Goal: Information Seeking & Learning: Learn about a topic

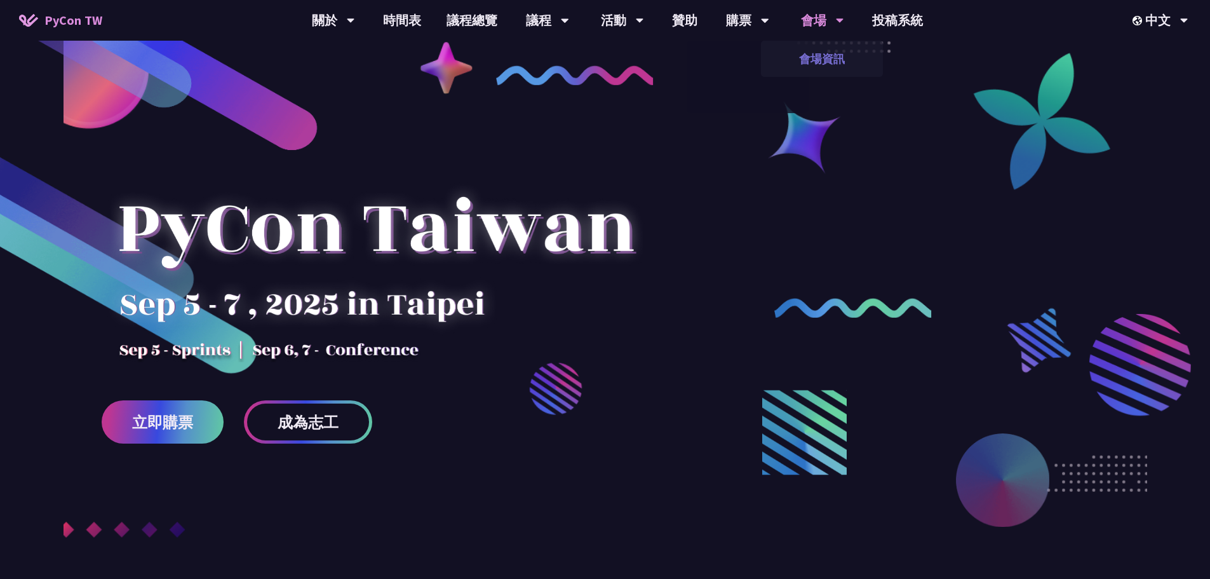
click at [823, 55] on link "會場資訊" at bounding box center [822, 59] width 122 height 30
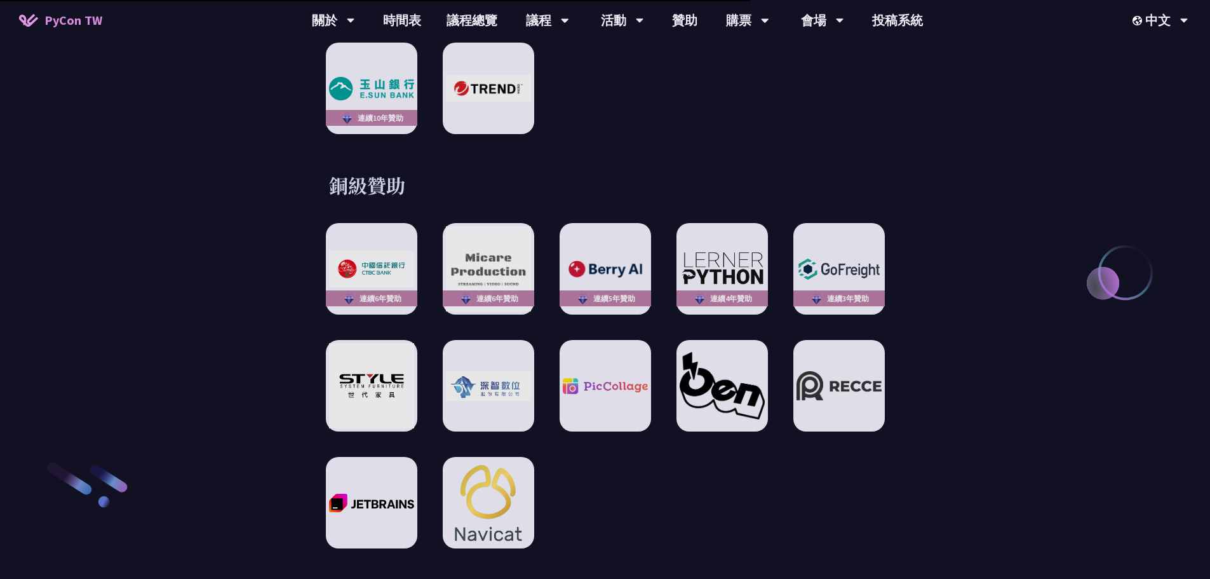
scroll to position [699, 0]
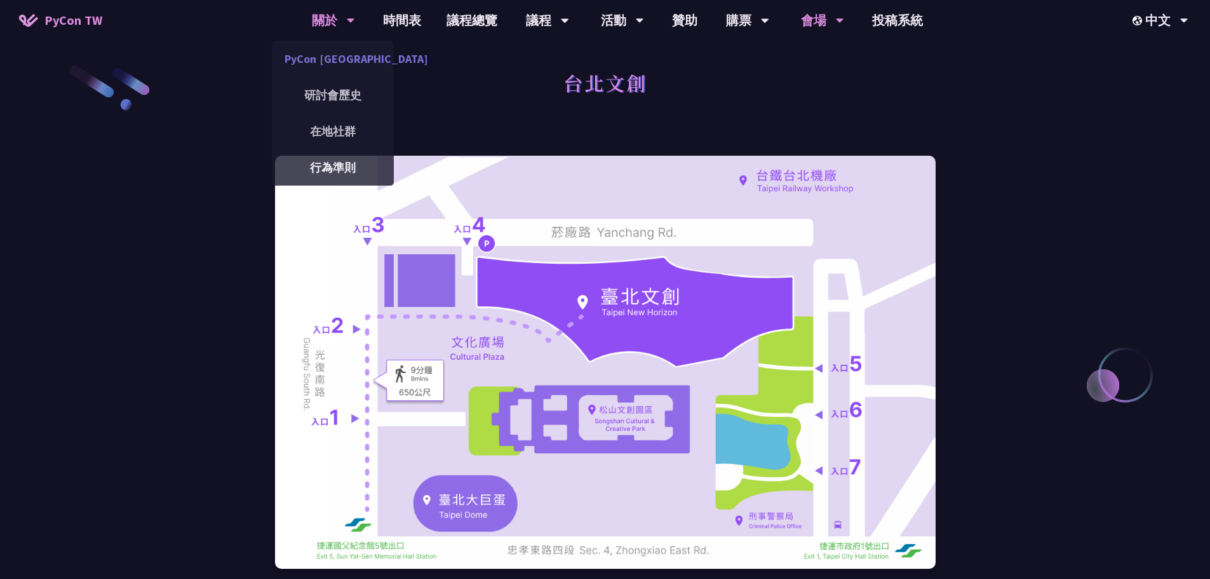
click at [318, 57] on link "PyCon [GEOGRAPHIC_DATA]" at bounding box center [333, 59] width 122 height 30
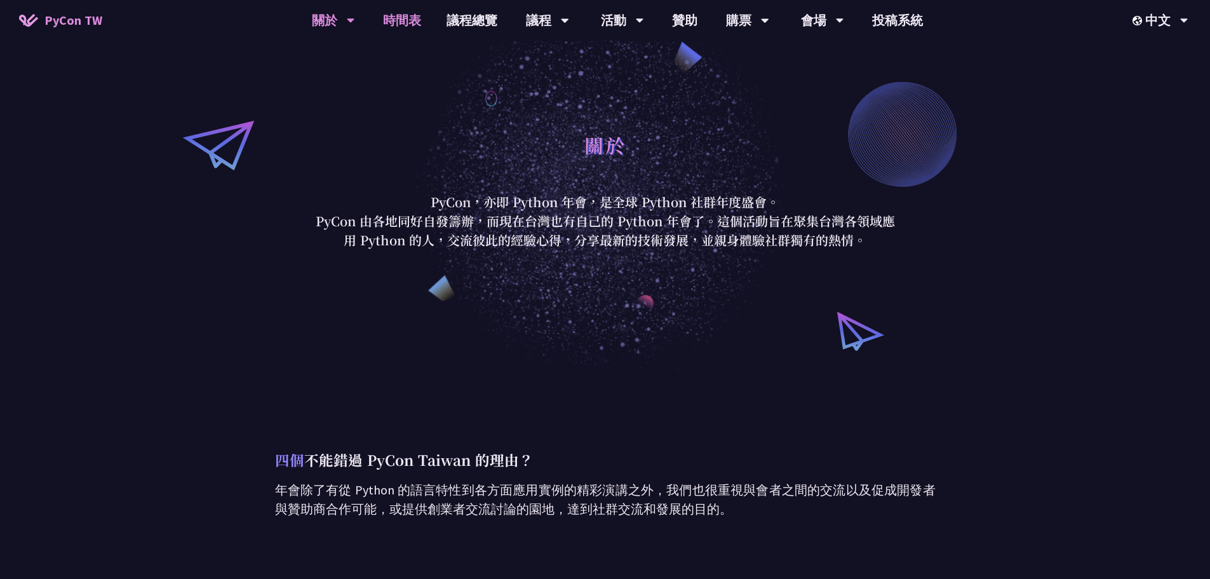
click at [395, 26] on link "時間表" at bounding box center [402, 20] width 64 height 41
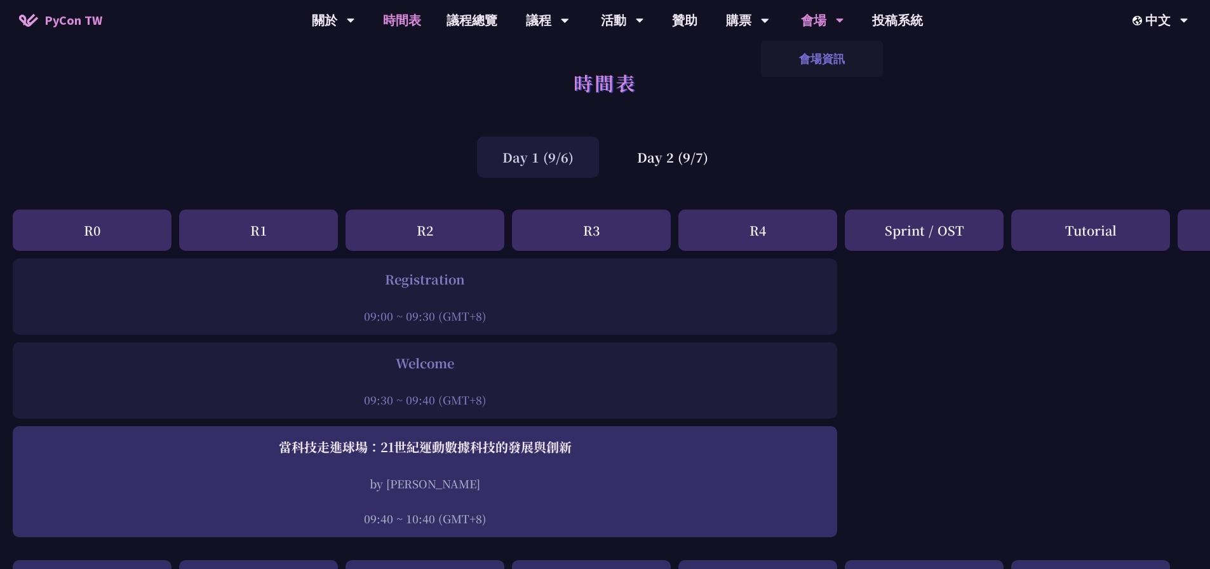
click at [843, 53] on link "會場資訊" at bounding box center [822, 59] width 122 height 30
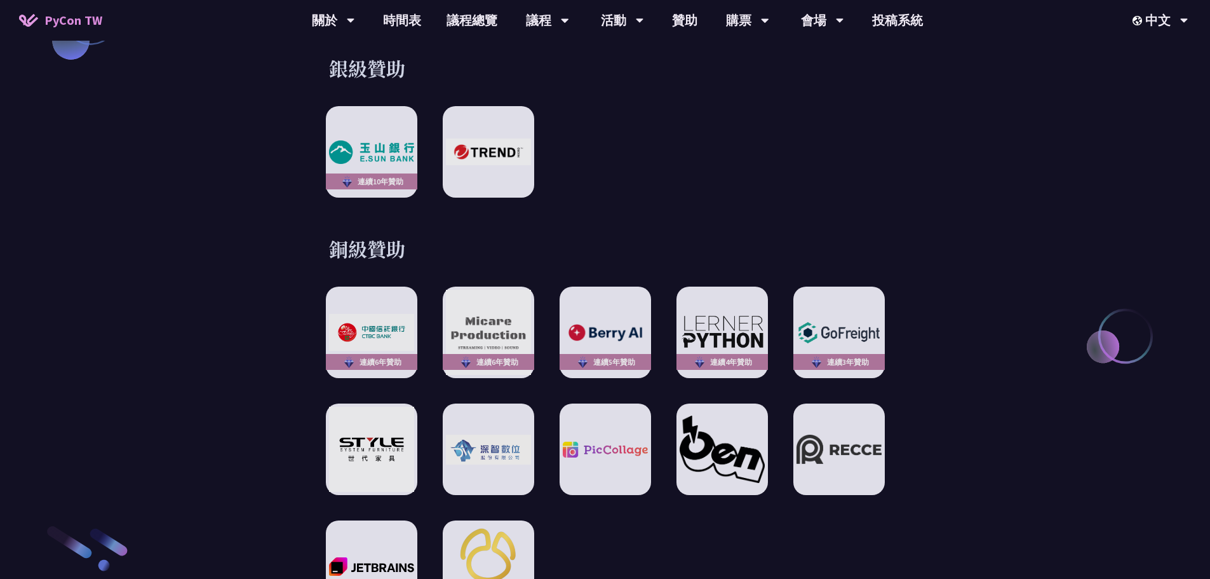
scroll to position [1843, 0]
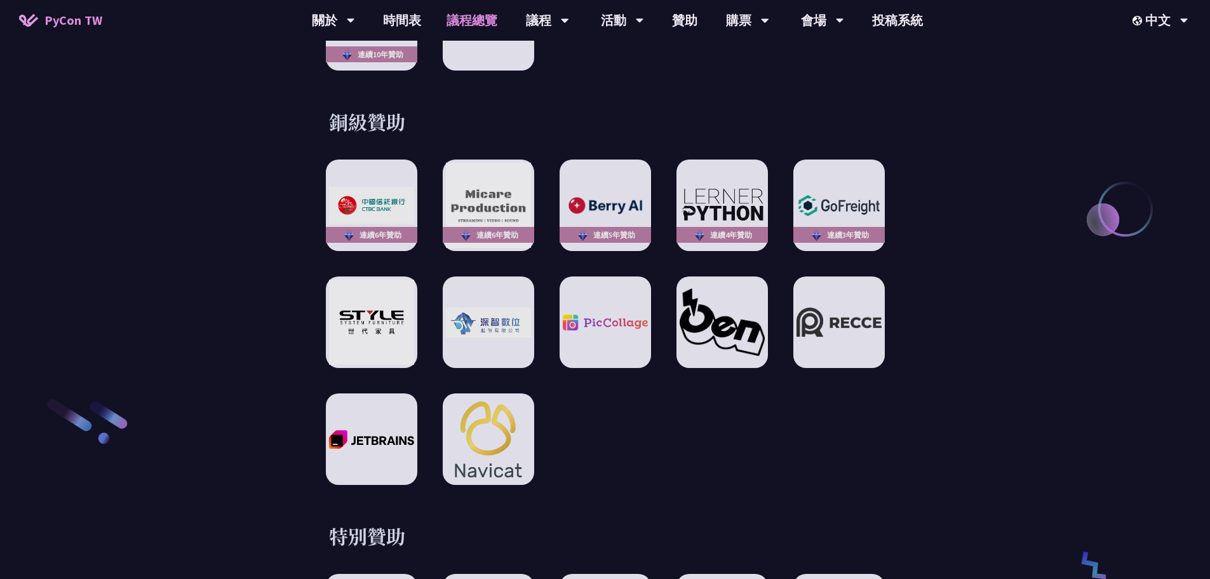
click at [460, 25] on link "議程總覽" at bounding box center [472, 20] width 76 height 41
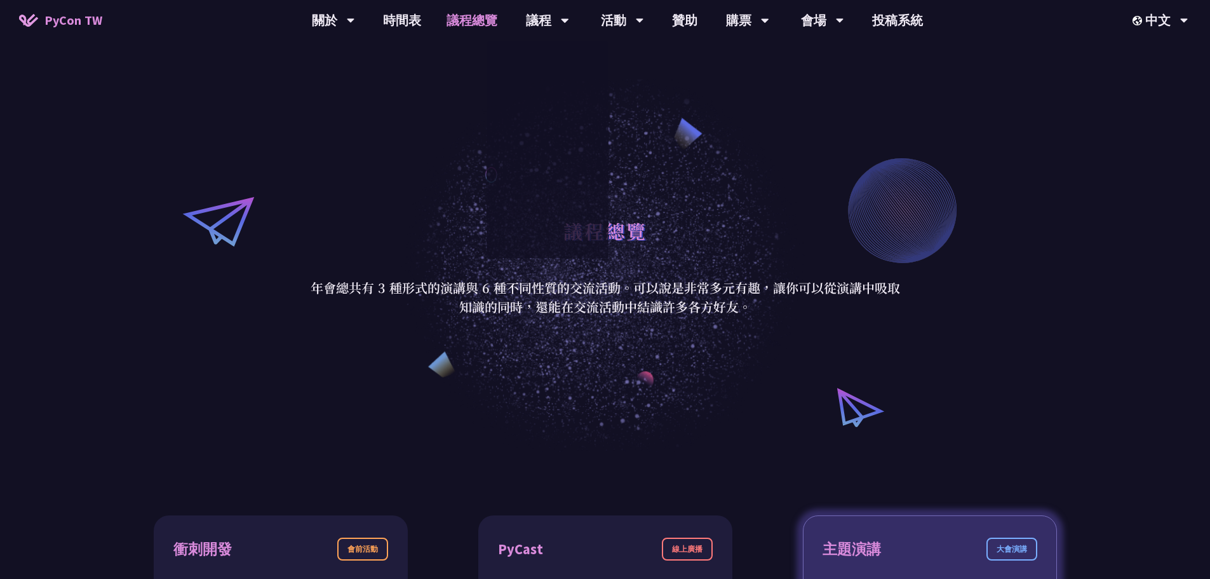
scroll to position [318, 0]
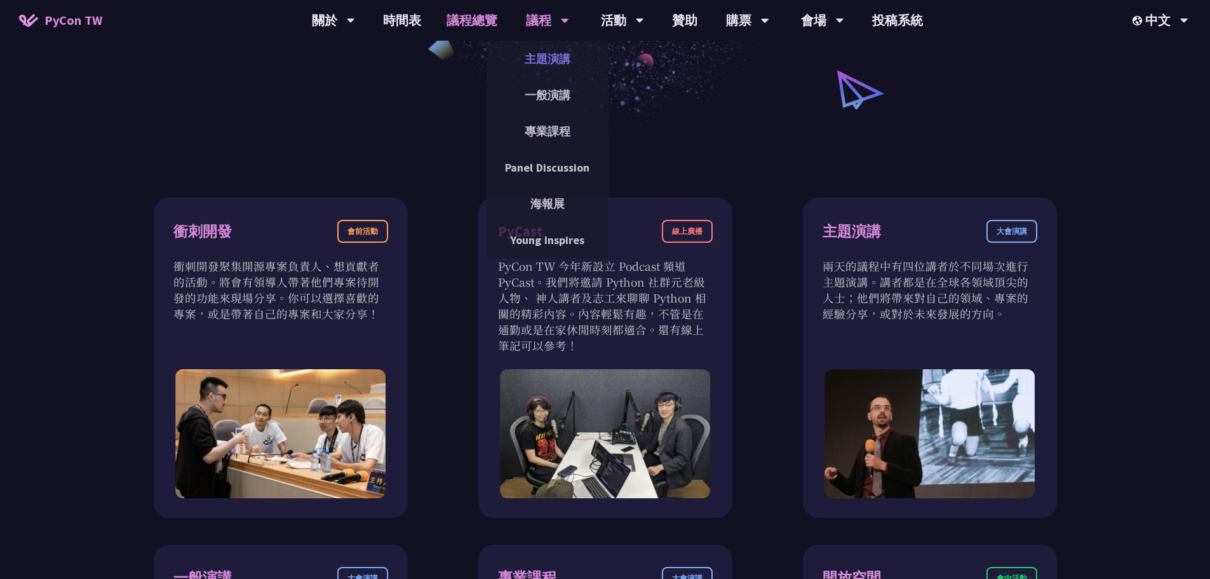
click at [548, 61] on link "主題演講" at bounding box center [548, 59] width 122 height 30
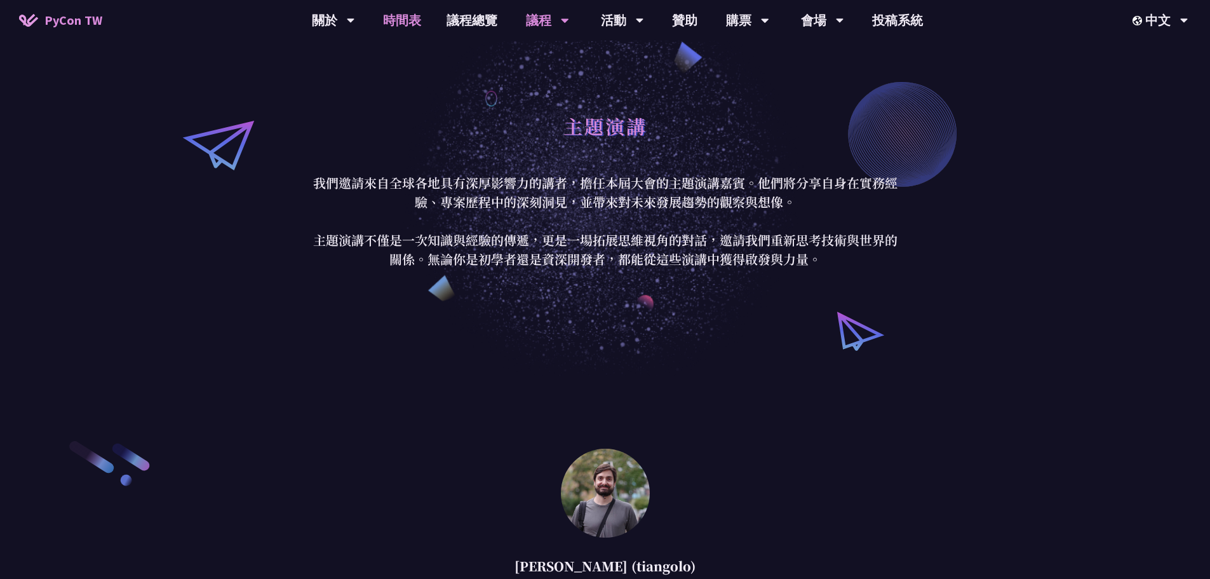
click at [401, 18] on link "時間表" at bounding box center [402, 20] width 64 height 41
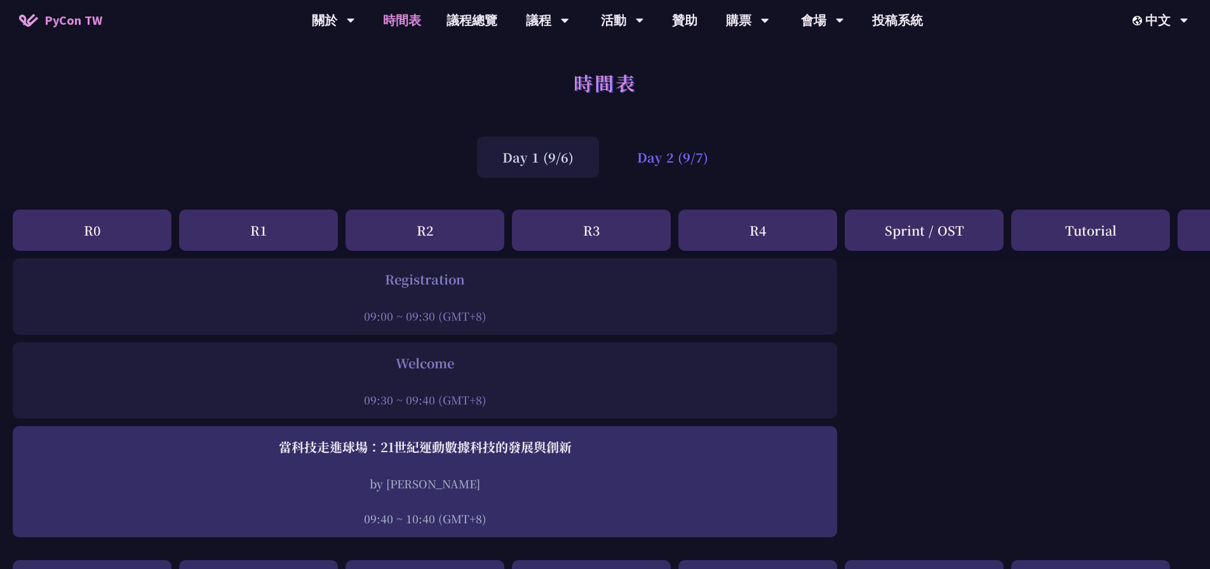
click at [653, 163] on div "Day 2 (9/7)" at bounding box center [673, 157] width 122 height 41
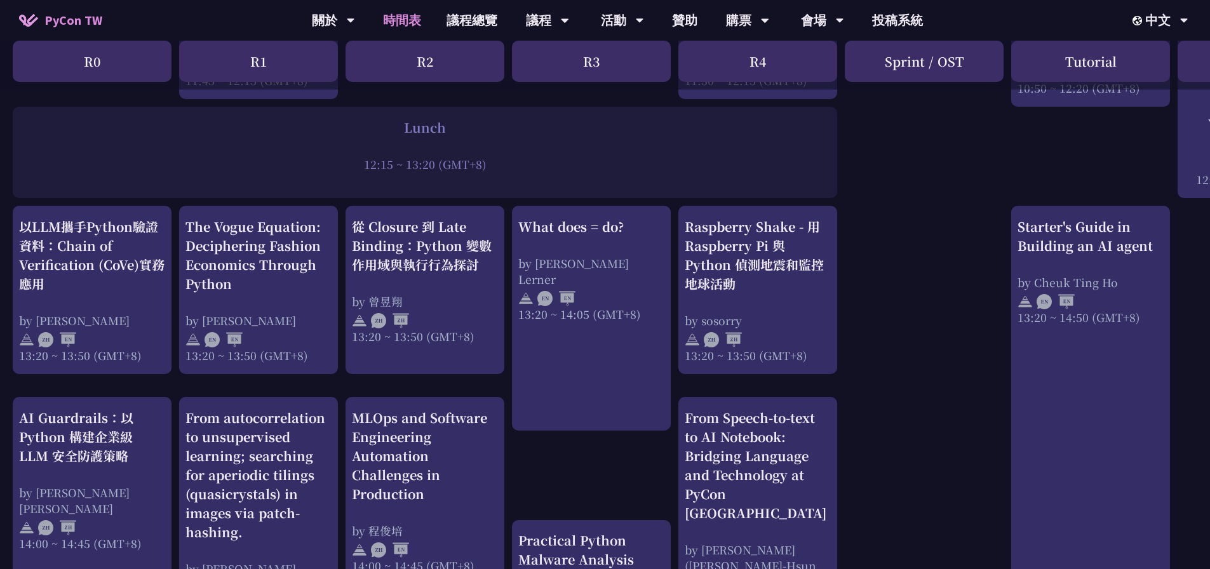
scroll to position [890, 0]
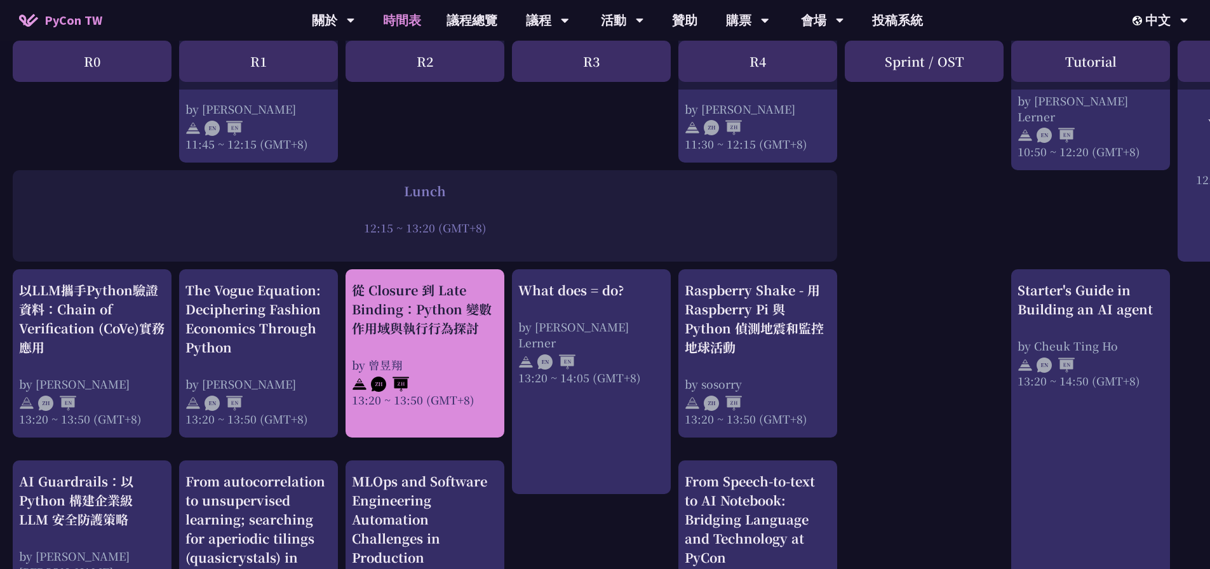
click at [428, 333] on div "從 Closure 到 Late Binding：Python 變數作用域與執行行為探討" at bounding box center [425, 309] width 146 height 57
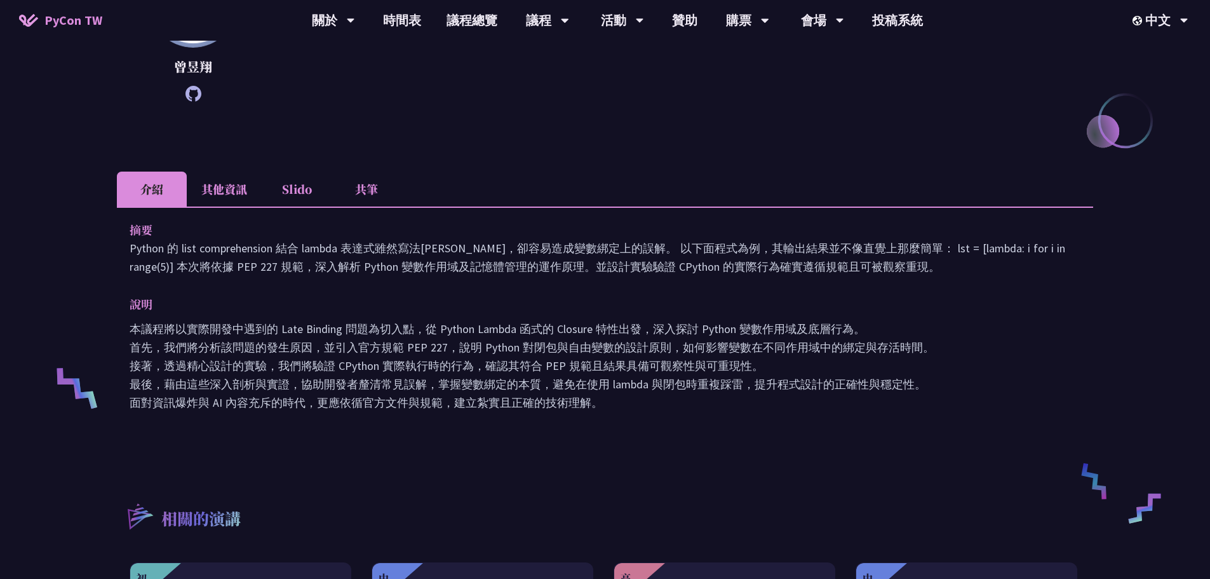
scroll to position [318, 0]
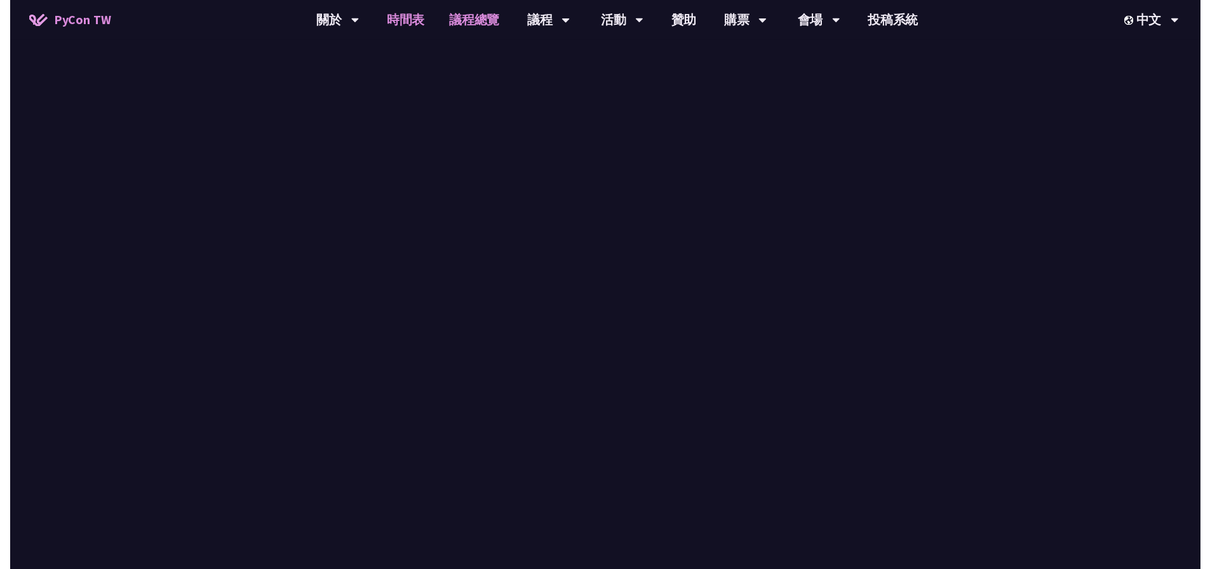
scroll to position [890, 0]
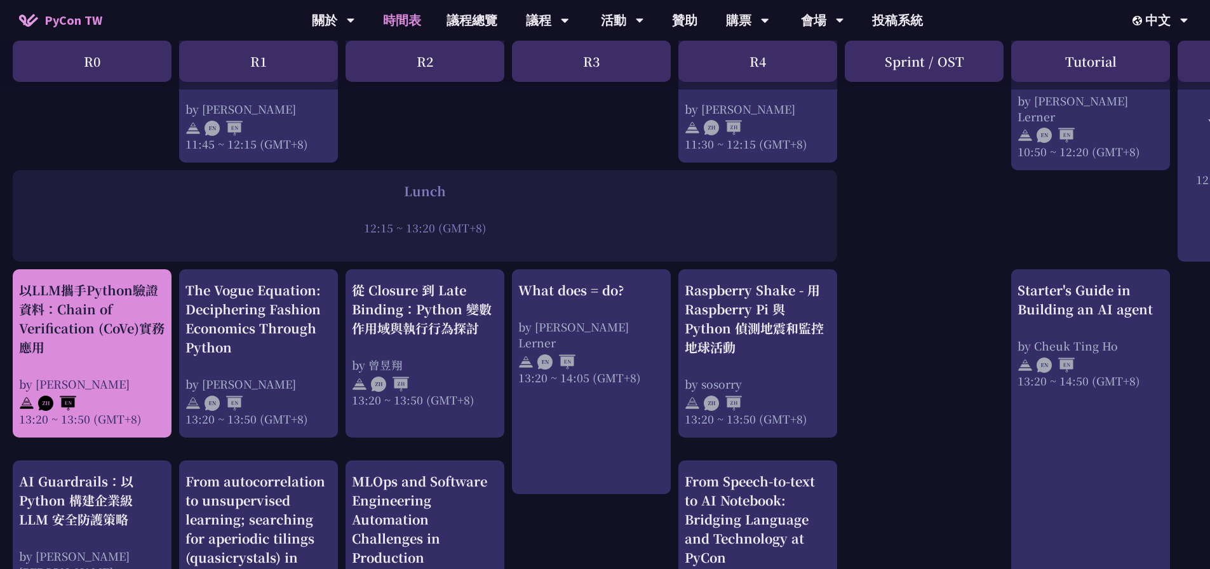
click at [134, 348] on div "以LLM攜手Python驗證資料：Chain of Verification (CoVe)實務應用" at bounding box center [92, 319] width 146 height 76
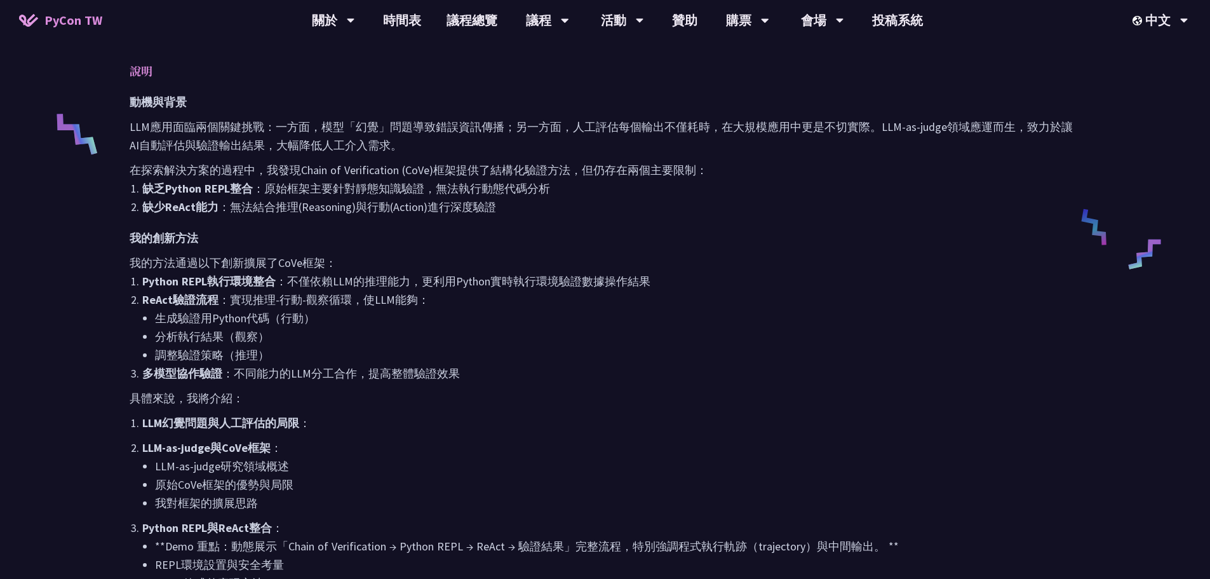
scroll to position [762, 0]
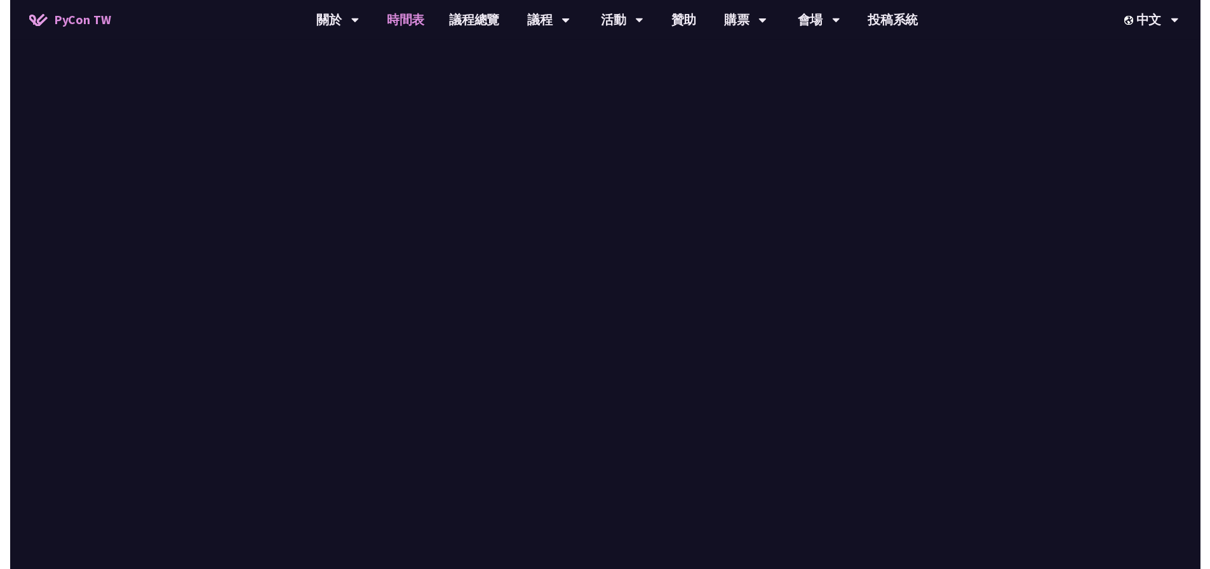
scroll to position [890, 0]
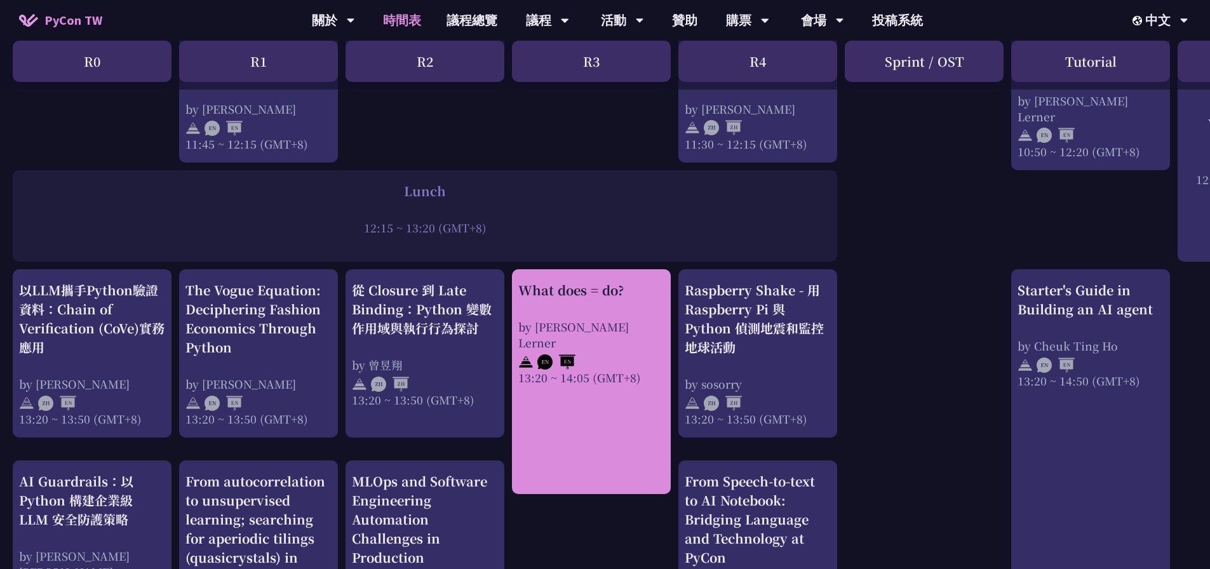
click at [620, 391] on div "What does = do? by Reuven M. Lerner 13:20 ~ 14:05 (GMT+8)" at bounding box center [591, 381] width 159 height 225
click at [604, 442] on div "What does = do? by Reuven M. Lerner 13:20 ~ 14:05 (GMT+8)" at bounding box center [591, 381] width 159 height 225
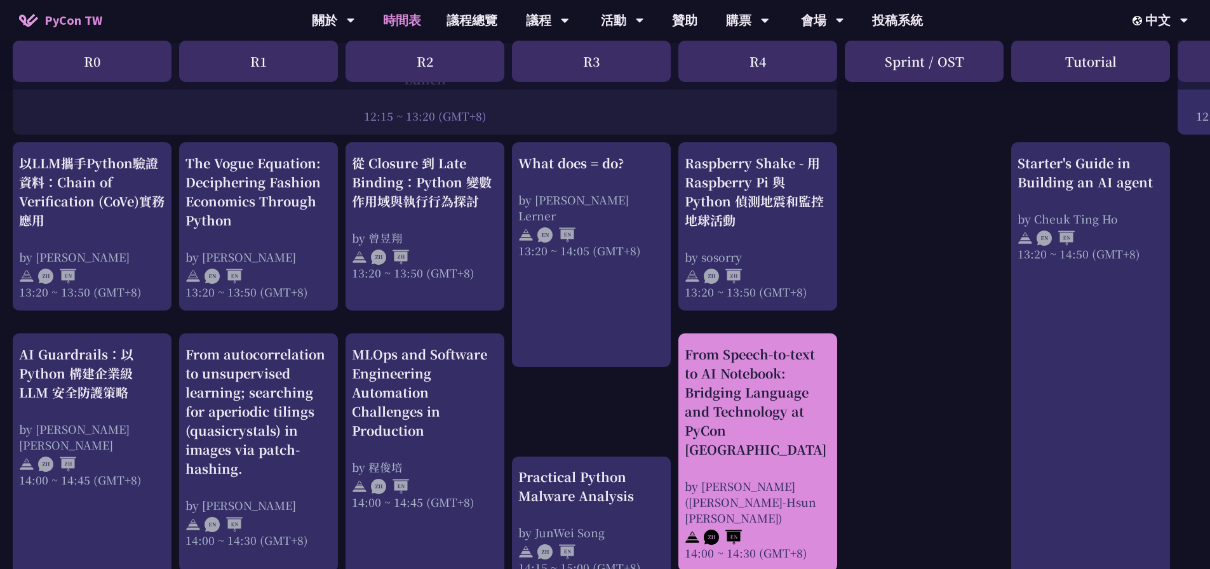
scroll to position [1080, 0]
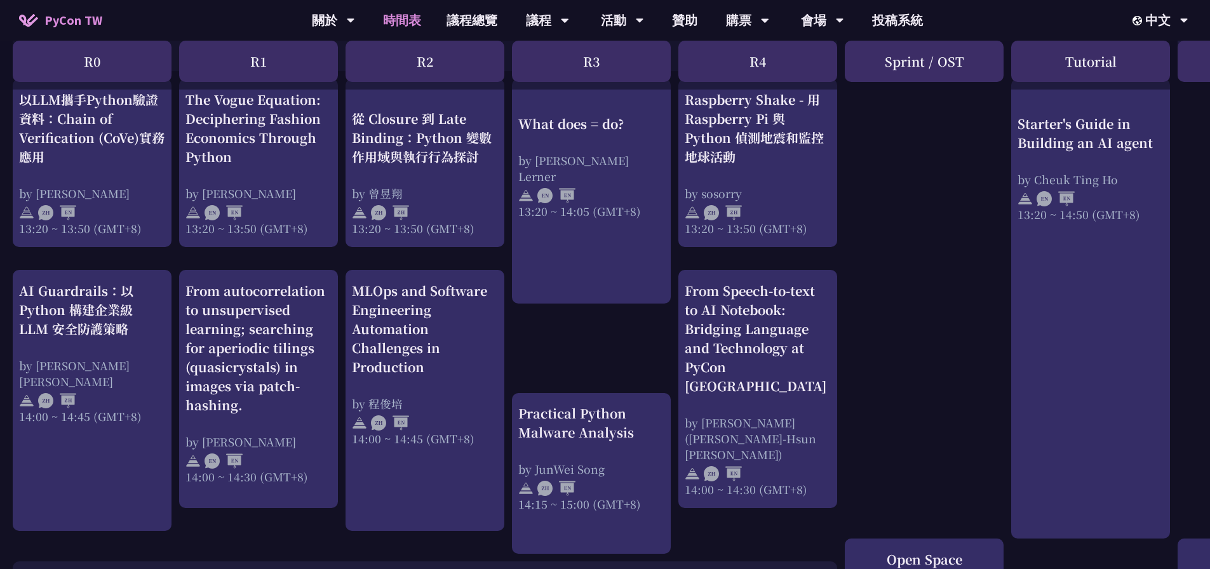
drag, startPoint x: 644, startPoint y: 246, endPoint x: 898, endPoint y: 197, distance: 258.8
click at [898, 197] on div "print("Hello World")，然後呢？ by 高見龍 10:50 ~ 11:35 (GMT+8) What does = do? by Reuve…" at bounding box center [675, 106] width 1350 height 1857
drag, startPoint x: 550, startPoint y: 424, endPoint x: 911, endPoint y: 234, distance: 408.7
click at [911, 234] on div "print("Hello World")，然後呢？ by 高見龍 10:50 ~ 11:35 (GMT+8) What does = do? by Reuve…" at bounding box center [675, 106] width 1350 height 1857
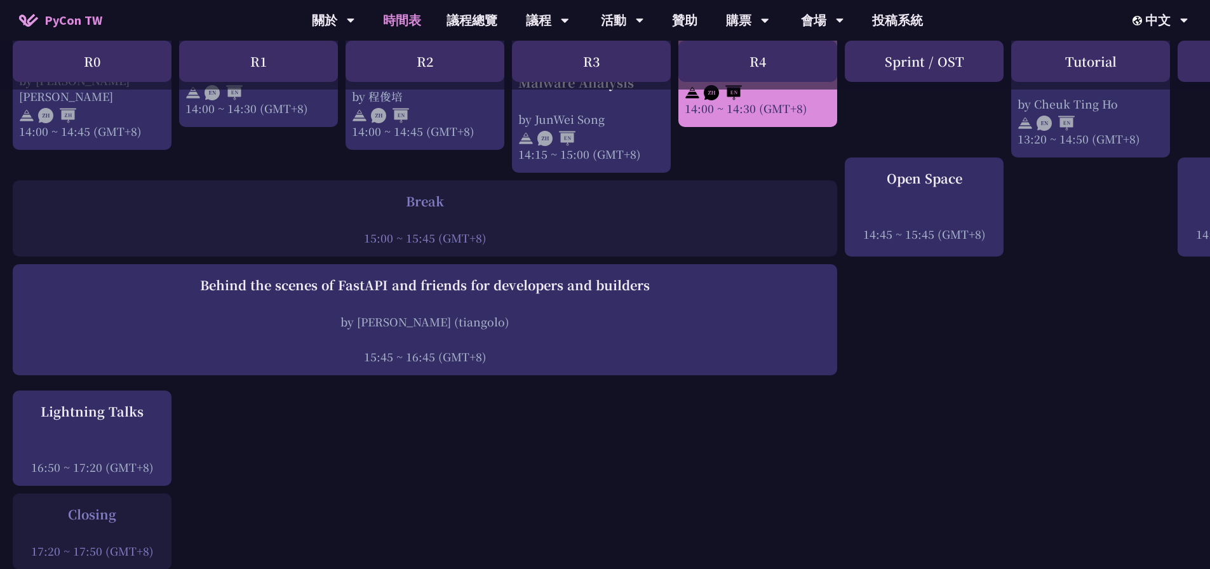
scroll to position [1207, 0]
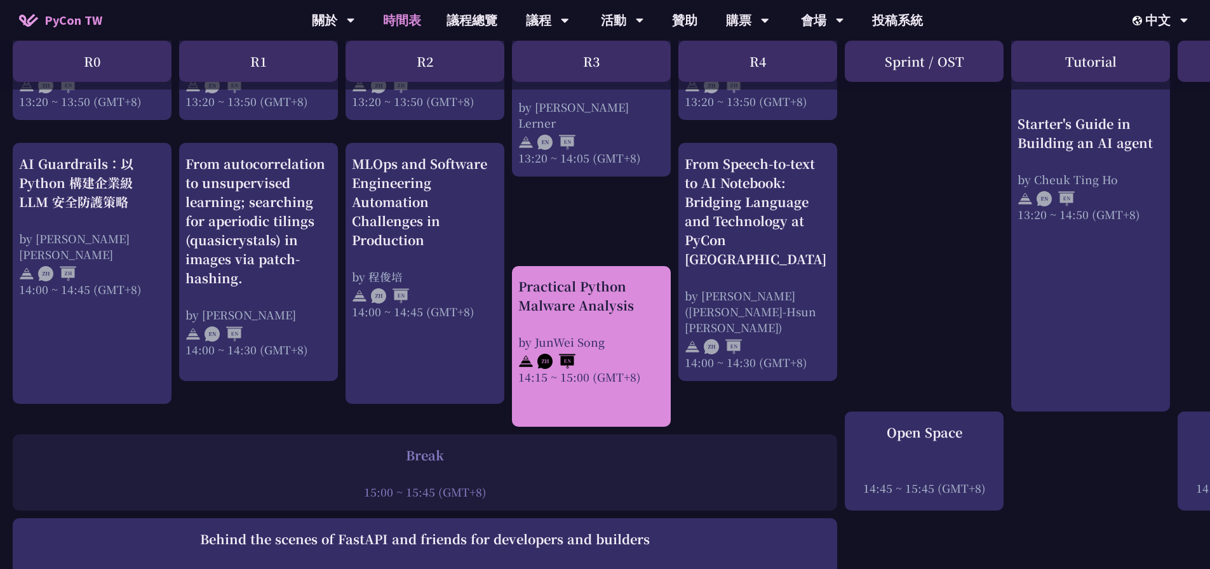
click at [642, 350] on div at bounding box center [591, 359] width 146 height 19
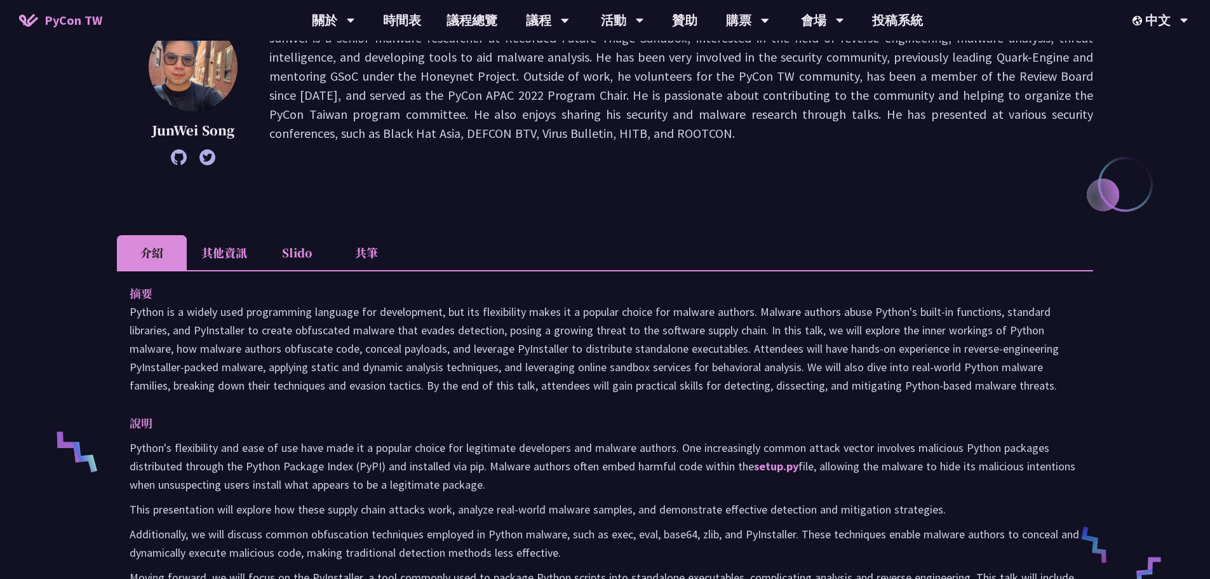
scroll to position [572, 0]
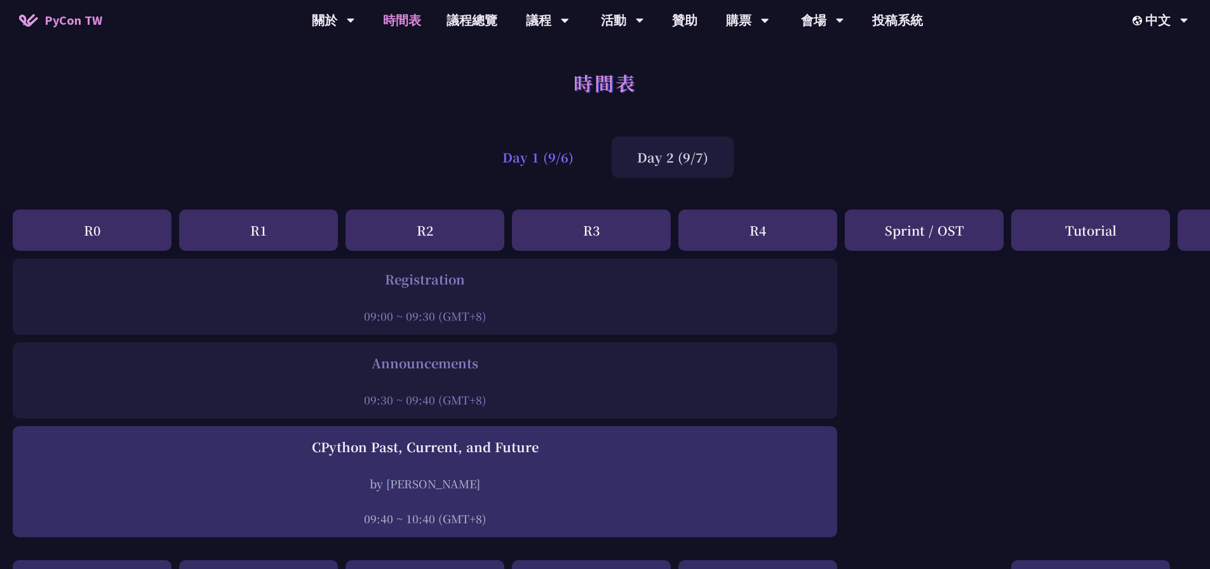
click at [559, 173] on div "Day 1 (9/6)" at bounding box center [538, 157] width 122 height 41
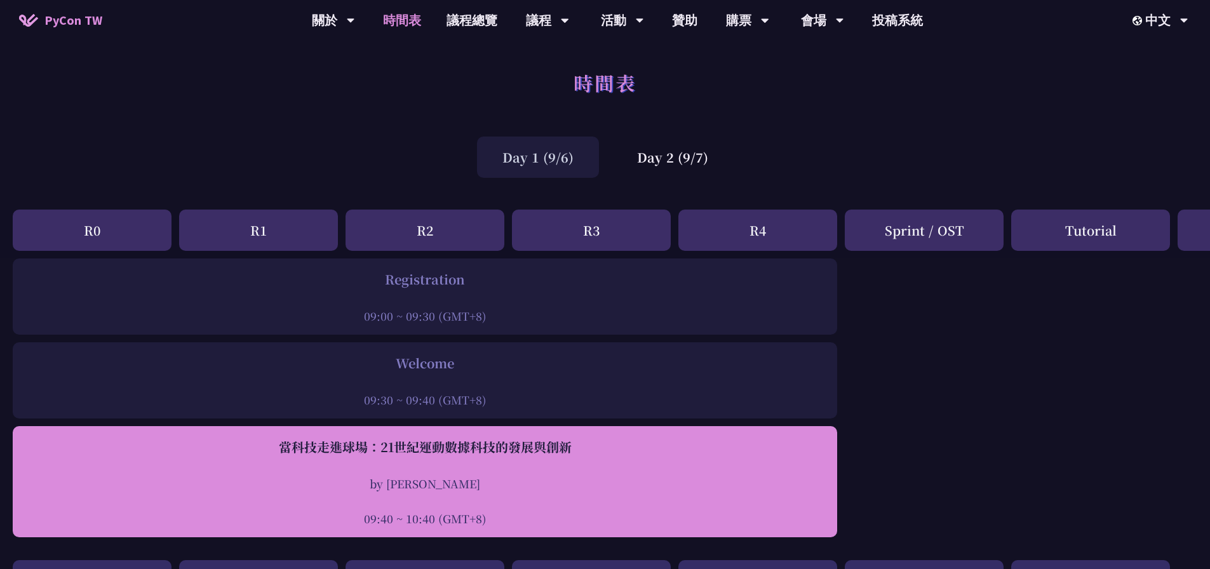
scroll to position [64, 0]
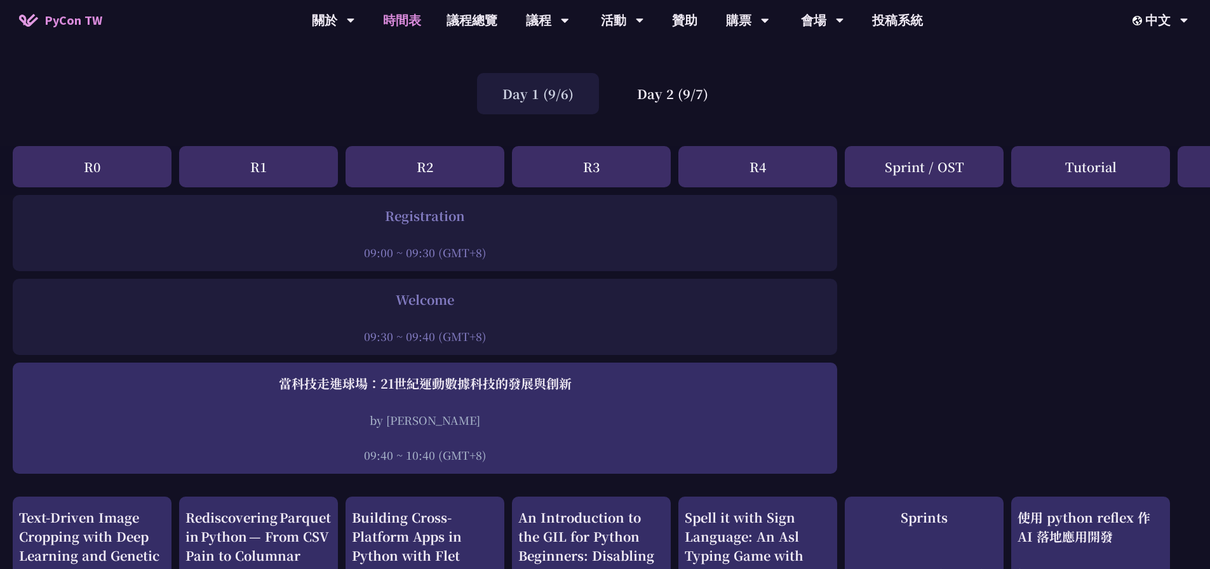
click at [648, 257] on div "09:00 ~ 09:30 (GMT+8)" at bounding box center [425, 253] width 812 height 16
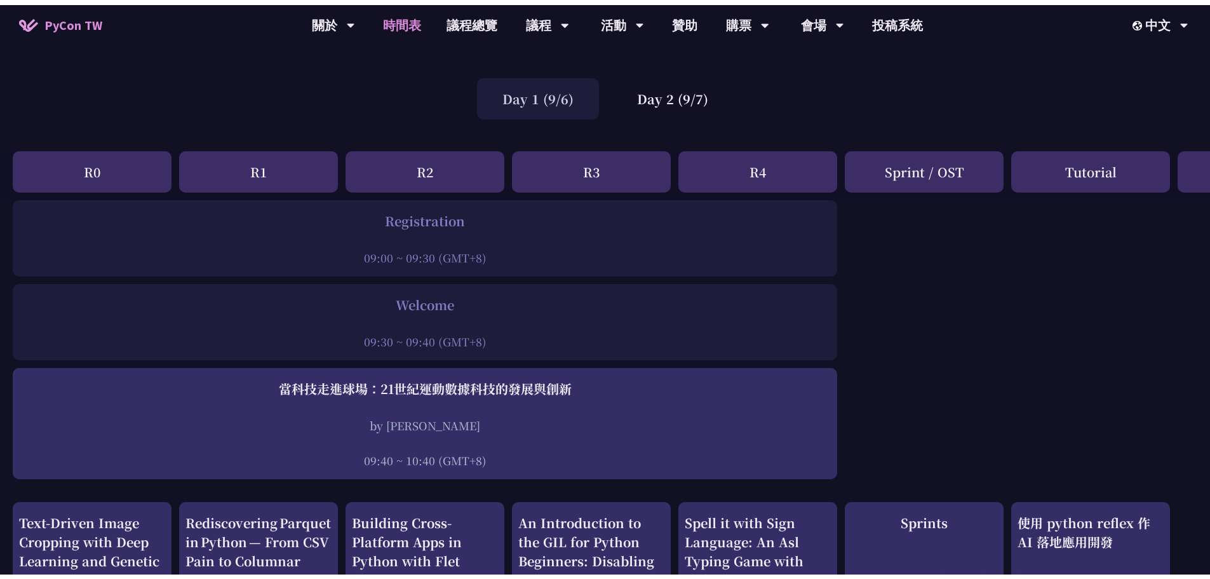
scroll to position [127, 0]
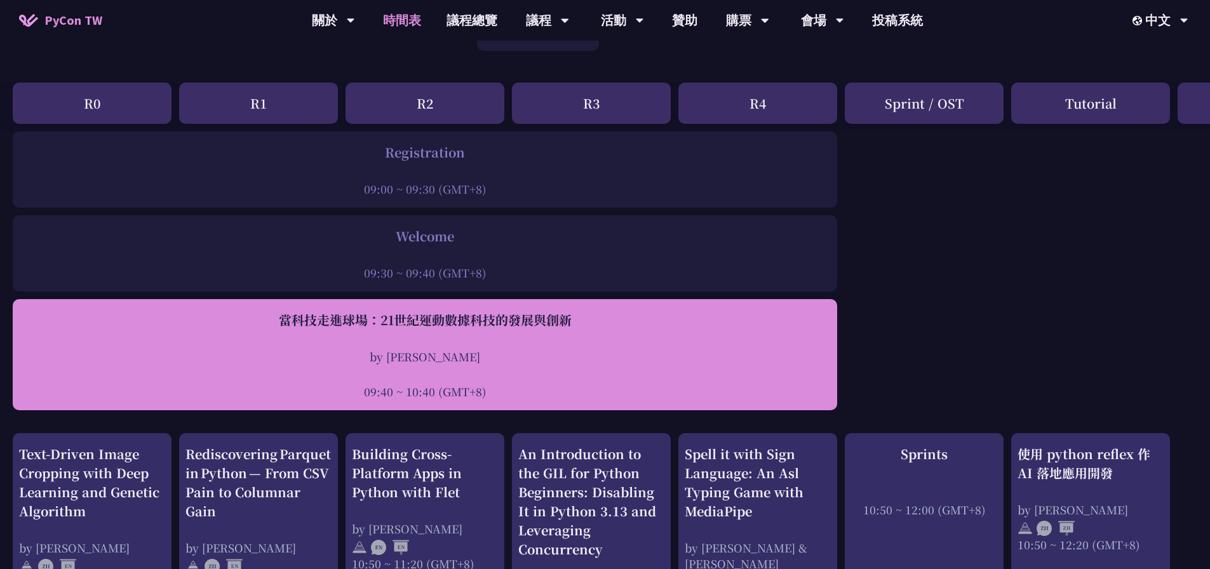
click at [558, 321] on div "當科技走進球場：21世紀運動數據科技的發展與創新" at bounding box center [425, 320] width 812 height 19
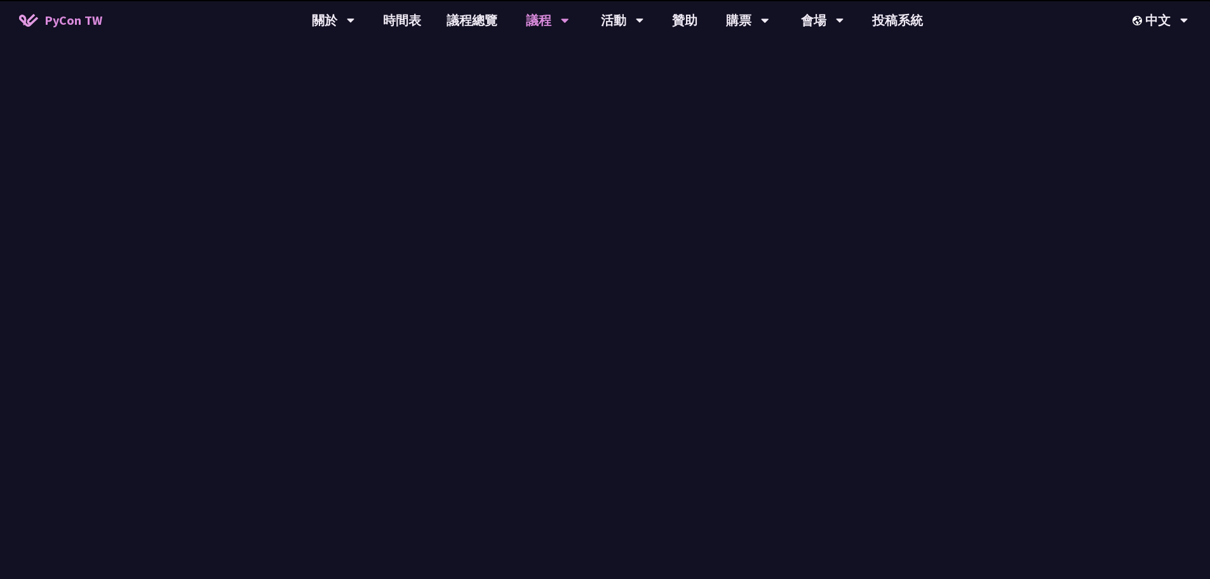
scroll to position [1448, 0]
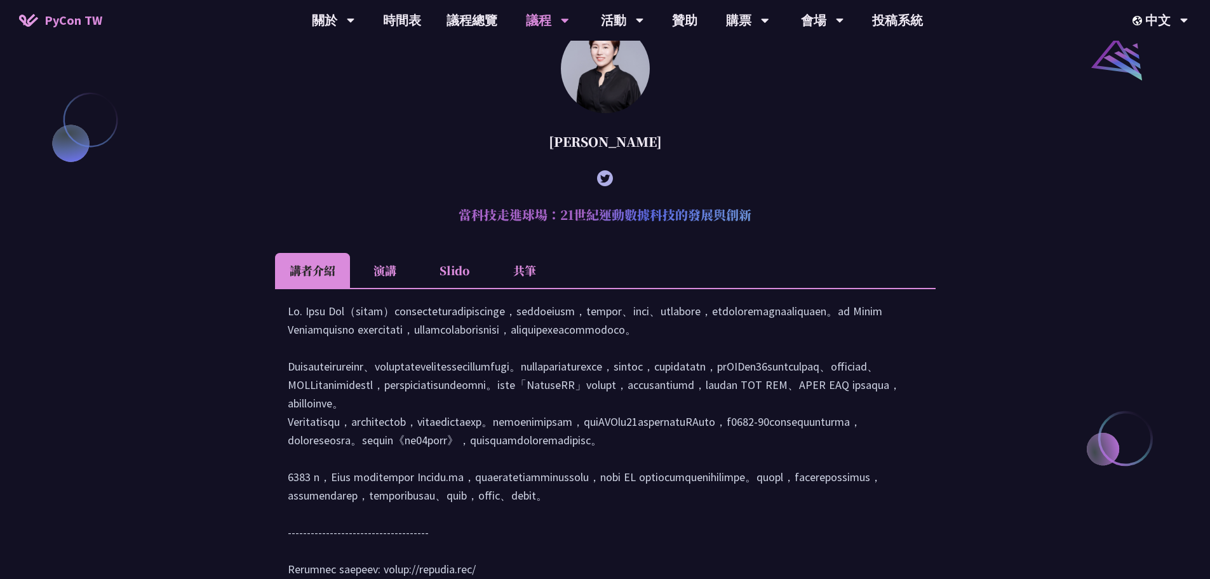
drag, startPoint x: 569, startPoint y: 342, endPoint x: 942, endPoint y: 281, distance: 378.7
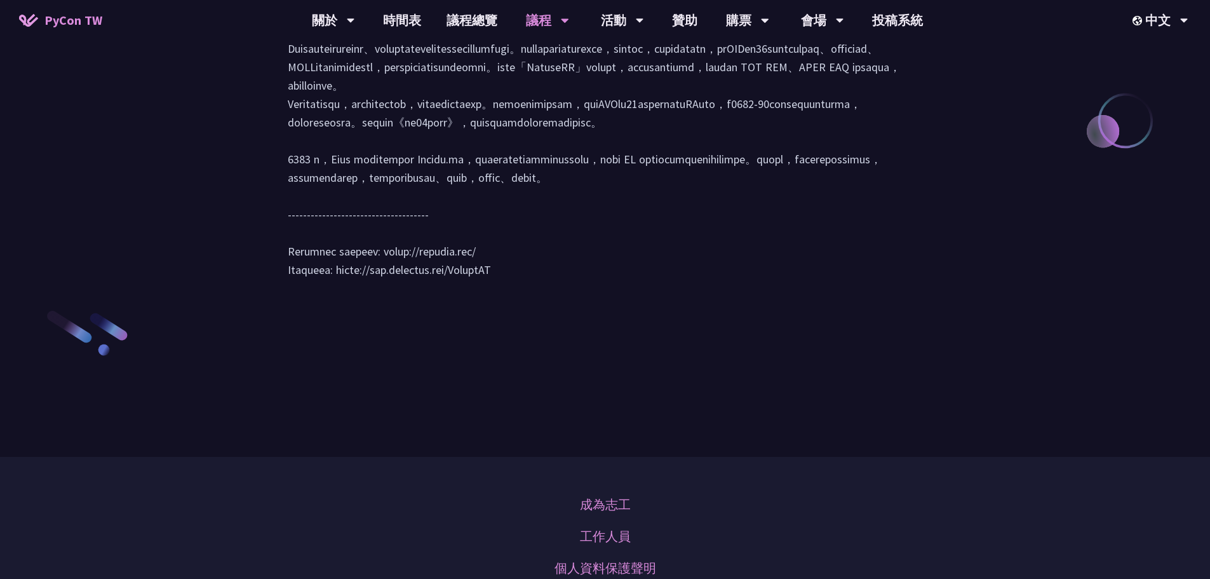
scroll to position [1512, 0]
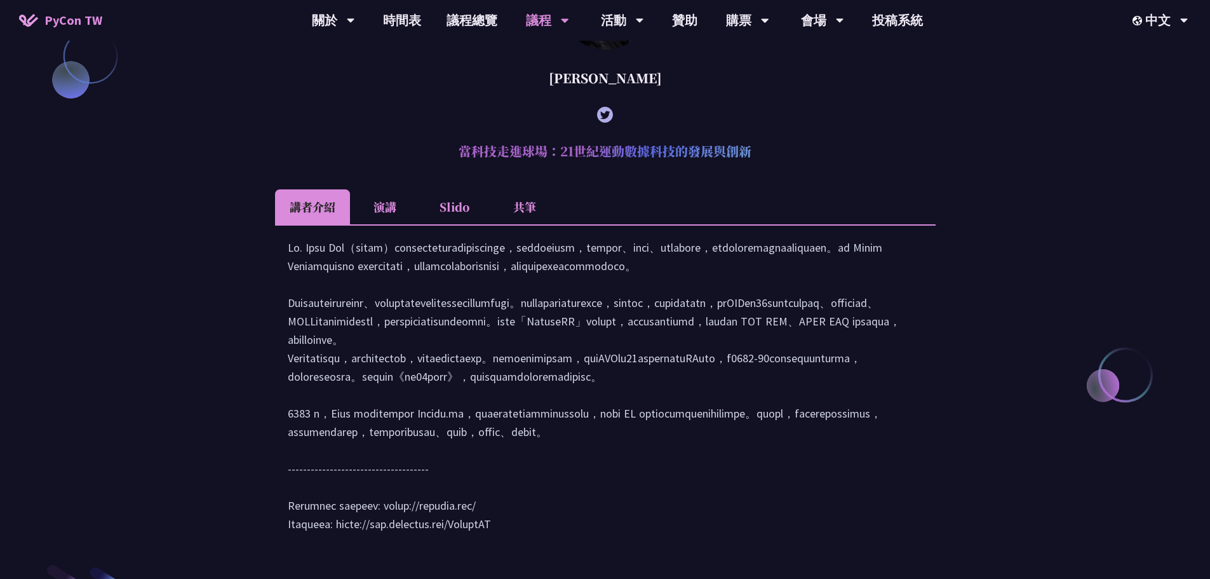
click at [390, 224] on li "演講" at bounding box center [385, 206] width 70 height 35
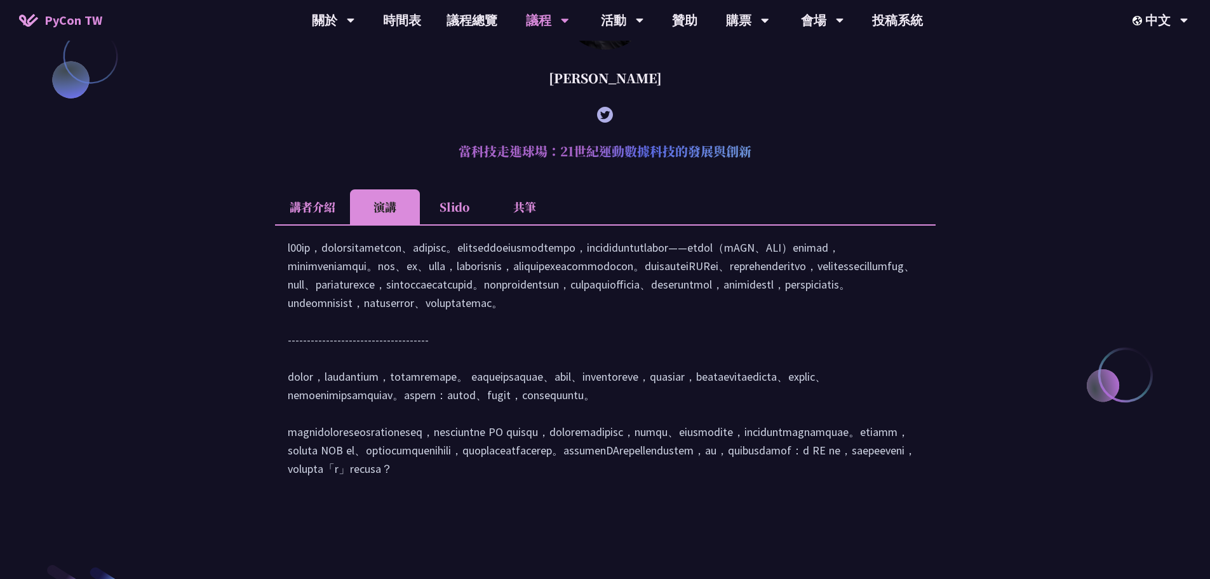
click at [438, 224] on li "Slido" at bounding box center [455, 206] width 70 height 35
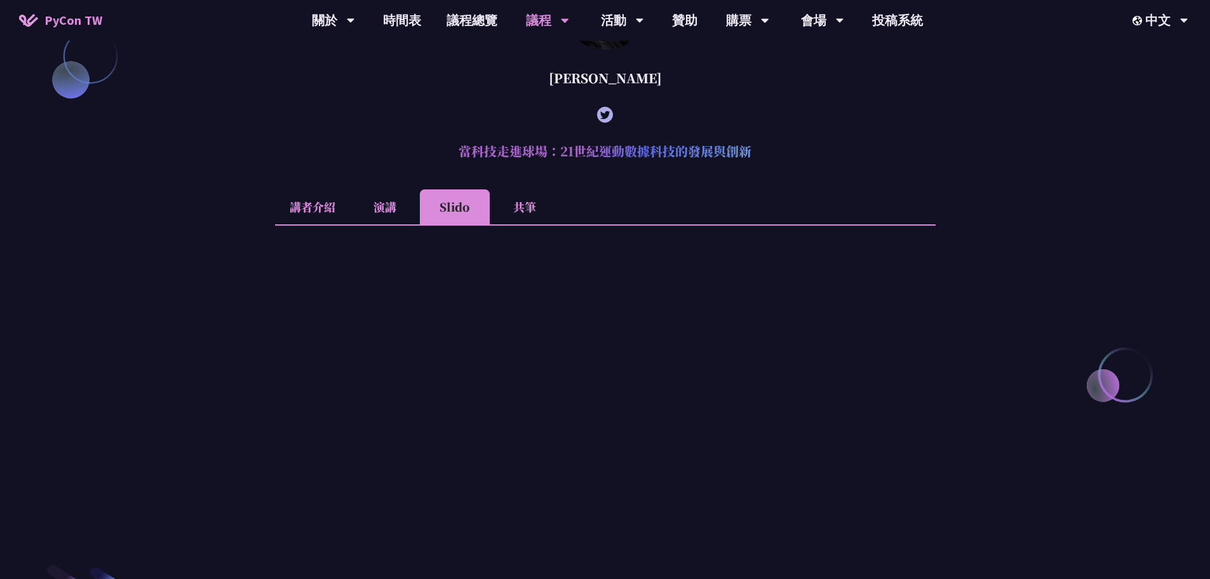
click at [506, 224] on li "共筆" at bounding box center [525, 206] width 70 height 35
click at [398, 224] on li "演講" at bounding box center [385, 206] width 70 height 35
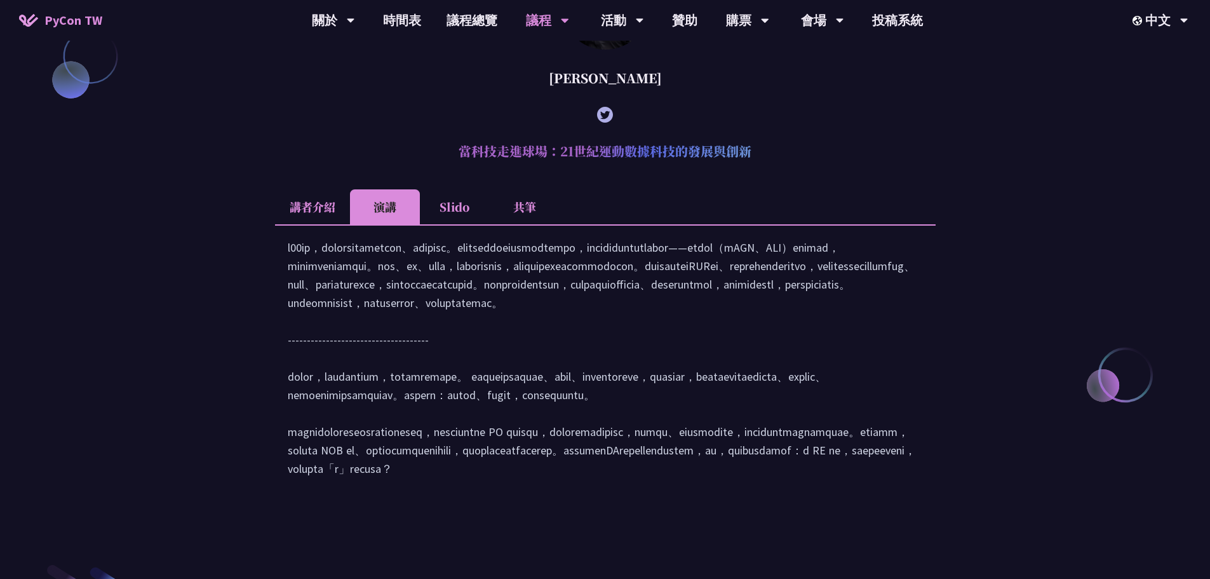
scroll to position [1829, 0]
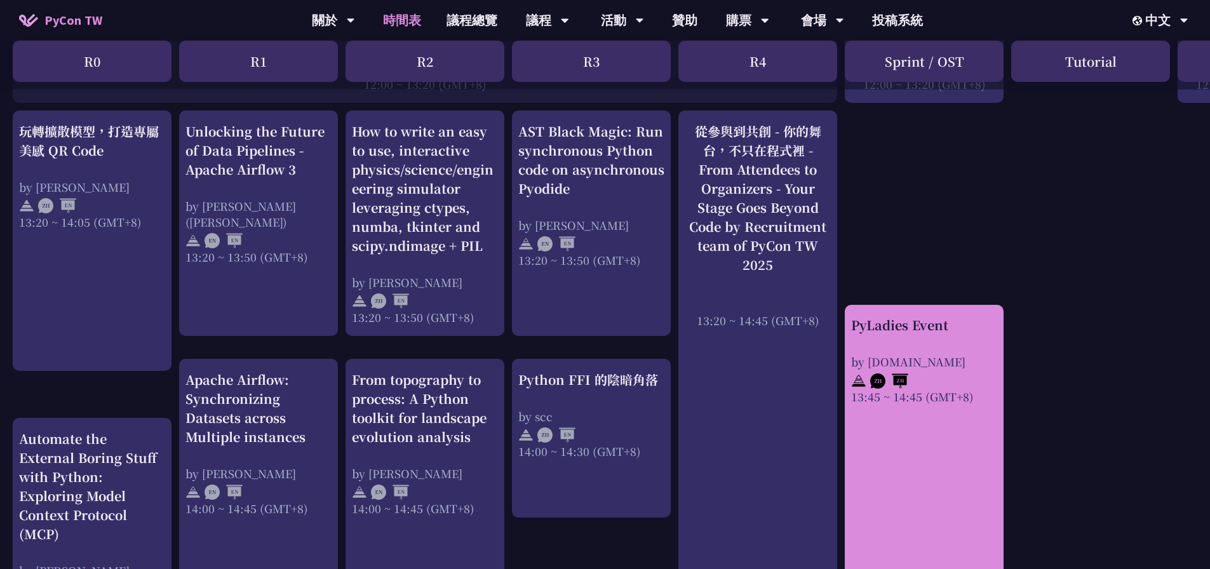
scroll to position [1080, 0]
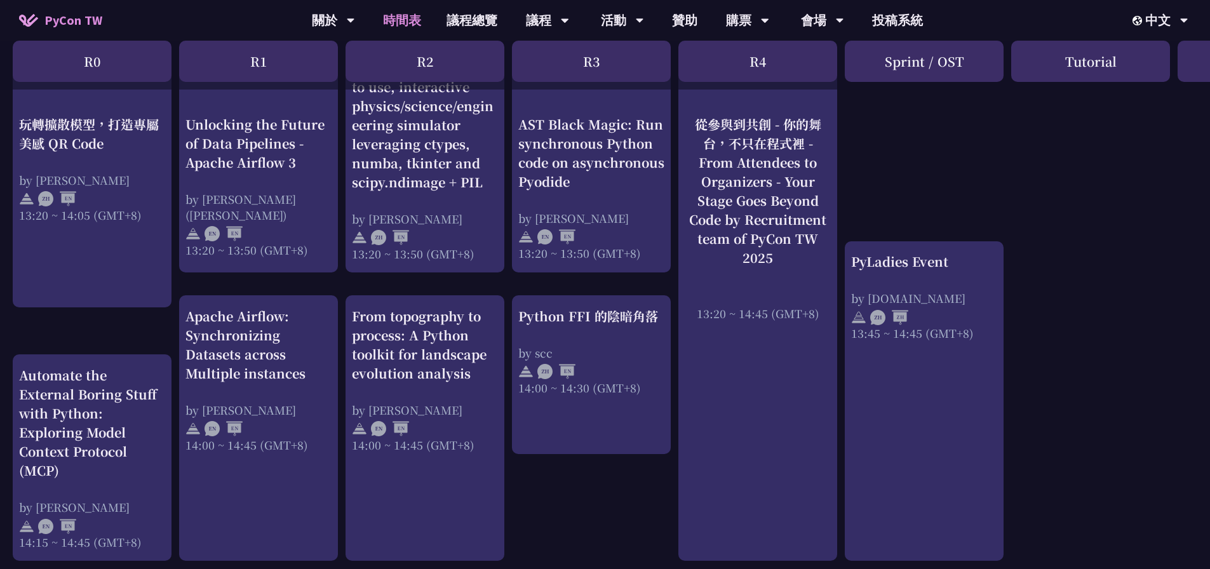
drag, startPoint x: 959, startPoint y: 367, endPoint x: 1055, endPoint y: 447, distance: 125.0
click at [1095, 492] on div "An Introduction to the GIL for Python Beginners: Disabling It in Python 3.13 an…" at bounding box center [675, 226] width 1350 height 2096
drag, startPoint x: 922, startPoint y: 390, endPoint x: 1061, endPoint y: 477, distance: 164.5
click at [1109, 506] on div "An Introduction to the GIL for Python Beginners: Disabling It in Python 3.13 an…" at bounding box center [675, 226] width 1350 height 2096
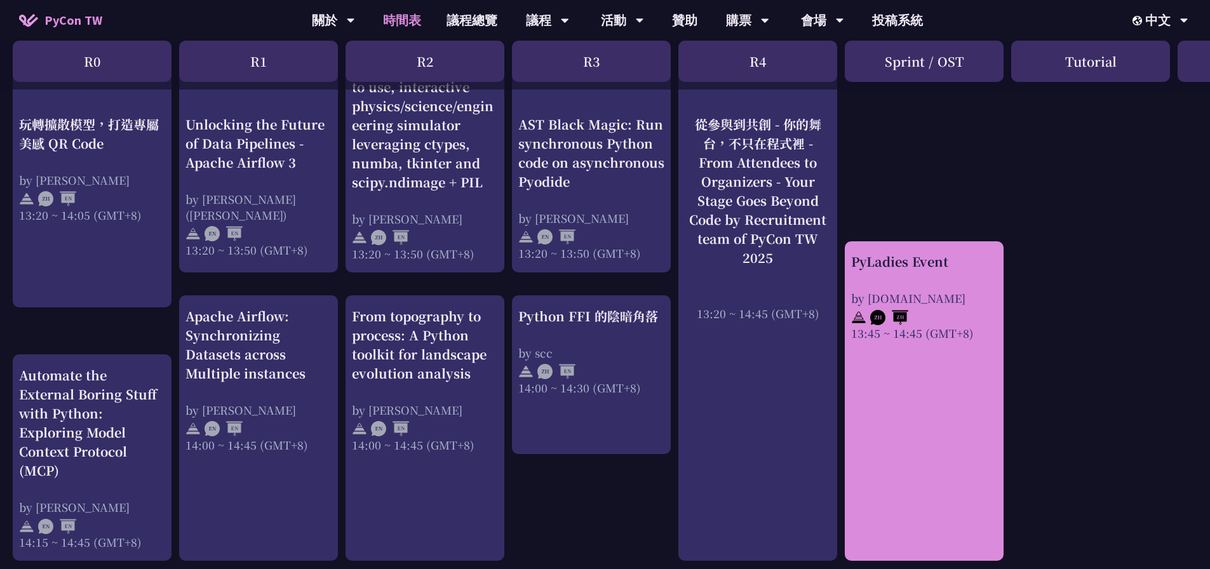
click at [940, 428] on div "PyLadies Event by pyladies.tw 13:45 ~ 14:45 (GMT+8)" at bounding box center [924, 401] width 159 height 320
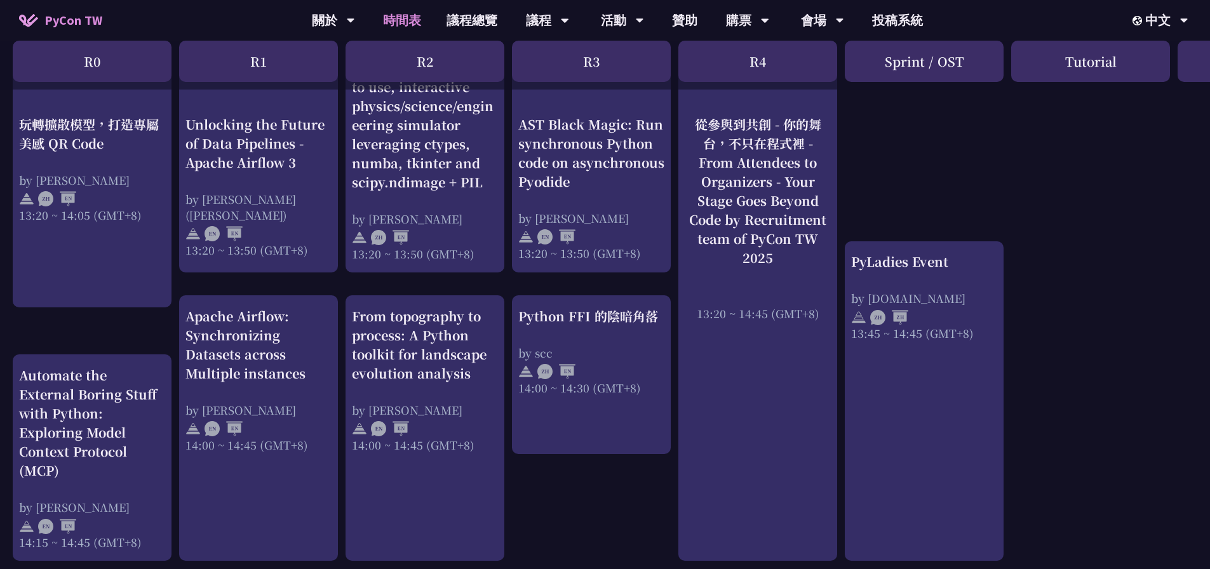
drag, startPoint x: 956, startPoint y: 381, endPoint x: 1026, endPoint y: 405, distance: 73.7
click at [1050, 407] on div "An Introduction to the GIL for Python Beginners: Disabling It in Python 3.13 an…" at bounding box center [675, 226] width 1350 height 2096
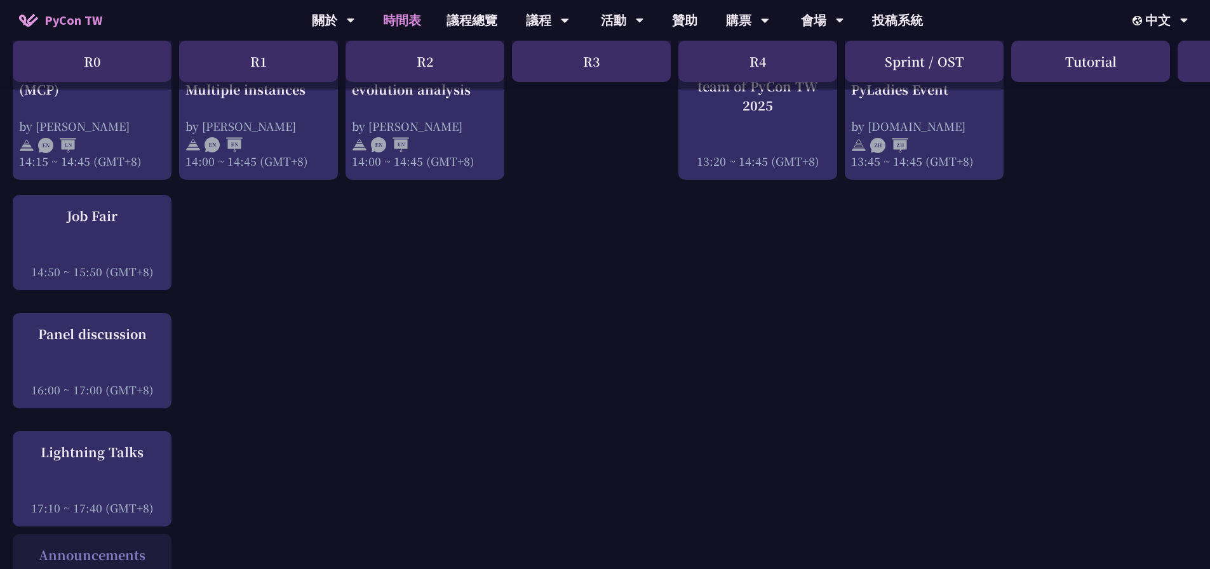
scroll to position [1144, 0]
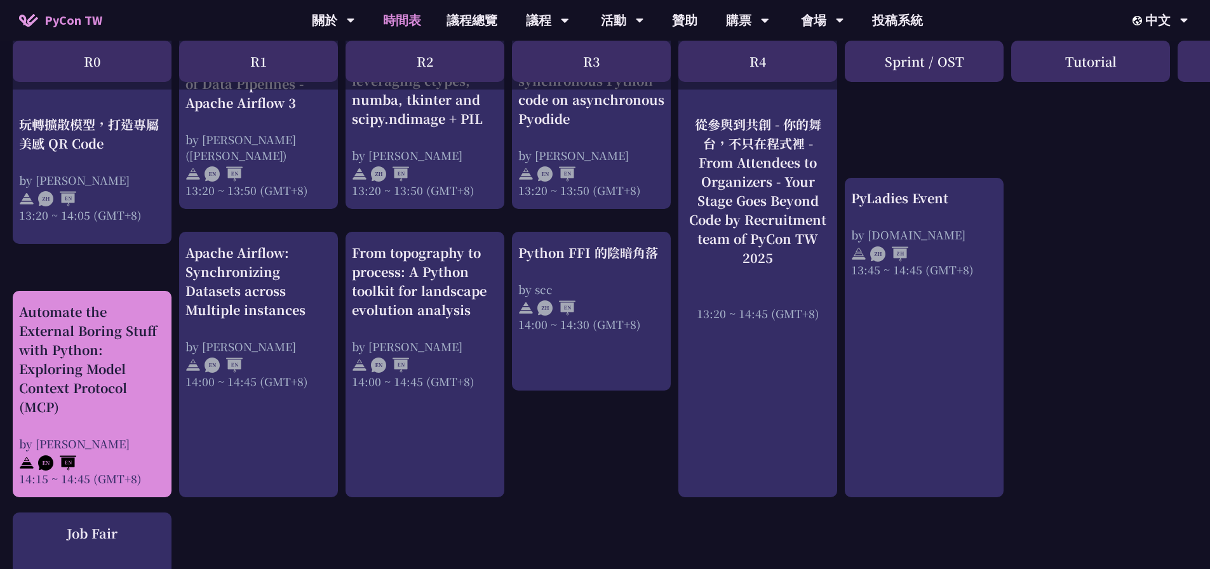
click at [107, 408] on div "Automate the External Boring Stuff with Python: Exploring Model Context Protoco…" at bounding box center [92, 359] width 146 height 114
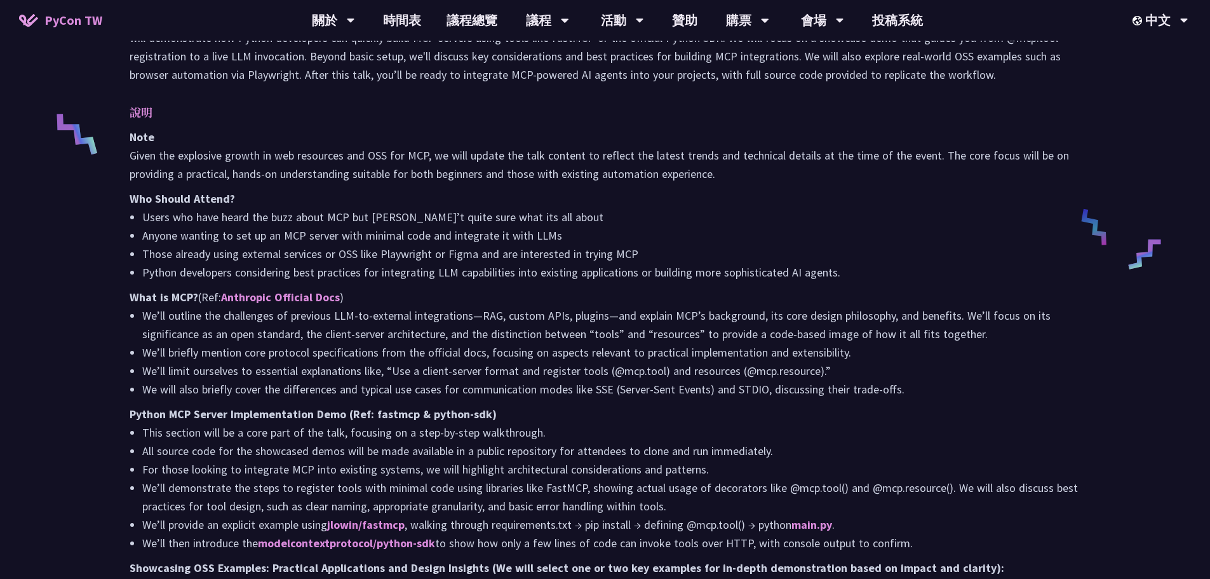
scroll to position [572, 0]
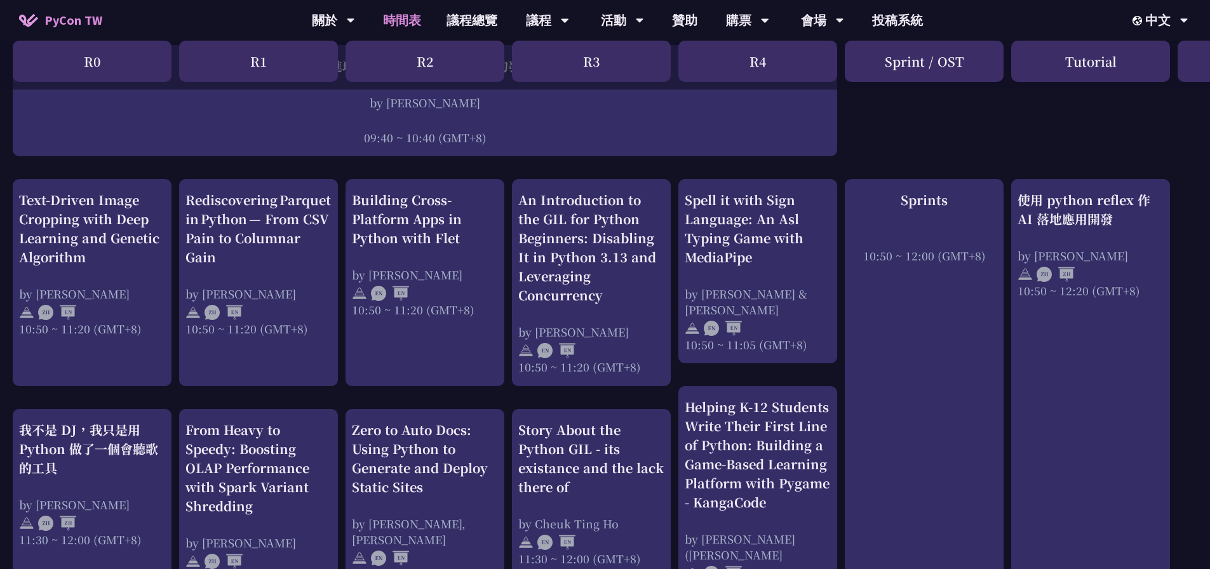
scroll to position [64, 0]
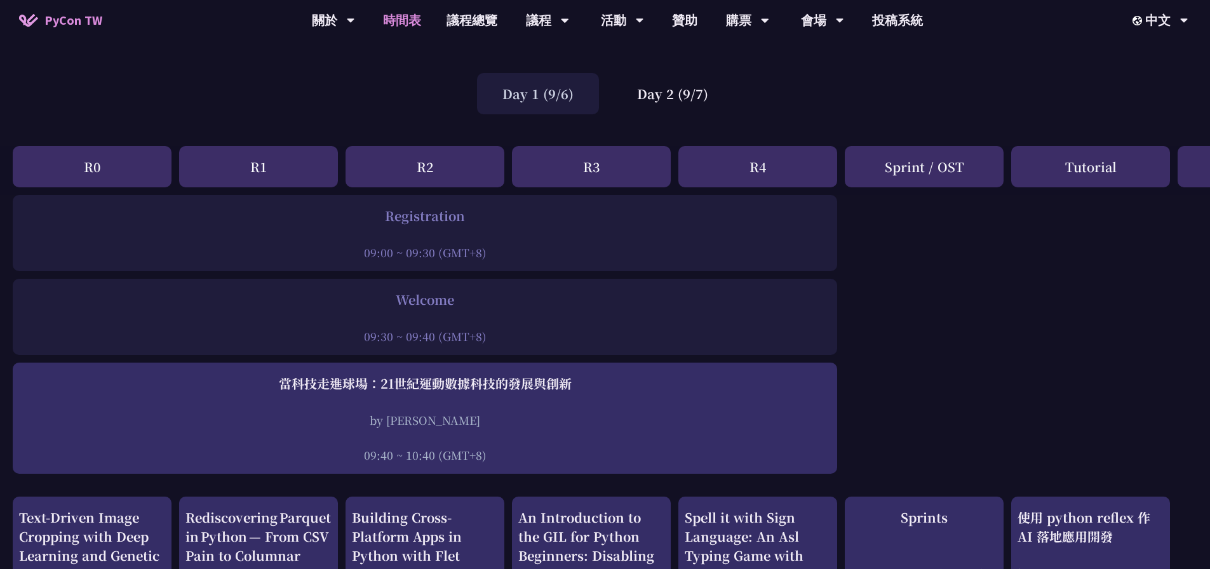
drag, startPoint x: 291, startPoint y: 237, endPoint x: 11, endPoint y: 243, distance: 280.3
click at [263, 238] on div at bounding box center [425, 235] width 812 height 19
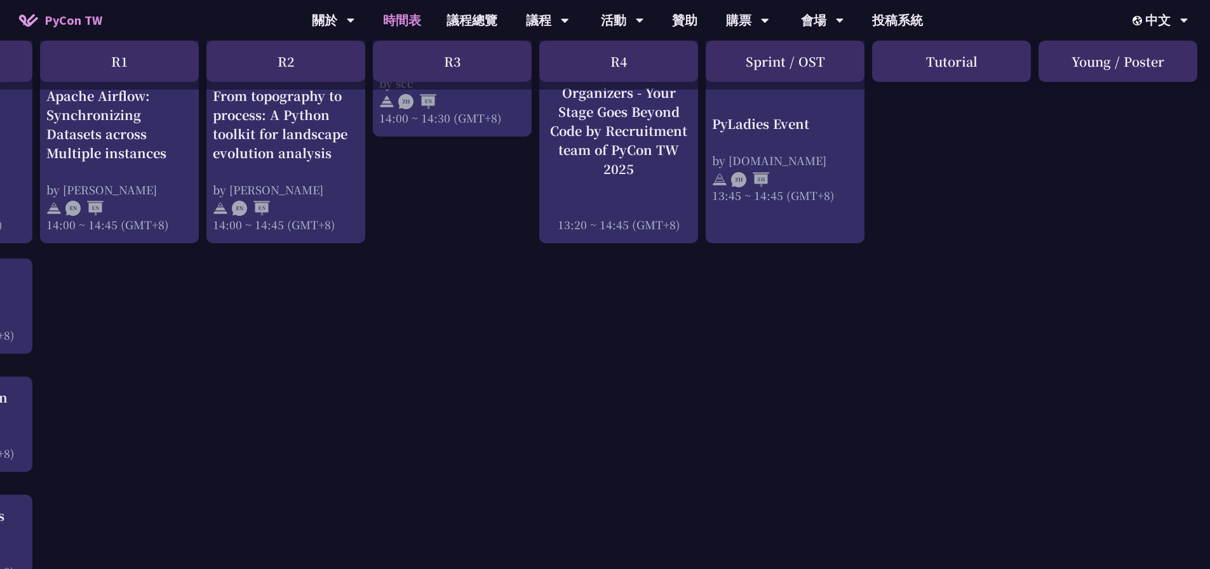
scroll to position [1398, 0]
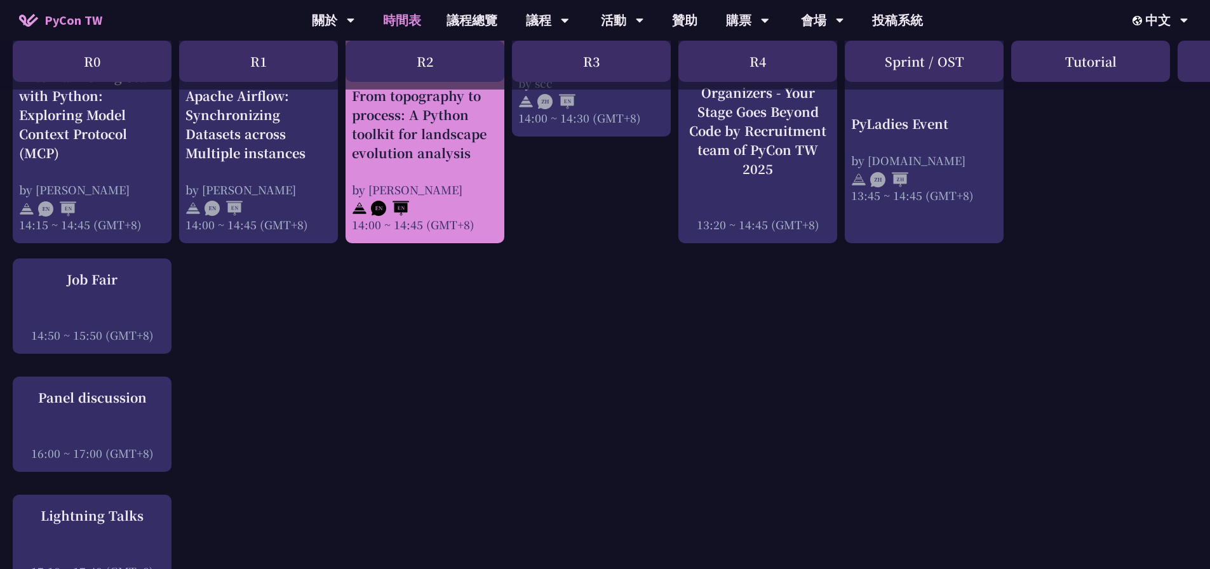
drag, startPoint x: 120, startPoint y: 292, endPoint x: 445, endPoint y: 180, distance: 343.4
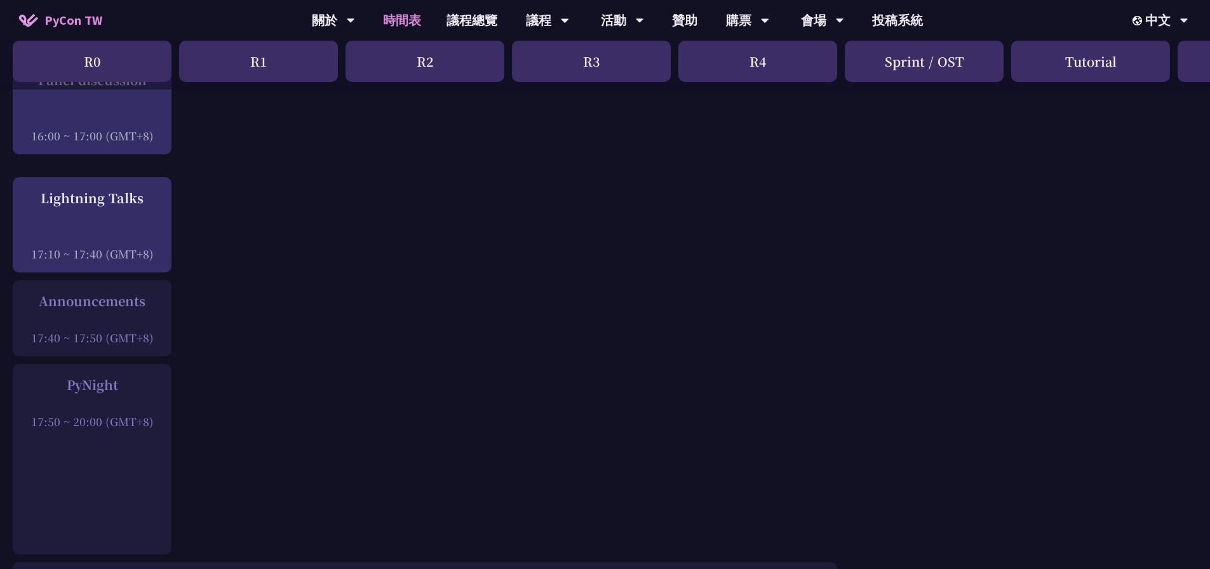
scroll to position [1779, 0]
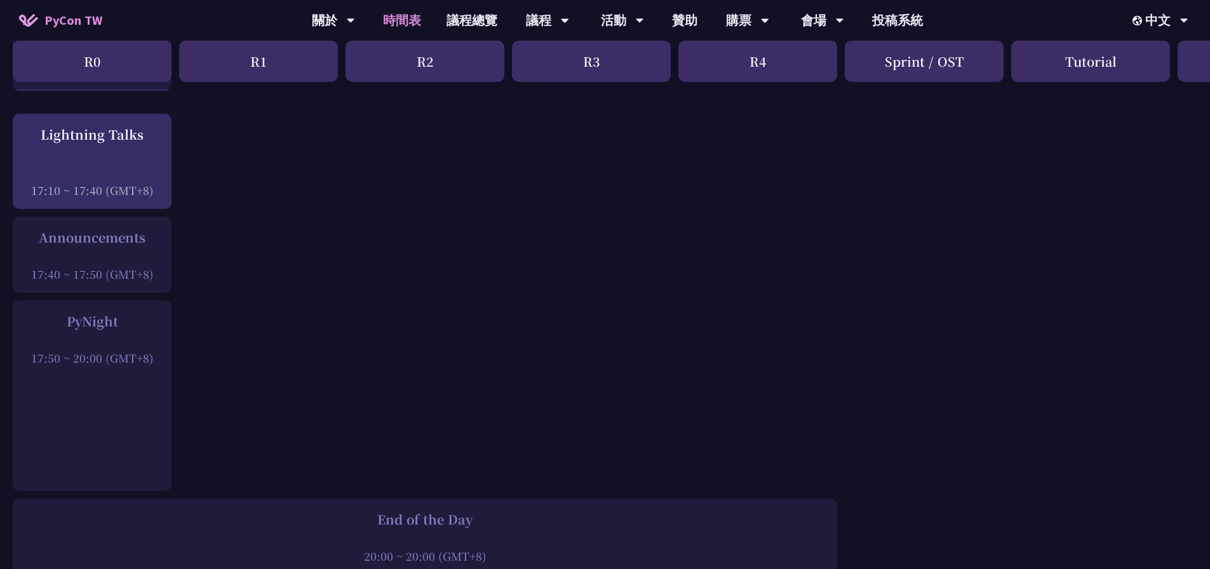
click at [87, 244] on div "Announcements" at bounding box center [92, 237] width 146 height 19
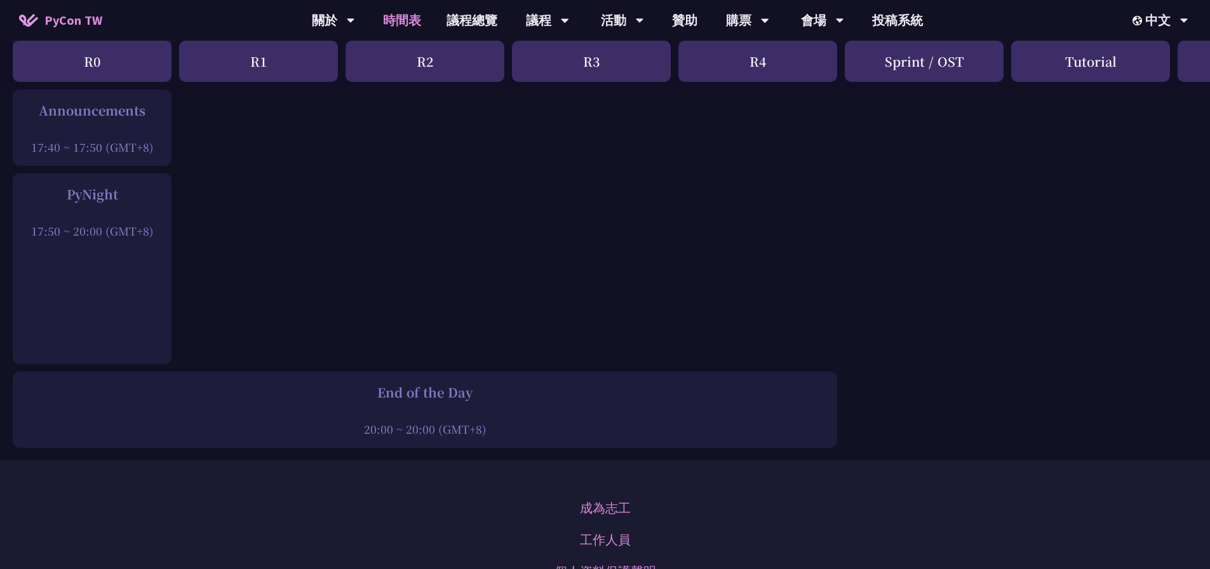
click at [144, 283] on div "PyNight 17:50 ~ 20:00 (GMT+8)" at bounding box center [92, 268] width 159 height 191
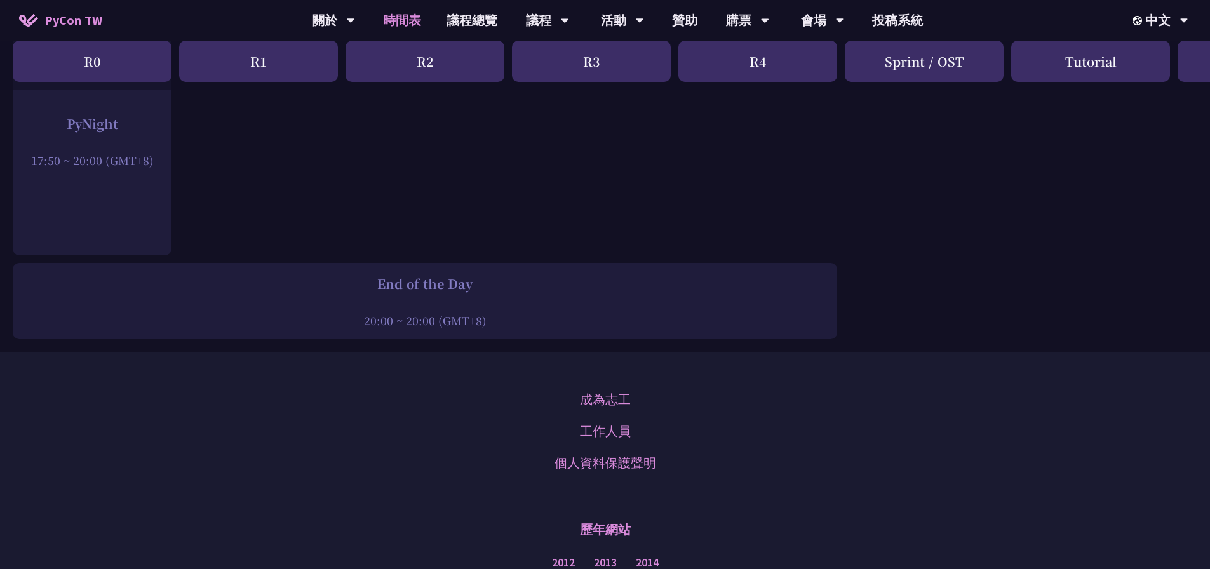
scroll to position [1951, 0]
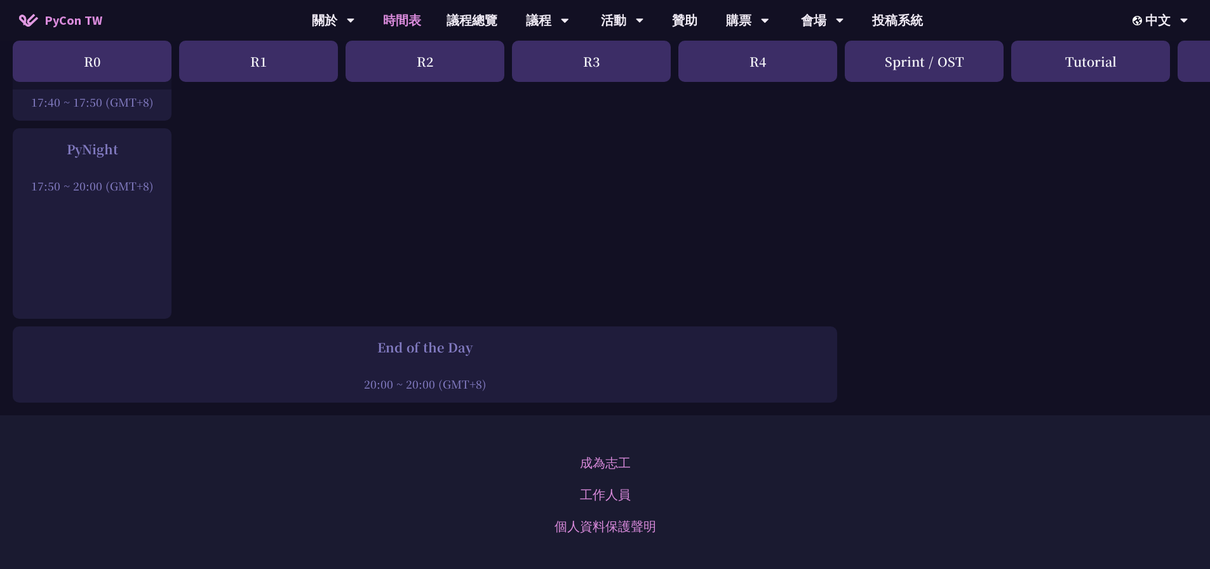
click at [380, 358] on div at bounding box center [425, 366] width 812 height 19
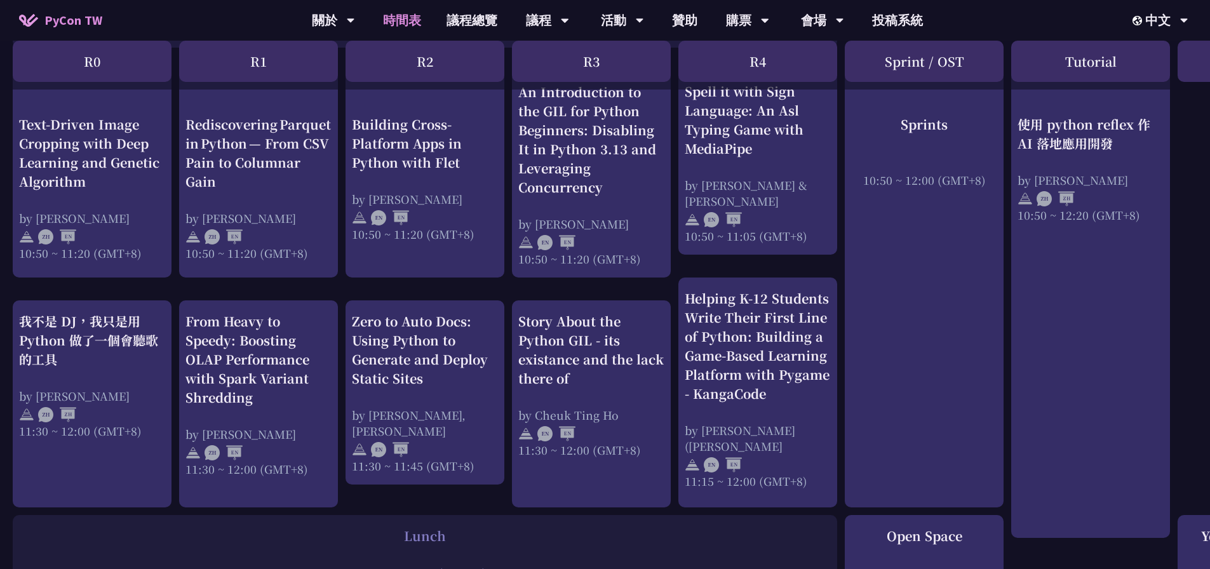
scroll to position [0, 0]
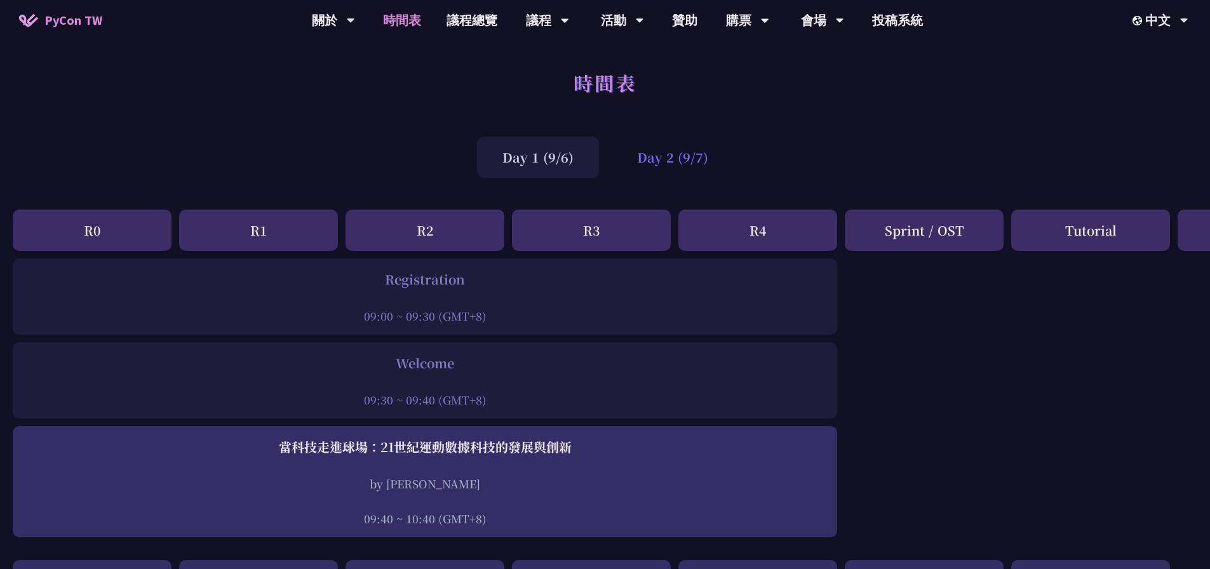
click at [661, 161] on div "Day 2 (9/7)" at bounding box center [673, 157] width 122 height 41
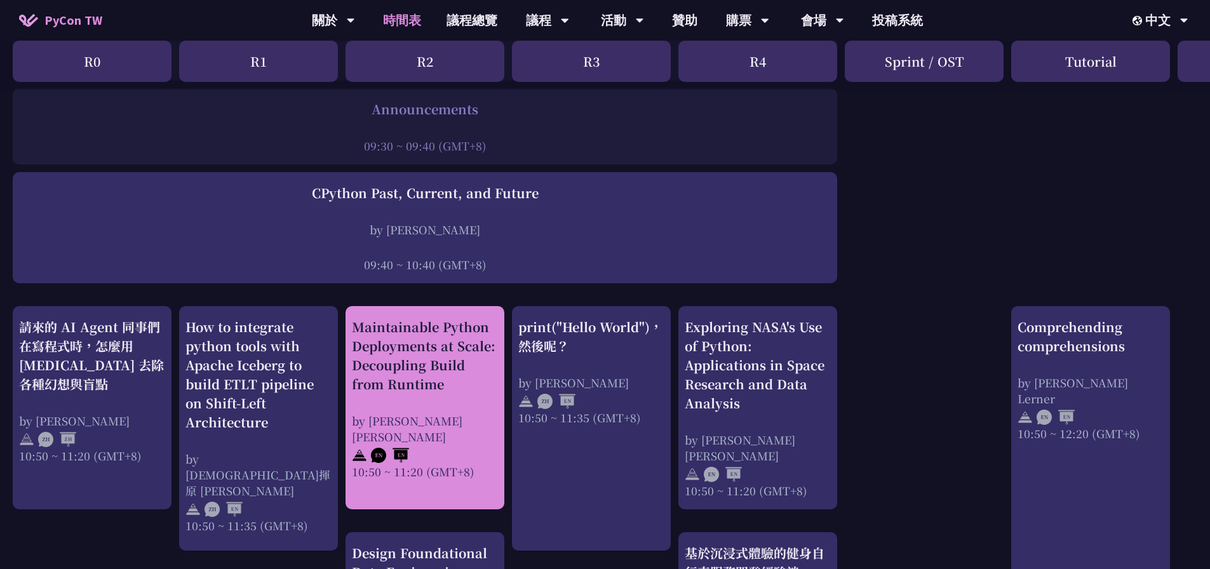
scroll to position [318, 0]
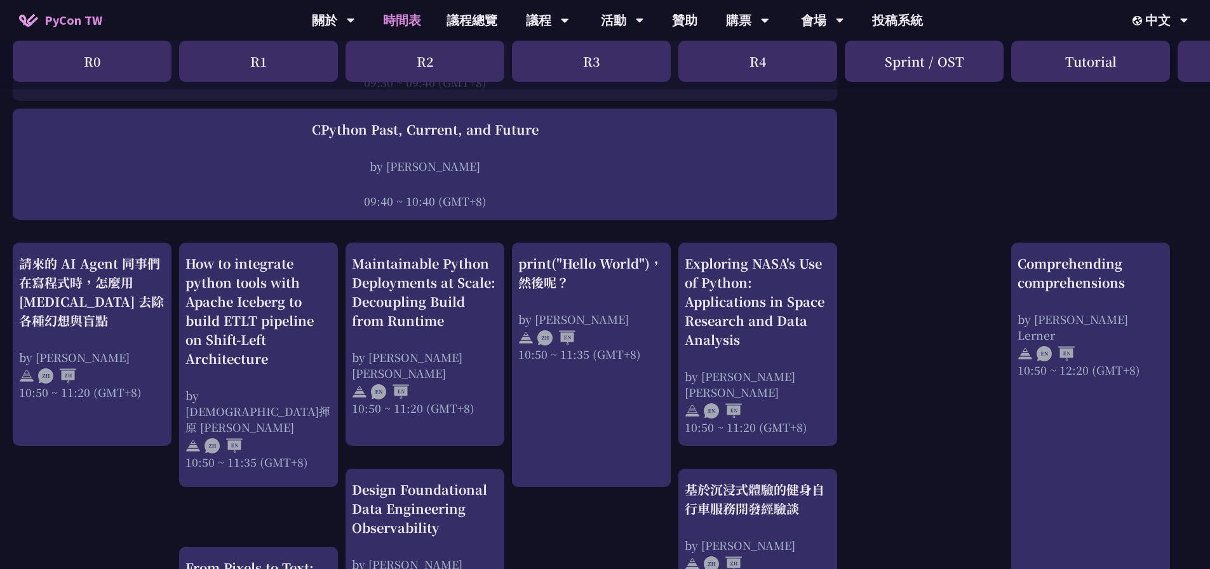
drag, startPoint x: 426, startPoint y: 287, endPoint x: 909, endPoint y: 285, distance: 483.6
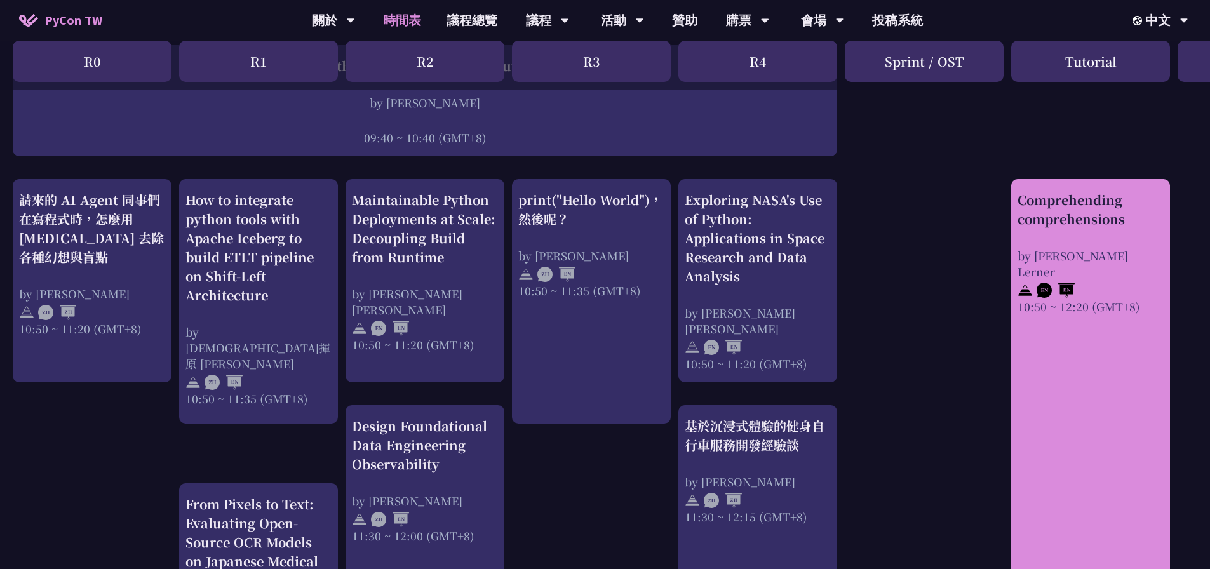
scroll to position [381, 1]
click at [1073, 334] on div "Comprehending comprehensions by Reuven M. Lerner 10:50 ~ 12:20 (GMT+8)" at bounding box center [1090, 428] width 159 height 499
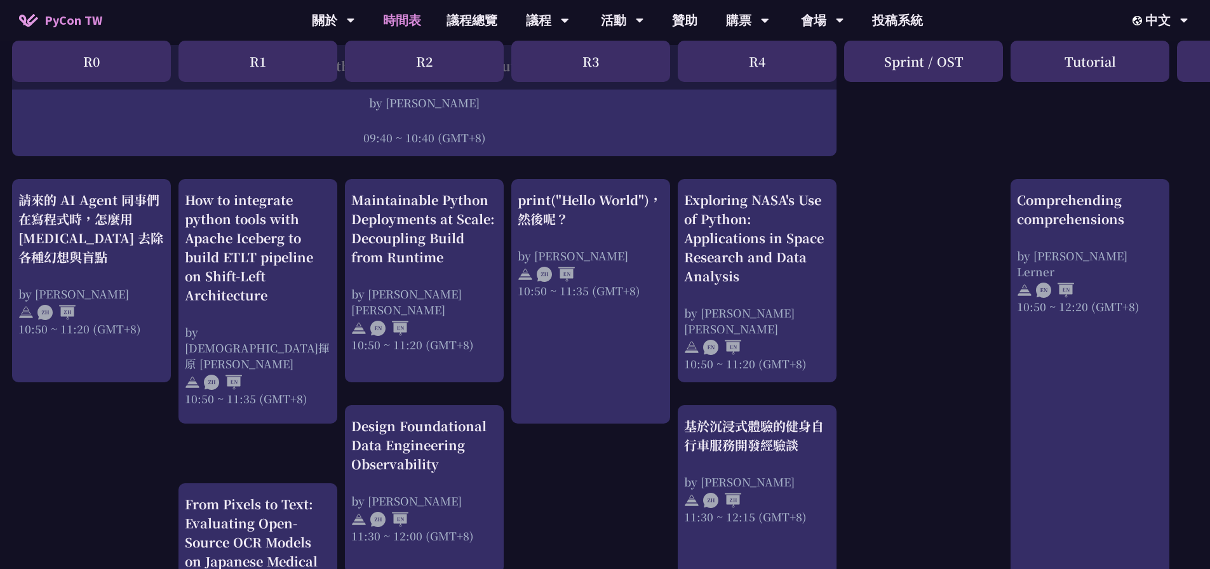
drag, startPoint x: 1089, startPoint y: 379, endPoint x: 935, endPoint y: 429, distance: 161.8
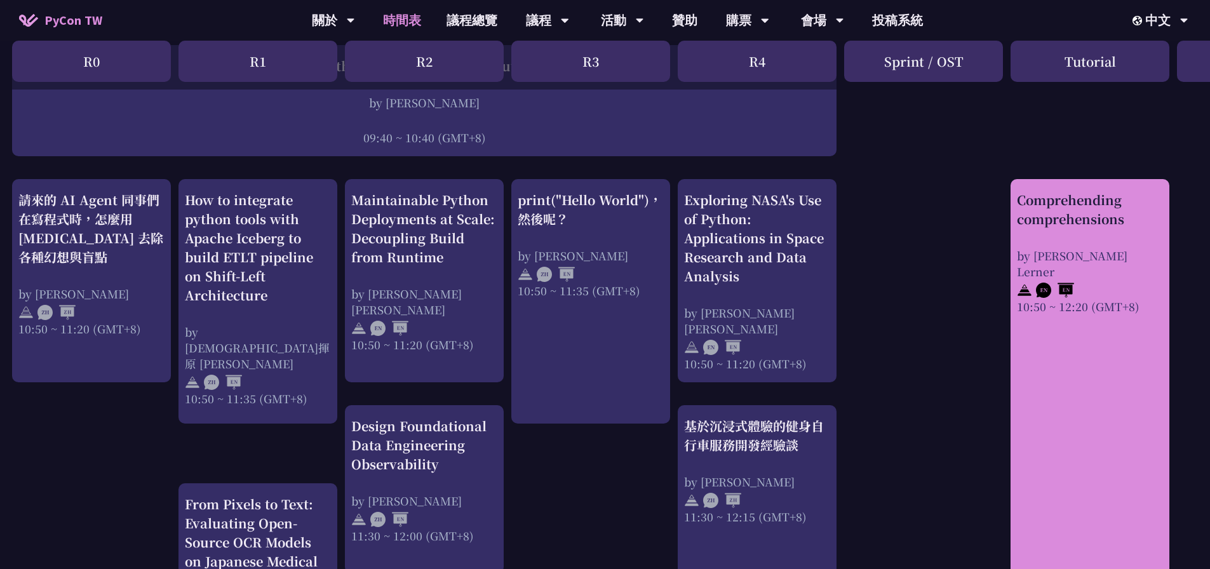
click at [1053, 386] on div "Comprehending comprehensions by Reuven M. Lerner 10:50 ~ 12:20 (GMT+8)" at bounding box center [1090, 428] width 159 height 499
click at [1087, 398] on div "Comprehending comprehensions by Reuven M. Lerner 10:50 ~ 12:20 (GMT+8)" at bounding box center [1090, 428] width 159 height 499
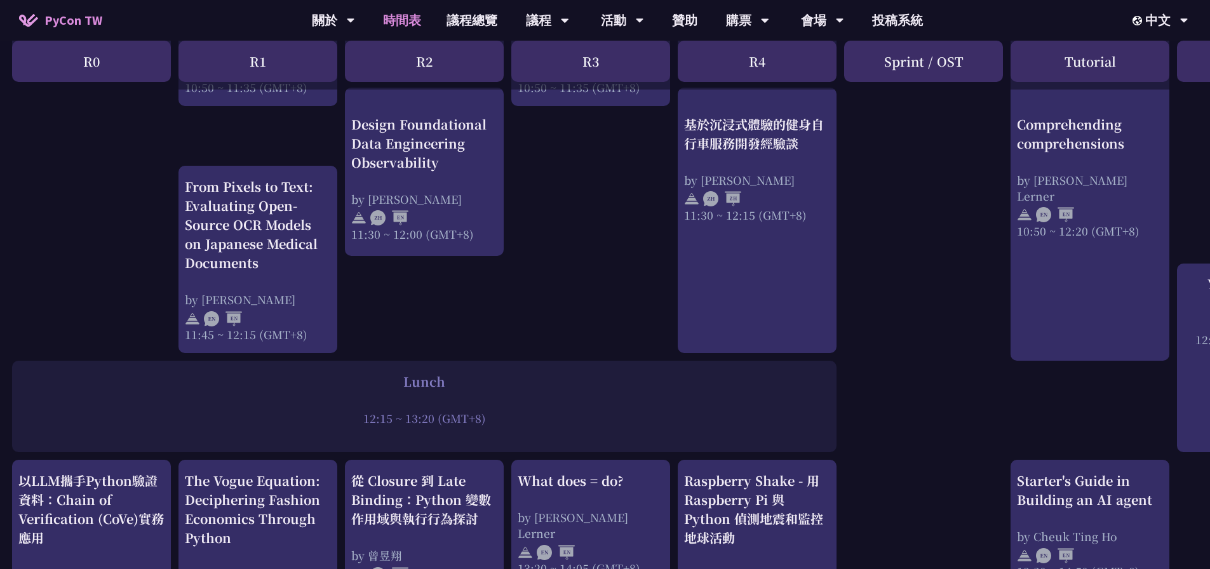
click at [1083, 390] on div "print("Hello World")，然後呢？ by 高見龍 10:50 ~ 11:35 (GMT+8) What does = do? by Reuve…" at bounding box center [674, 488] width 1350 height 1857
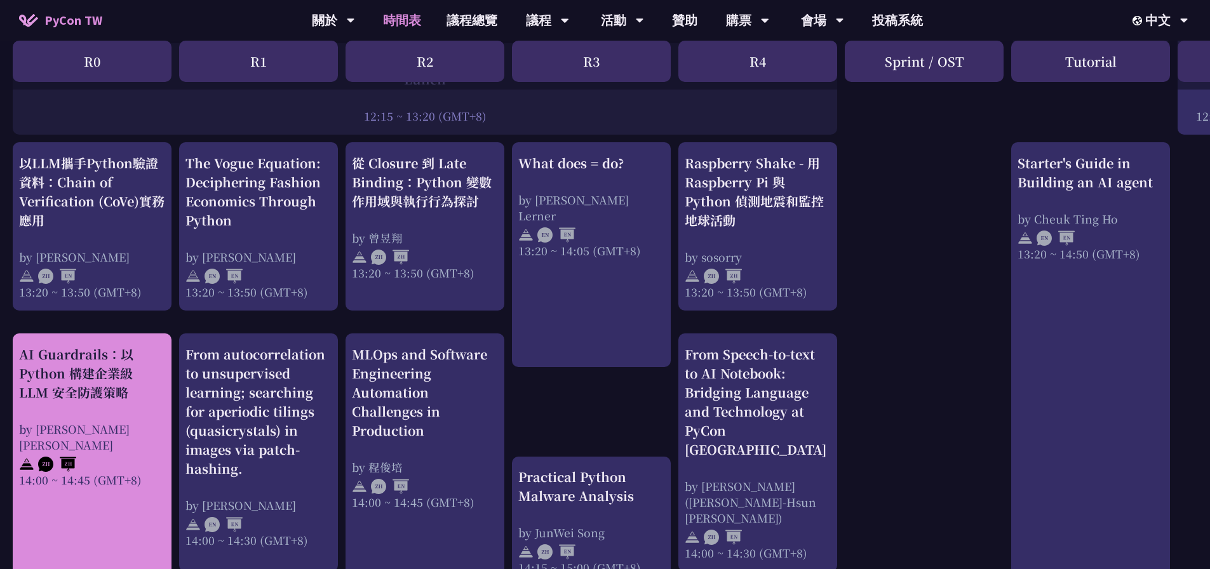
scroll to position [1144, 0]
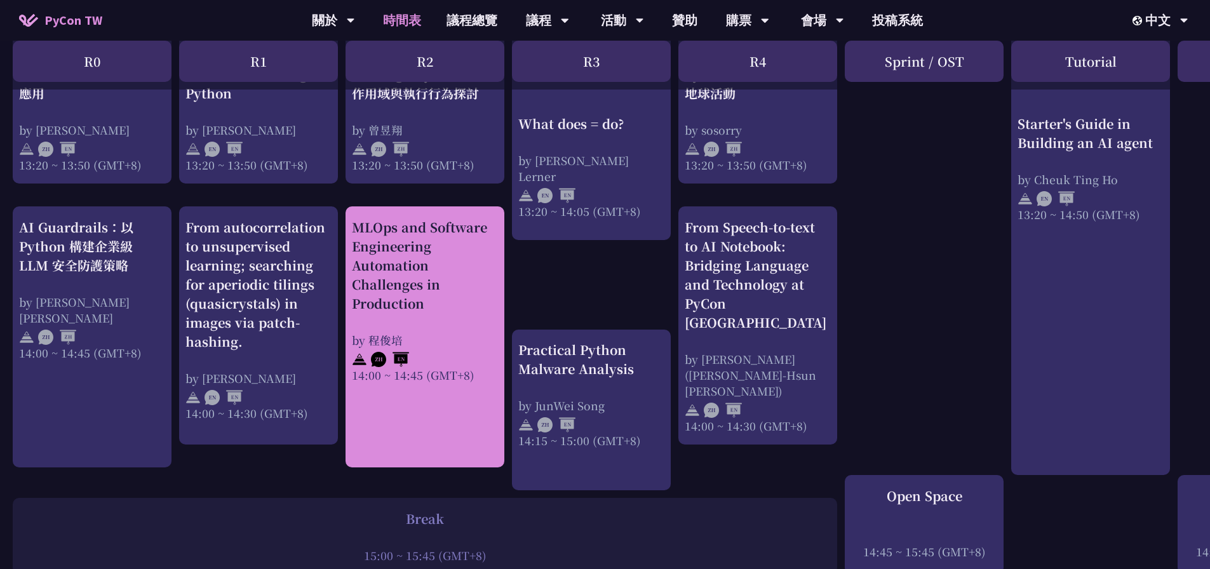
click at [388, 311] on div "MLOps and Software Engineering Automation Challenges in Production" at bounding box center [425, 265] width 146 height 95
click at [453, 311] on div "MLOps and Software Engineering Automation Challenges in Production" at bounding box center [425, 265] width 146 height 95
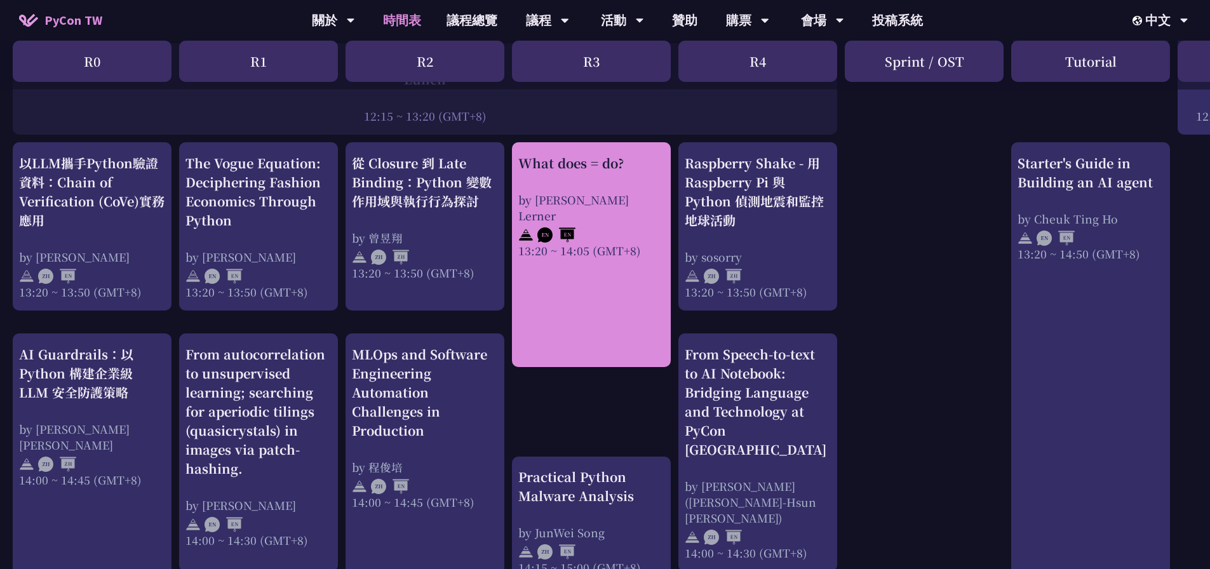
scroll to position [953, 0]
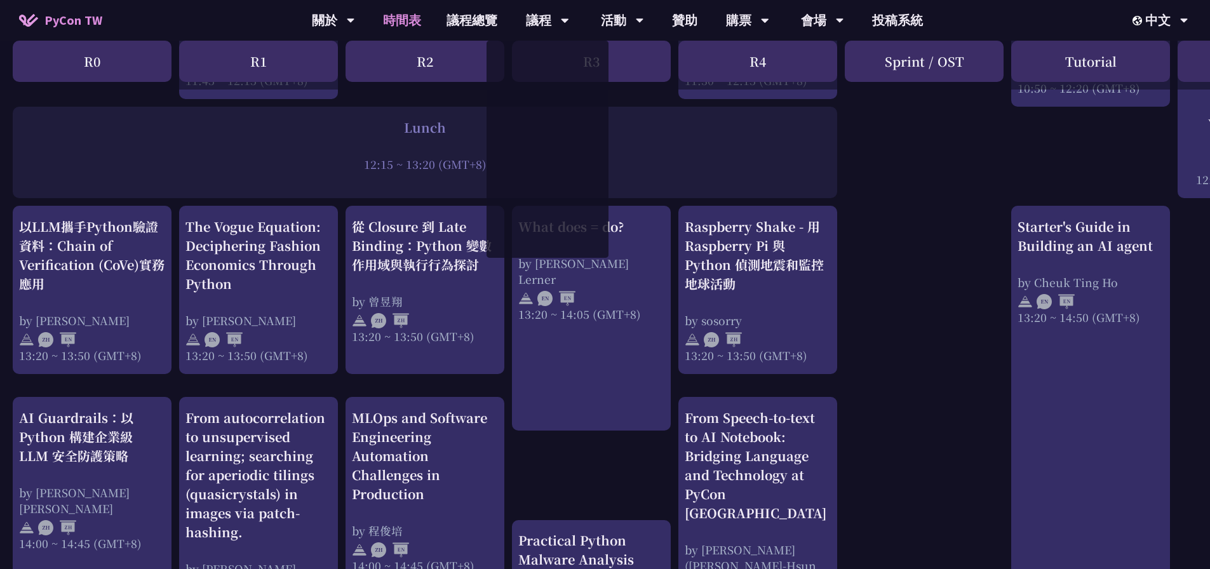
click at [880, 294] on div "print("Hello World")，然後呢？ by 高見龍 10:50 ~ 11:35 (GMT+8) What does = do? by Reuve…" at bounding box center [675, 234] width 1350 height 1857
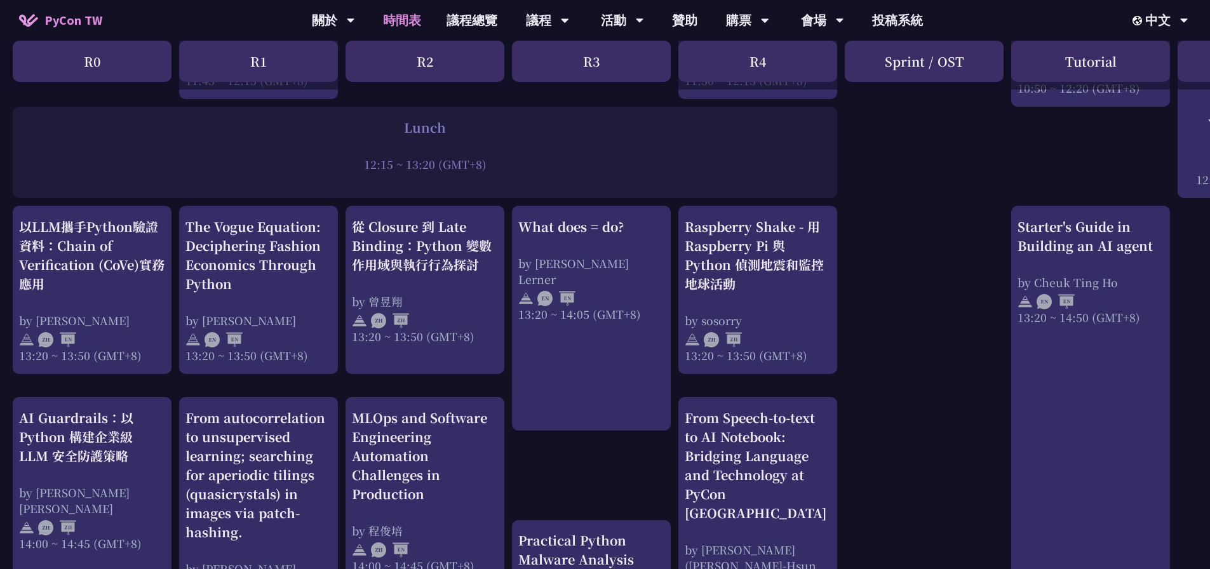
drag, startPoint x: 1104, startPoint y: 365, endPoint x: 946, endPoint y: 405, distance: 163.2
click at [946, 405] on div "print("Hello World")，然後呢？ by 高見龍 10:50 ~ 11:35 (GMT+8) What does = do? by Reuve…" at bounding box center [675, 234] width 1350 height 1857
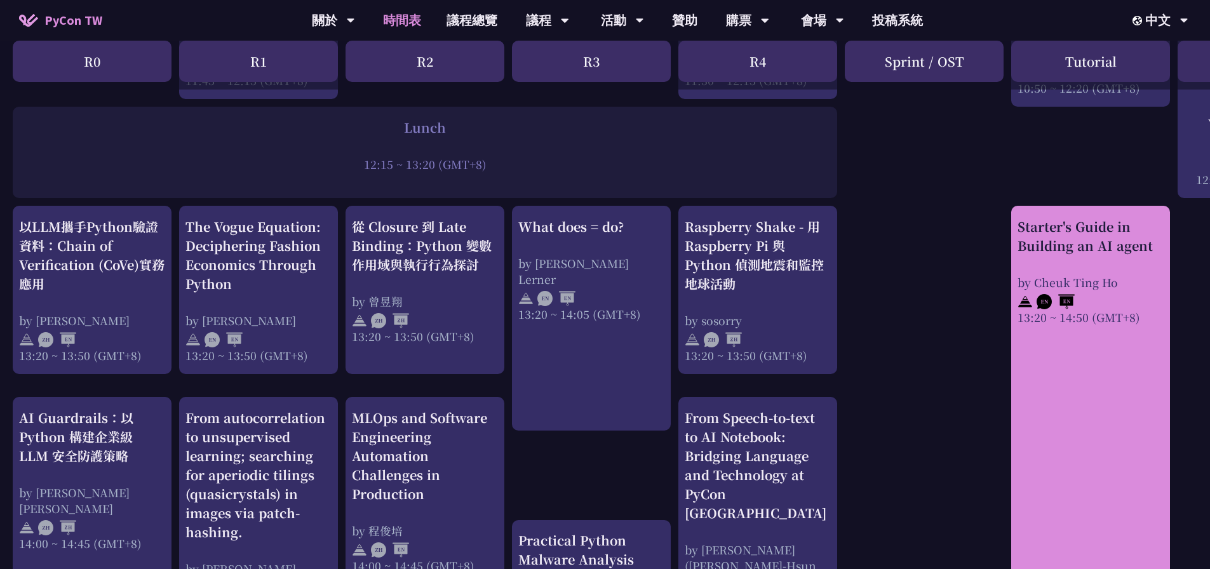
scroll to position [1080, 0]
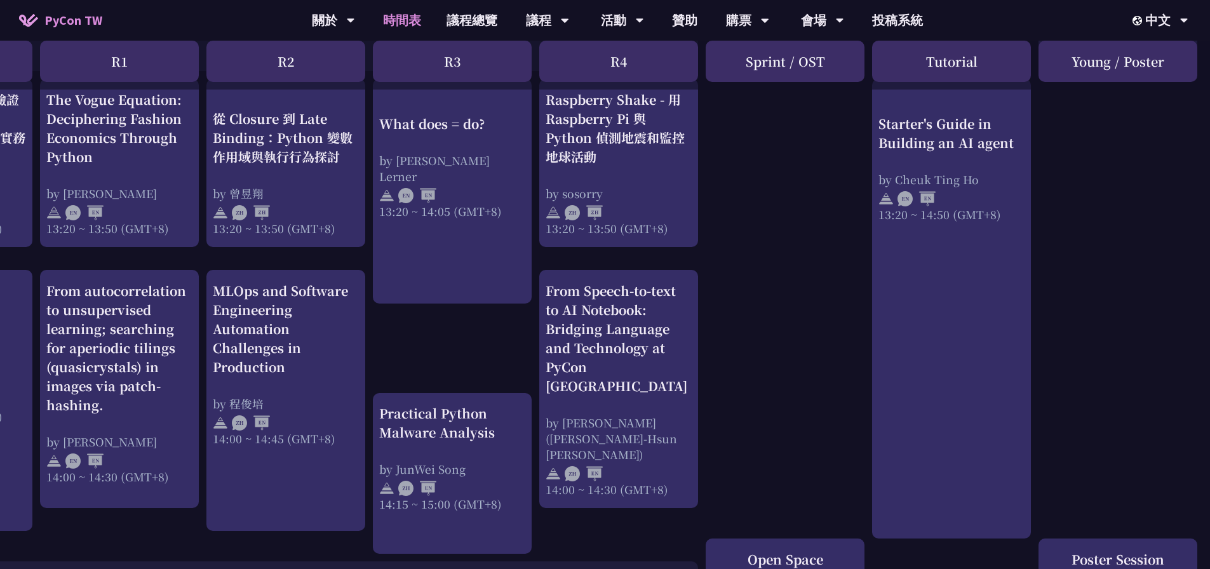
click at [1144, 369] on div "print("Hello World")，然後呢？ by 高見龍 10:50 ~ 11:35 (GMT+8) What does = do? by Reuve…" at bounding box center [536, 106] width 1350 height 1857
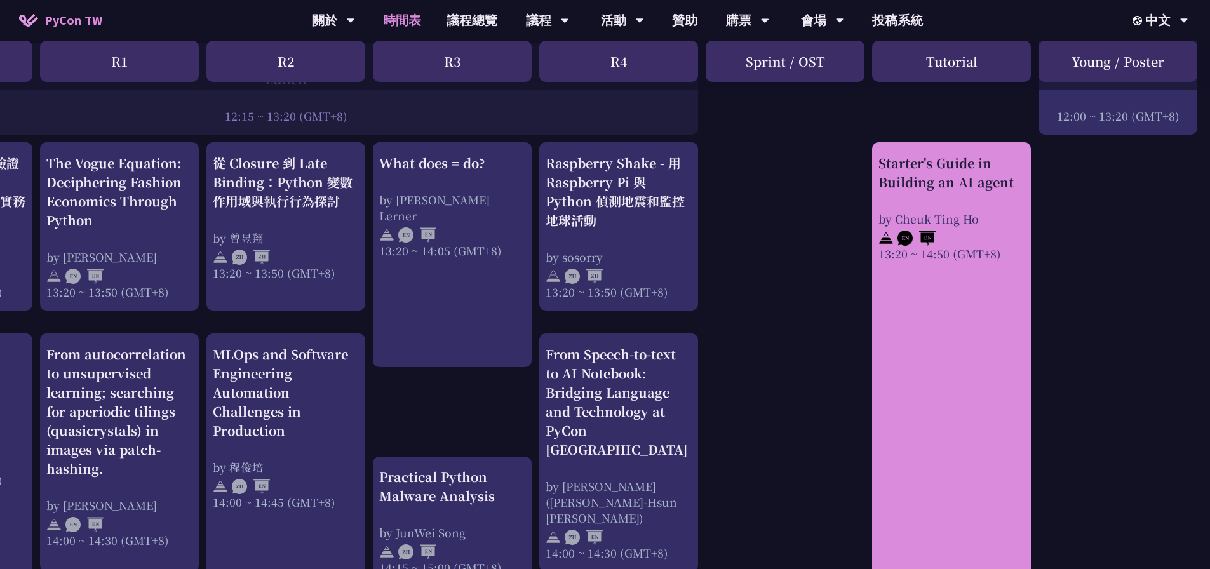
drag, startPoint x: 941, startPoint y: 286, endPoint x: 902, endPoint y: 302, distance: 42.7
click at [900, 302] on div "Starter's Guide in Building an AI agent by Cheuk Ting Ho 13:20 ~ 14:50 (GMT+8)" at bounding box center [951, 372] width 159 height 460
click at [919, 305] on div "Starter's Guide in Building an AI agent by Cheuk Ting Ho 13:20 ~ 14:50 (GMT+8)" at bounding box center [951, 372] width 159 height 460
click at [911, 350] on div "Starter's Guide in Building an AI agent by Cheuk Ting Ho 13:20 ~ 14:50 (GMT+8)" at bounding box center [951, 372] width 159 height 460
click at [883, 238] on img at bounding box center [886, 238] width 15 height 15
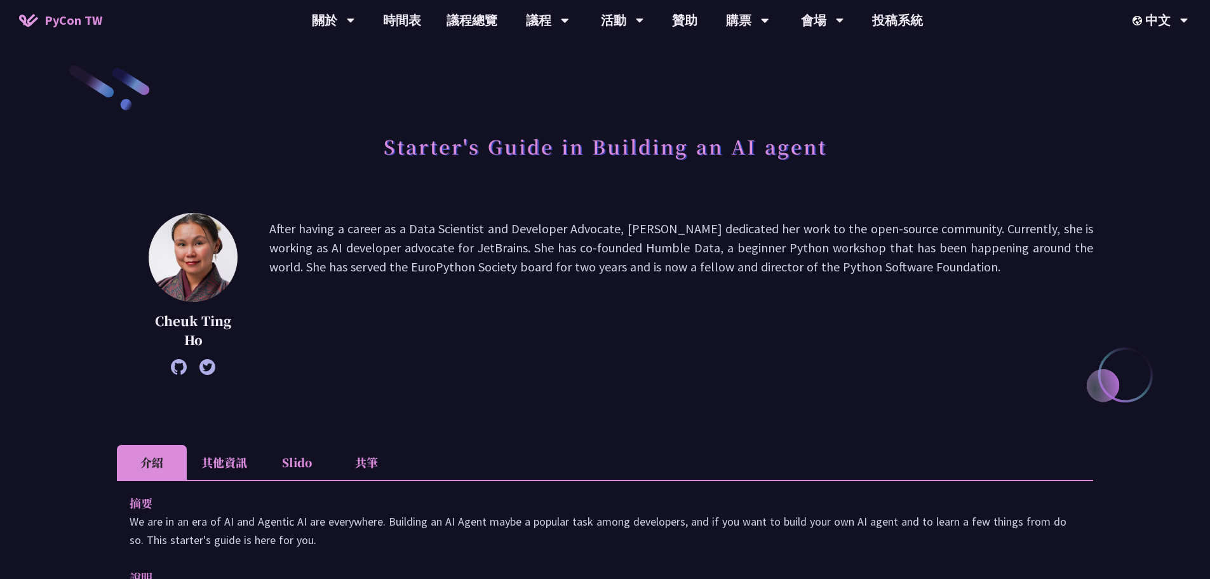
click at [727, 309] on p "After having a career as a Data Scientist and Developer Advocate, Cheuk dedicat…" at bounding box center [681, 293] width 824 height 149
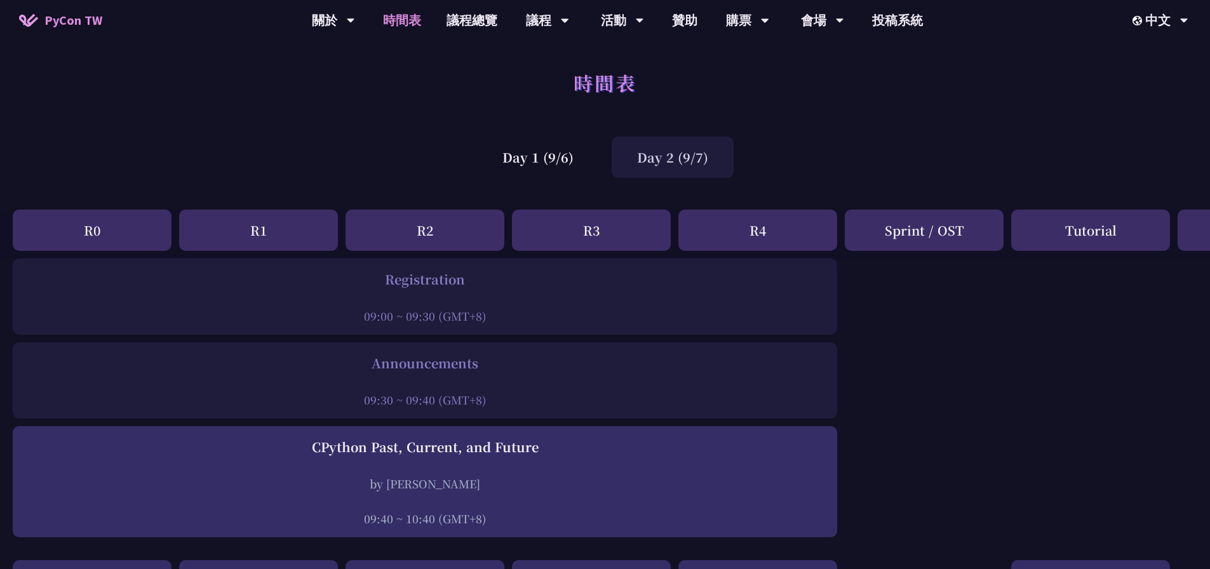
click at [676, 174] on div "Day 2 (9/7)" at bounding box center [673, 157] width 122 height 41
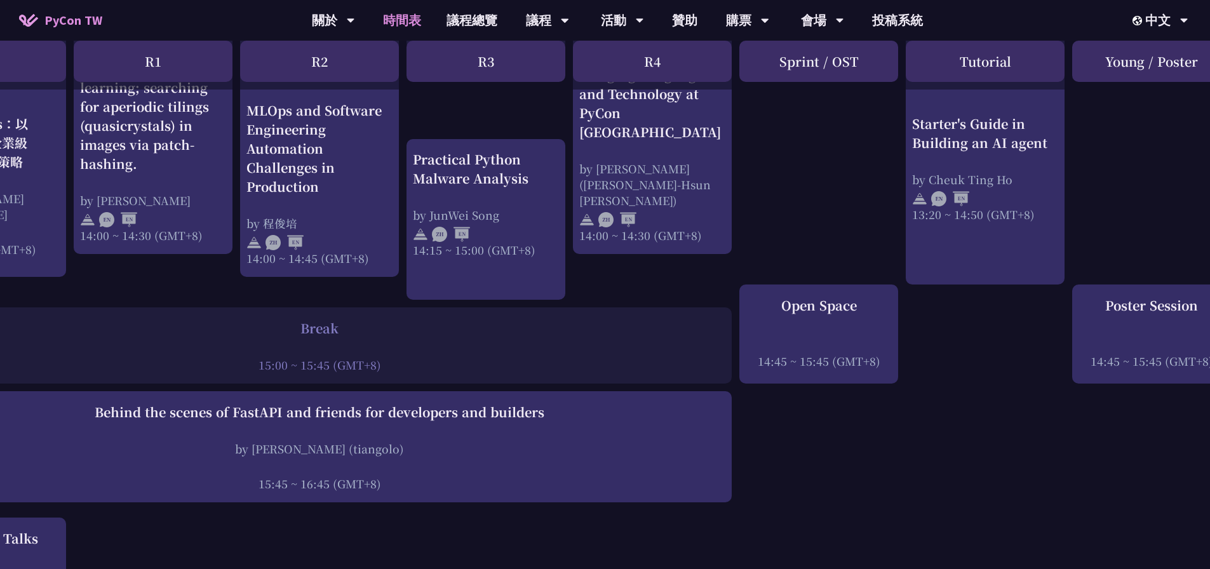
scroll to position [1334, 139]
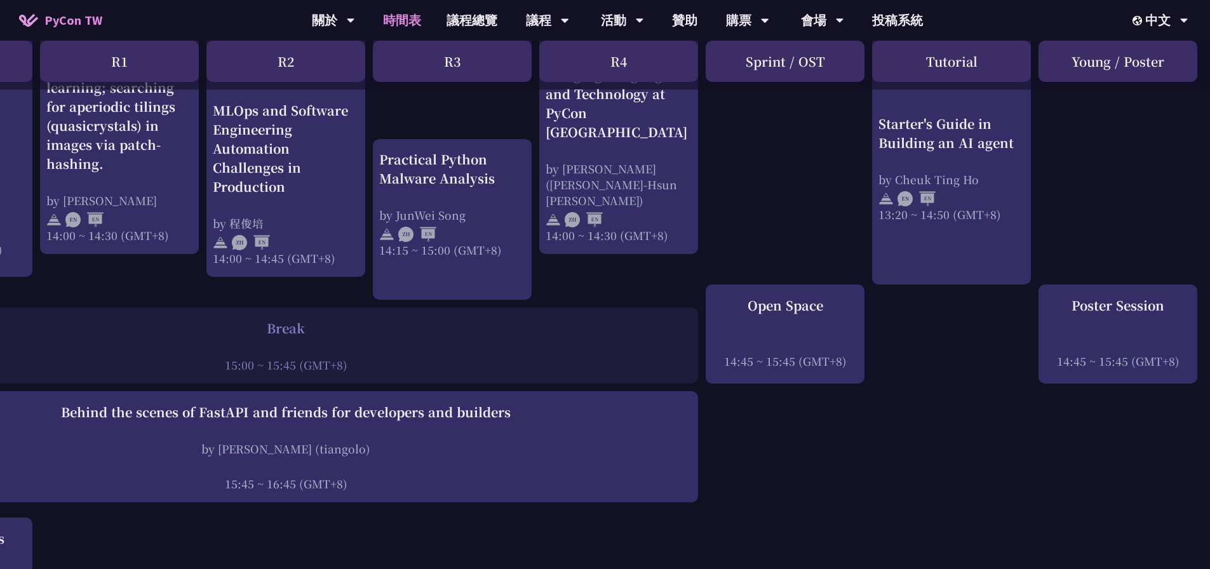
drag, startPoint x: 1116, startPoint y: 306, endPoint x: 1085, endPoint y: 313, distance: 31.8
click at [1085, 313] on div "Poster Session 14:45 ~ 15:45 (GMT+8)" at bounding box center [1118, 332] width 146 height 73
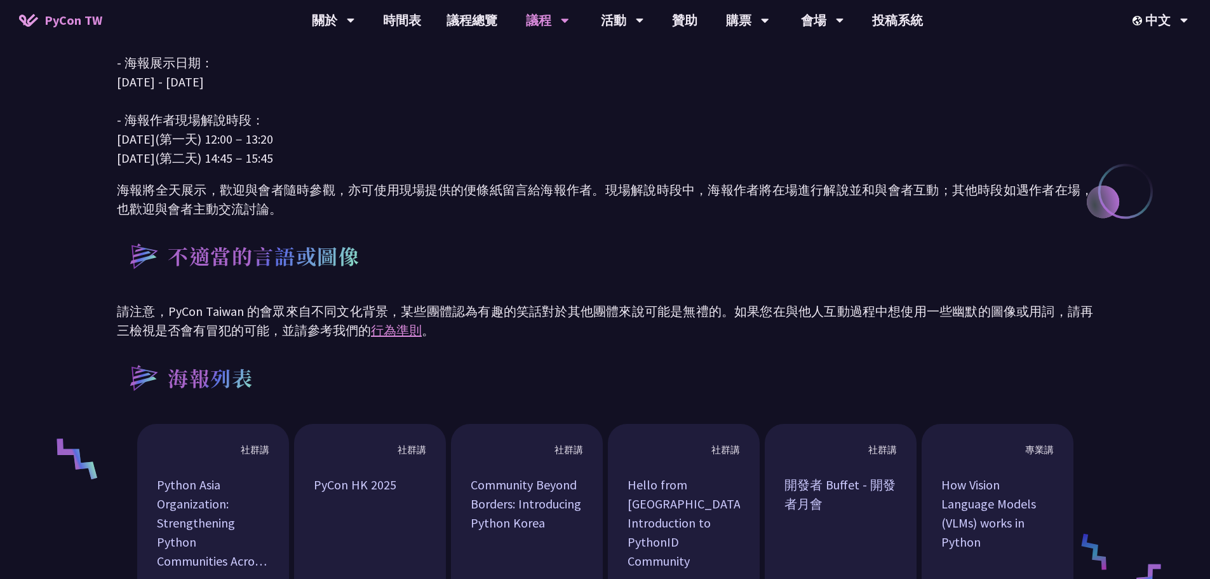
scroll to position [381, 0]
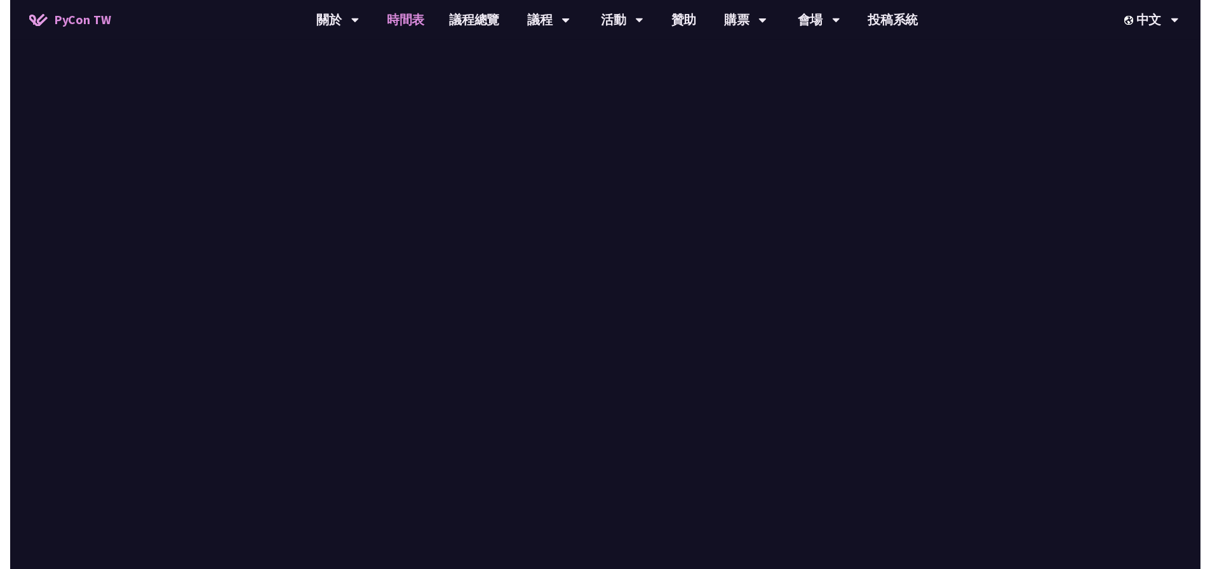
scroll to position [1334, 0]
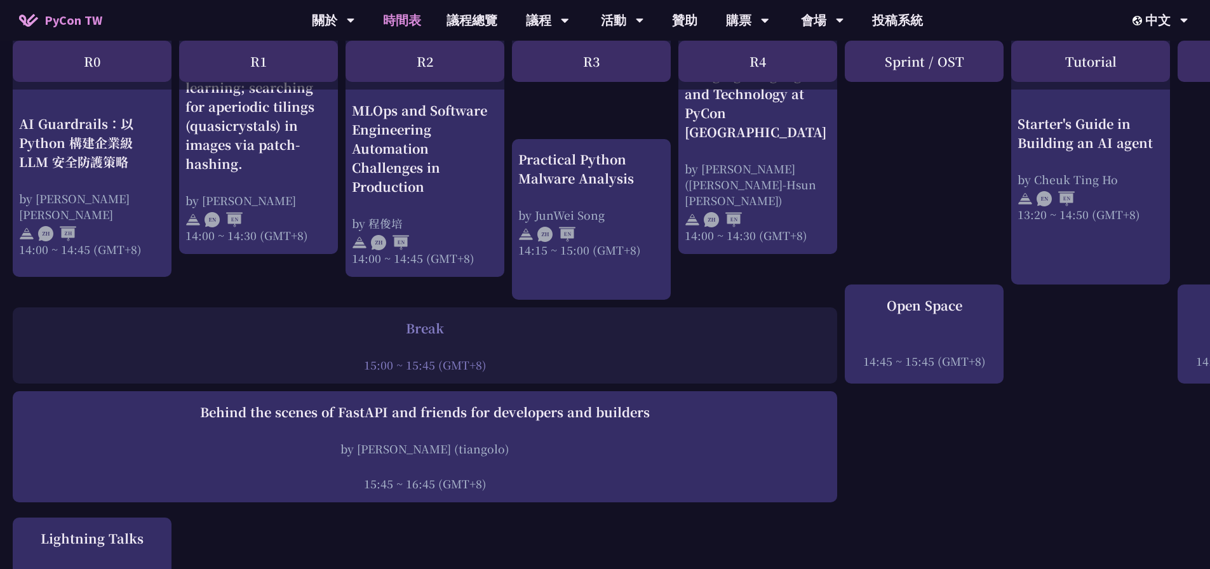
drag, startPoint x: 595, startPoint y: 569, endPoint x: 486, endPoint y: 567, distance: 109.3
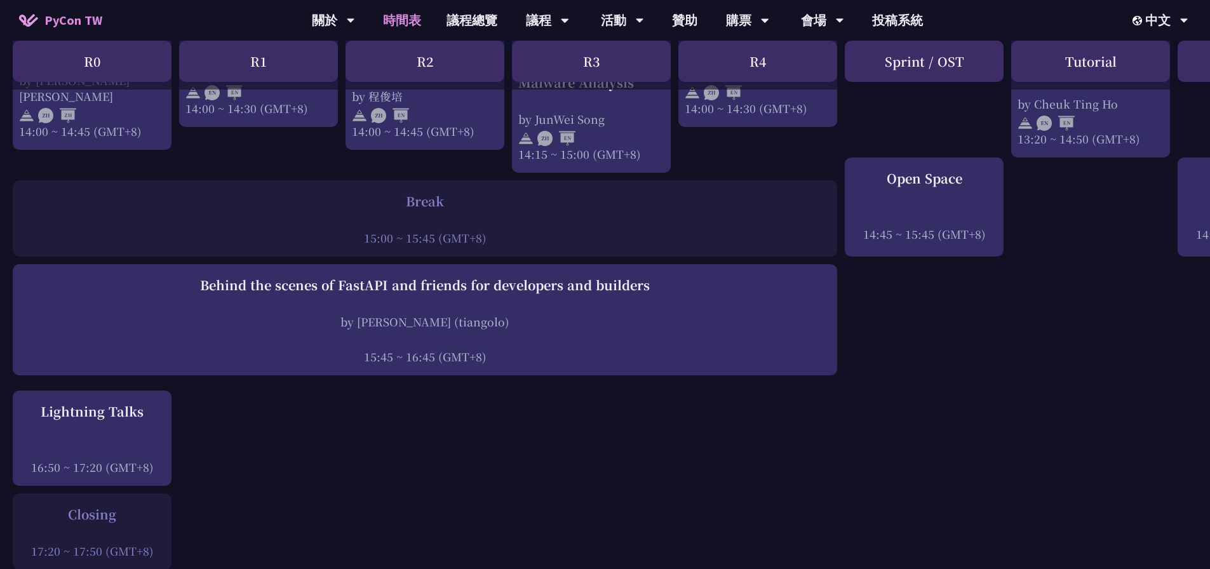
drag, startPoint x: 675, startPoint y: 568, endPoint x: 816, endPoint y: 567, distance: 141.1
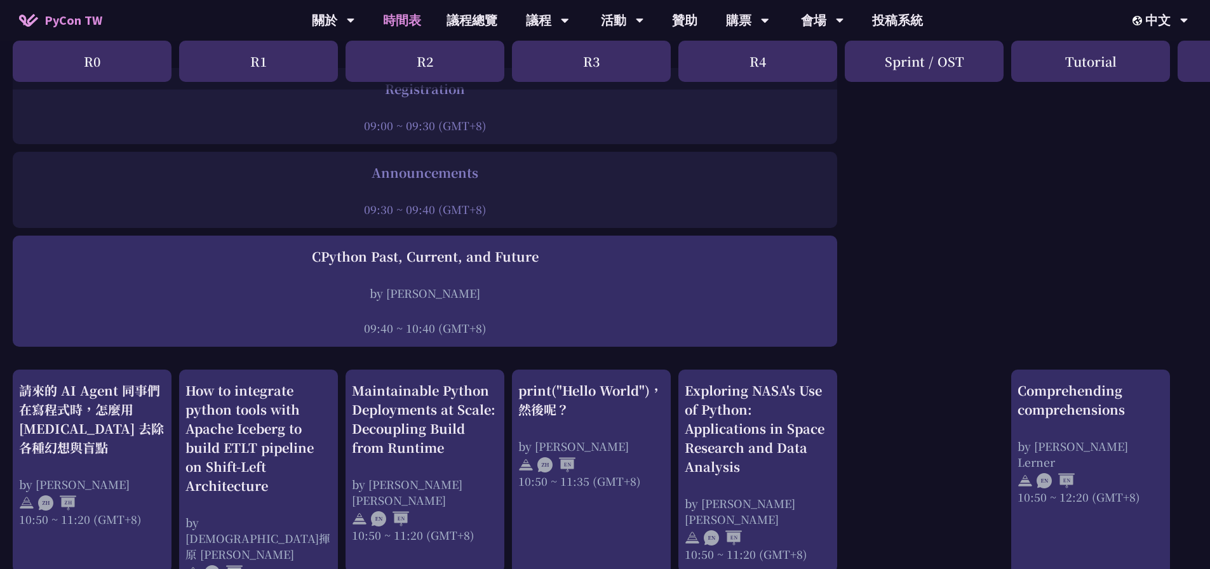
scroll to position [0, 0]
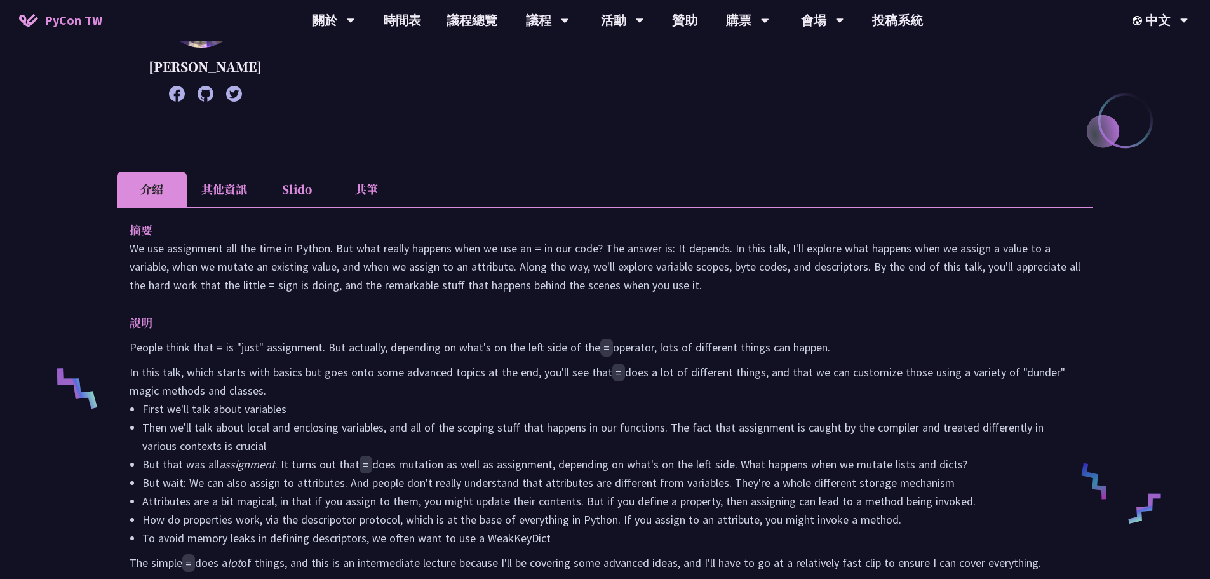
scroll to position [318, 0]
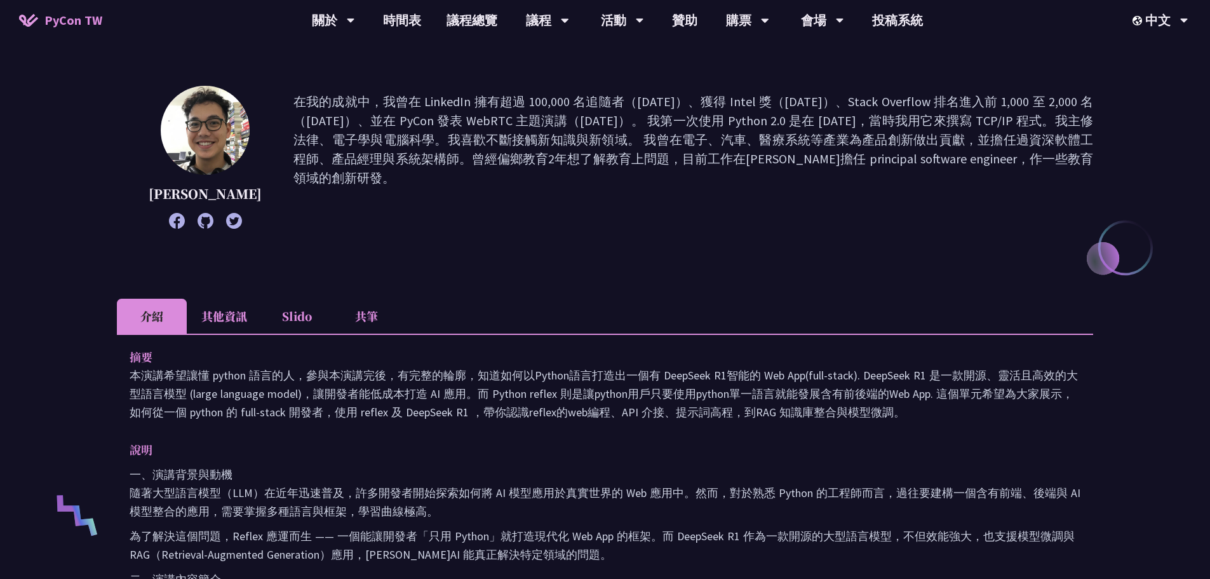
scroll to position [254, 0]
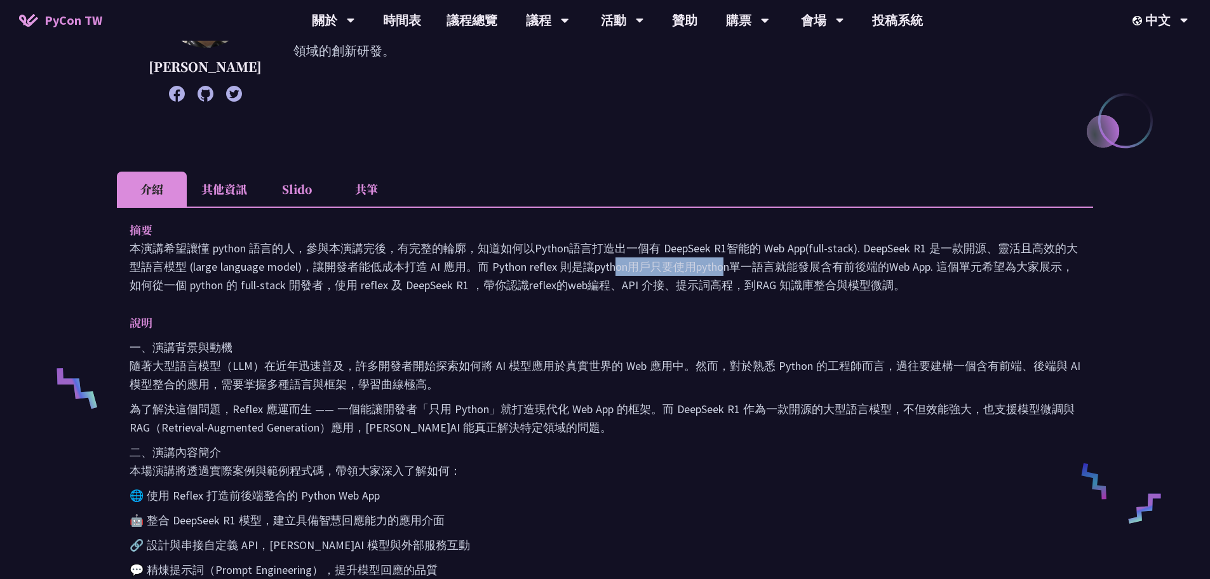
drag, startPoint x: 491, startPoint y: 262, endPoint x: 555, endPoint y: 268, distance: 63.7
click at [555, 268] on p "本演講希望讓懂 python 語言的人，參與本演講完後，有完整的輪廓，知道如何以Python語言打造出一個有 DeepSeek R1智能的 Web App(f…" at bounding box center [605, 266] width 951 height 55
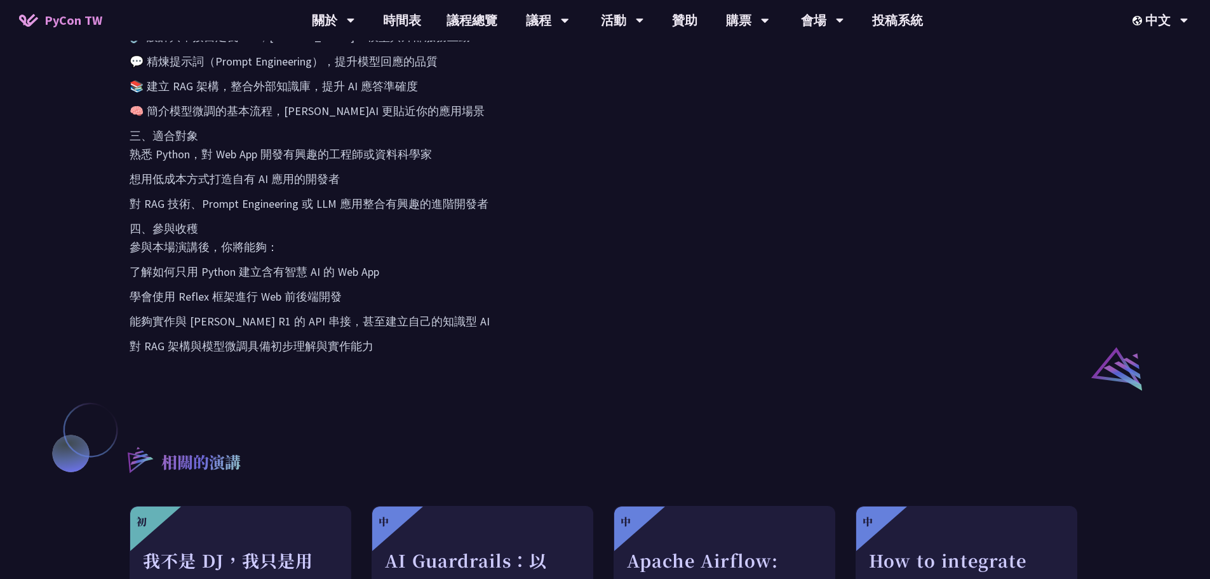
scroll to position [381, 0]
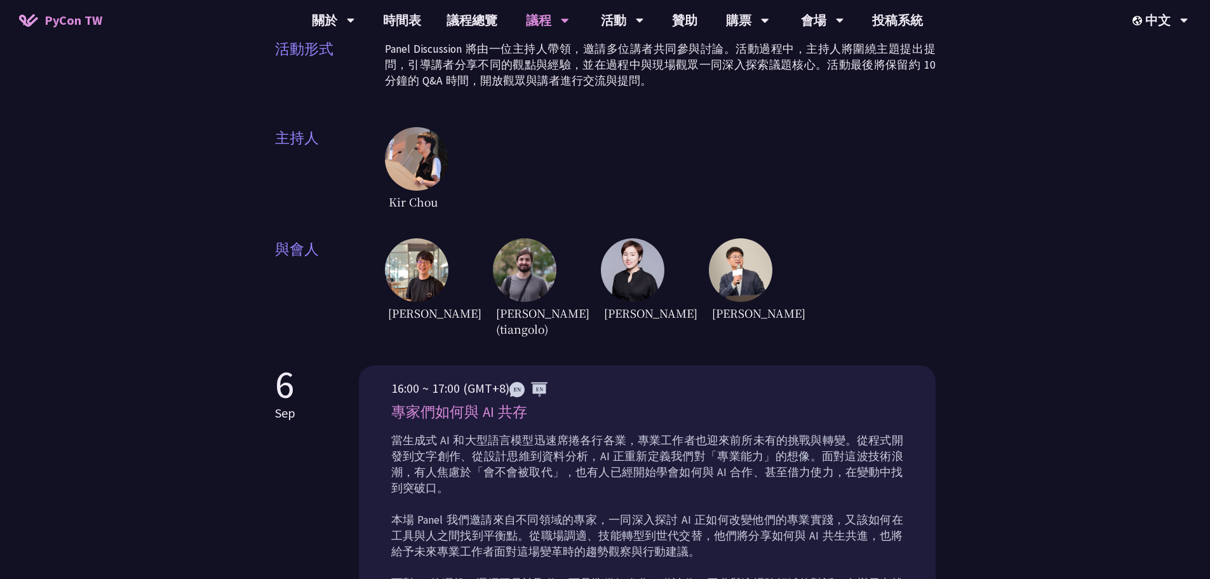
scroll to position [445, 0]
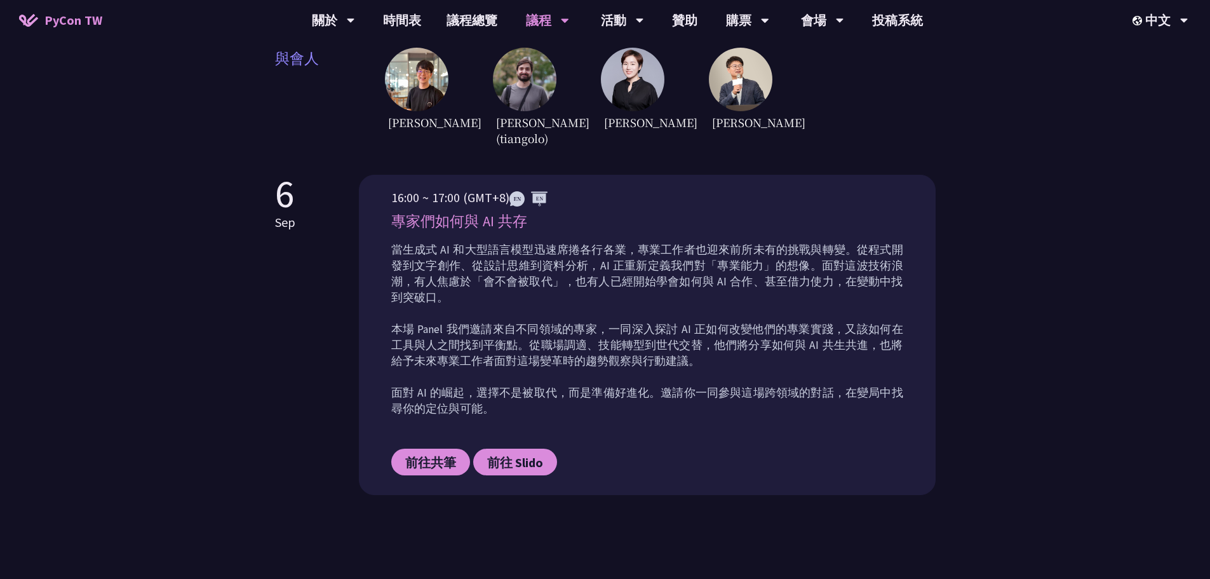
drag, startPoint x: 512, startPoint y: 213, endPoint x: 393, endPoint y: 217, distance: 118.2
click at [393, 217] on p "專家們如何與 AI 共存" at bounding box center [647, 221] width 512 height 22
copy p "專家們如何與 AI 共存"
click at [725, 219] on p "專家們如何與 AI 共存" at bounding box center [647, 221] width 512 height 22
click at [86, 107] on div "Panel Discussion 自 [DATE]起，Panel Discussion 成為 PyCon Taiwan 年度活動的重要環節，透過講者們與主持人…" at bounding box center [605, 72] width 1210 height 1035
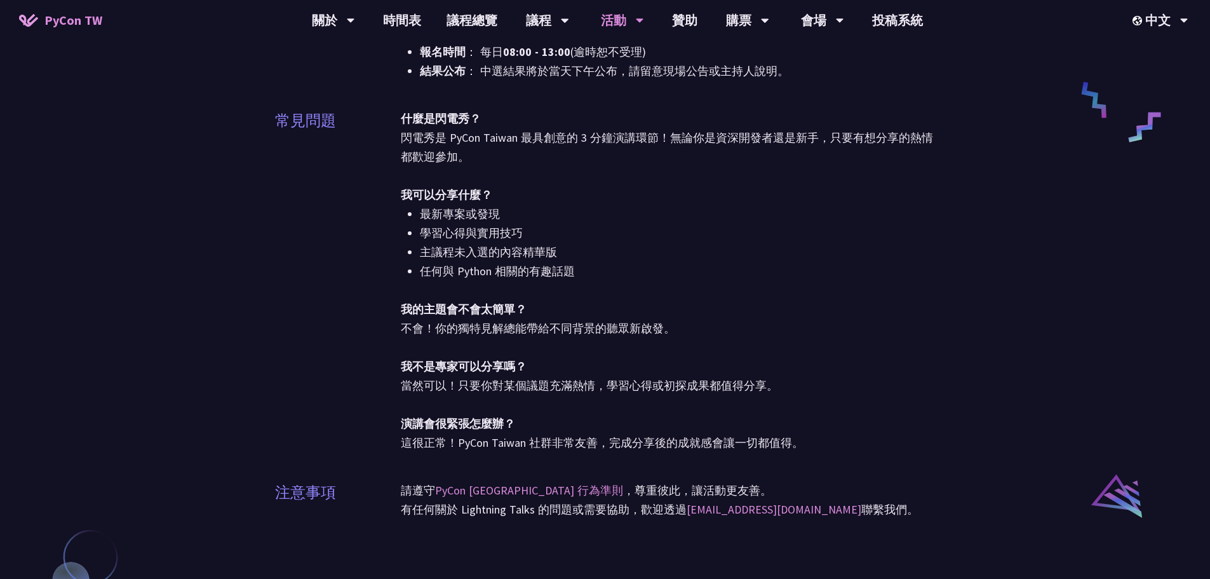
scroll to position [1017, 0]
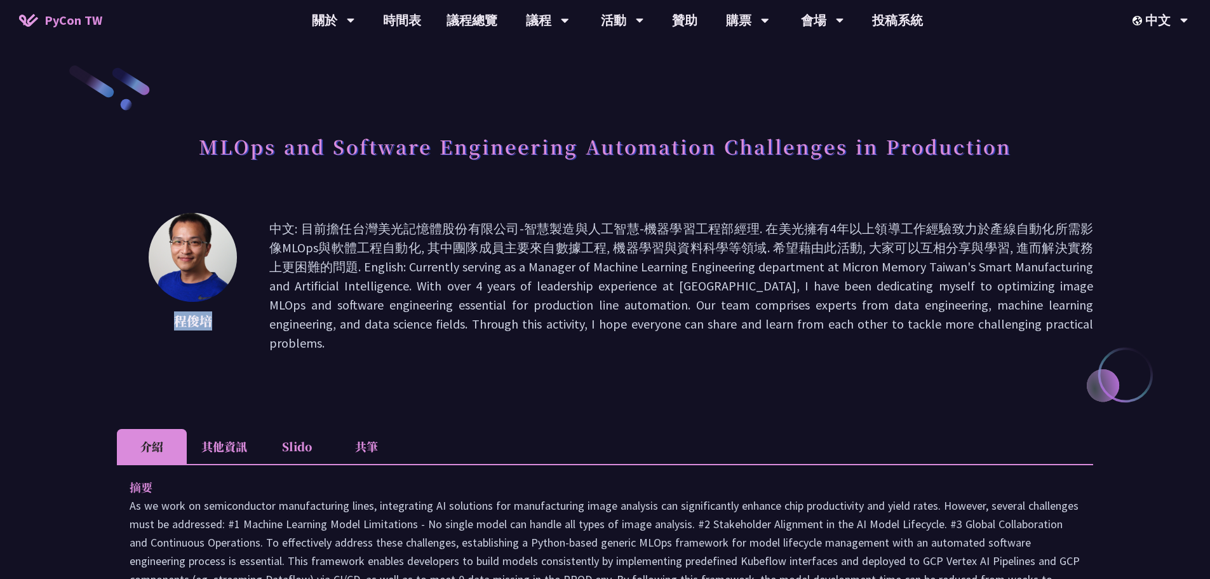
drag, startPoint x: 214, startPoint y: 325, endPoint x: 154, endPoint y: 323, distance: 59.8
click at [154, 323] on p "程俊培" at bounding box center [193, 320] width 89 height 19
copy p "程俊培"
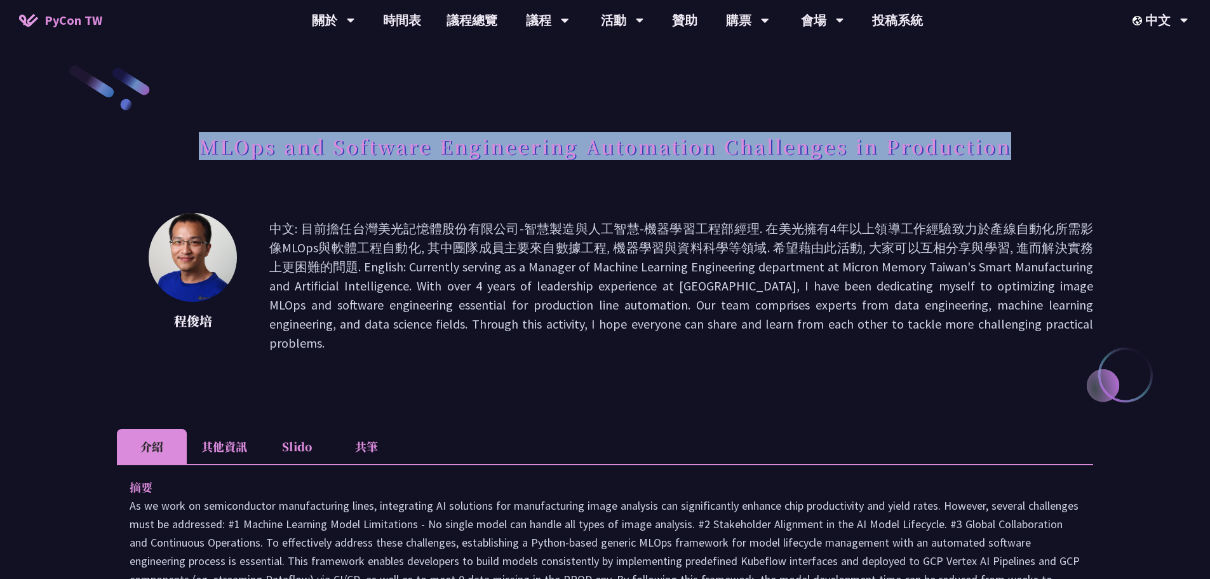
drag, startPoint x: 815, startPoint y: 151, endPoint x: 182, endPoint y: 137, distance: 633.0
click at [182, 137] on div "MLOps and Software Engineering Automation Challenges in Production" at bounding box center [605, 160] width 977 height 67
copy h1 "MLOps and Software Engineering Automation Challenges in Production"
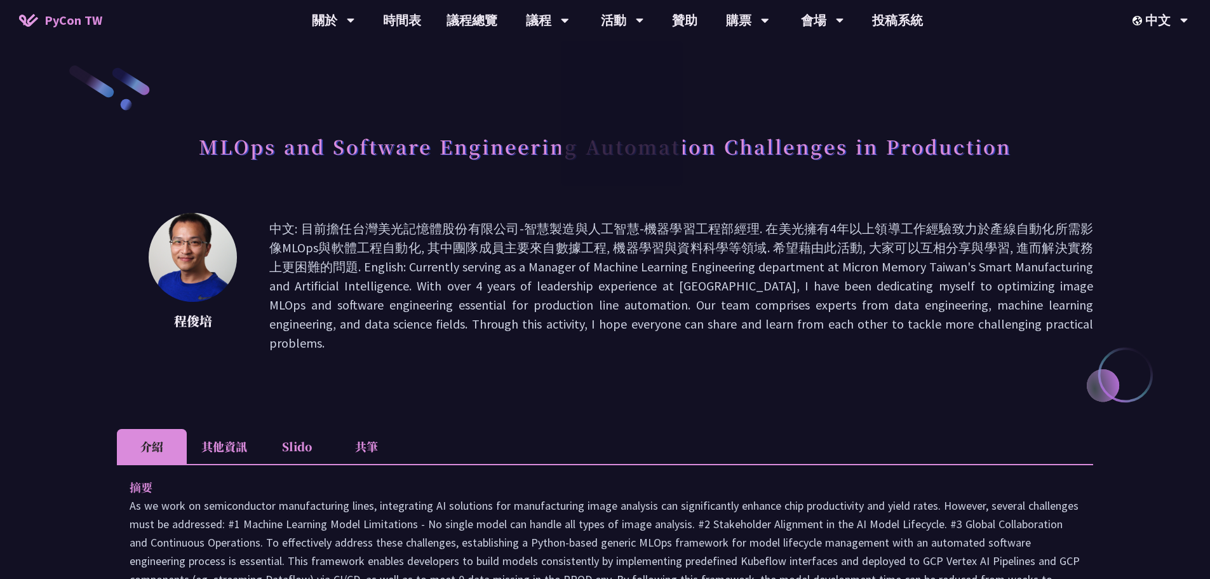
click at [610, 254] on p "中文: 目前擔任台灣美光記憶體股份有限公司-智慧製造與人工智慧-機器學習工程部經理. 在美光擁有4年以上領導工作經驗致力於產線自動化所需影像MLOps與軟體工…" at bounding box center [681, 285] width 824 height 133
click at [632, 248] on p "中文: 目前擔任台灣美光記憶體股份有限公司-智慧製造與人工智慧-機器學習工程部經理. 在美光擁有4年以上領導工作經驗致力於產線自動化所需影像MLOps與軟體工…" at bounding box center [681, 285] width 824 height 133
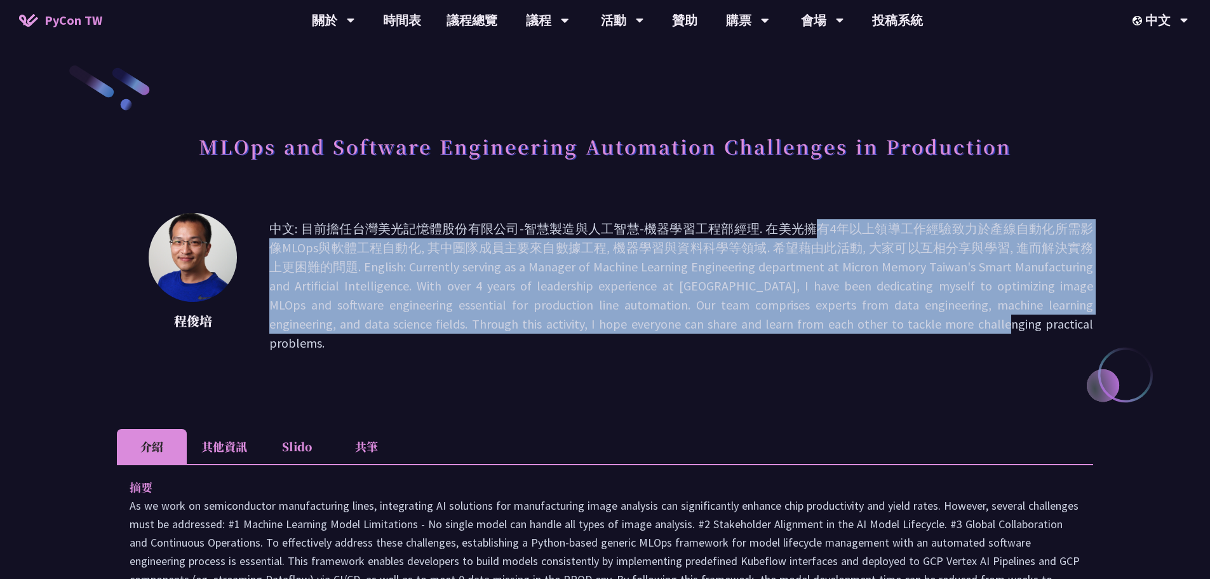
drag, startPoint x: 626, startPoint y: 228, endPoint x: 787, endPoint y: 327, distance: 188.9
click at [787, 327] on p "中文: 目前擔任台灣美光記憶體股份有限公司-智慧製造與人工智慧-機器學習工程部經理. 在美光擁有4年以上領導工作經驗致力於產線自動化所需影像MLOps與軟體工…" at bounding box center [681, 285] width 824 height 133
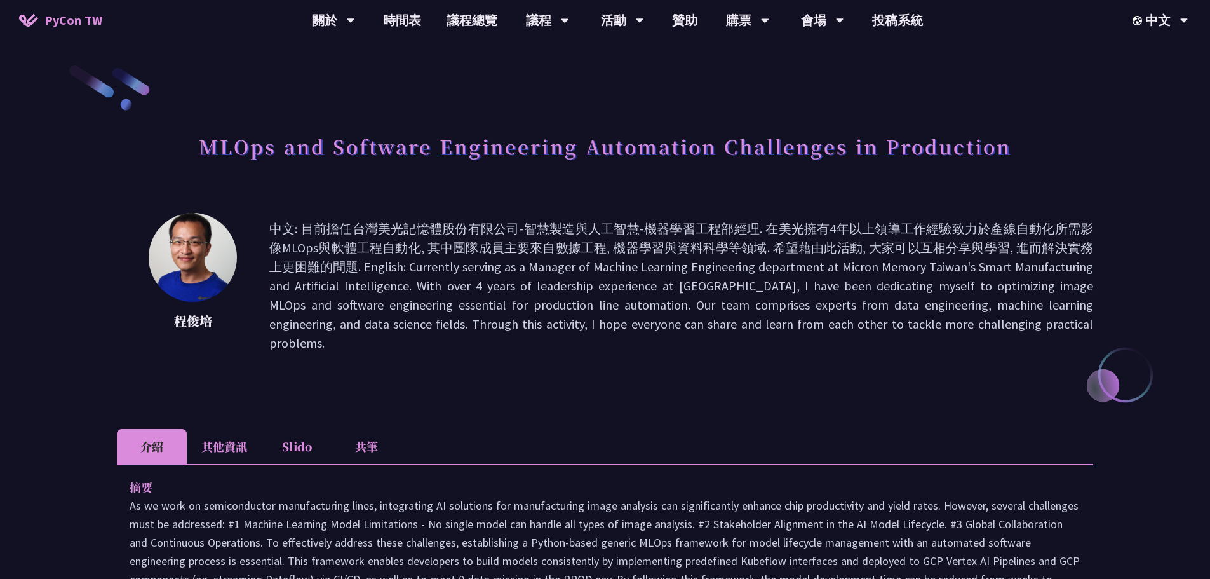
scroll to position [254, 0]
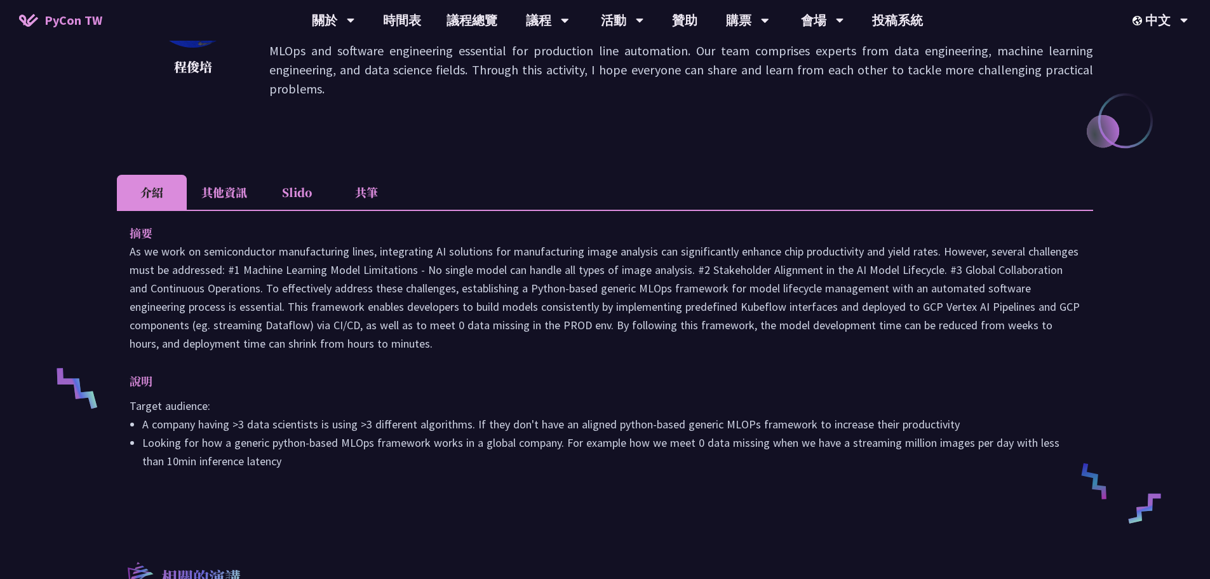
click at [484, 249] on p at bounding box center [605, 297] width 951 height 111
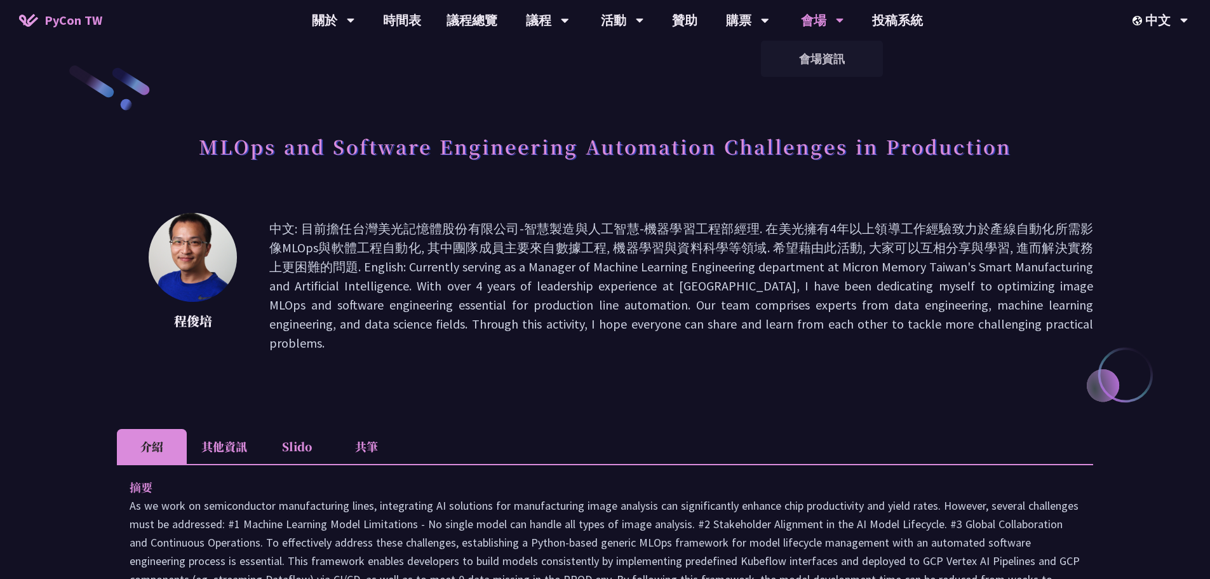
click at [842, 24] on icon at bounding box center [840, 20] width 8 height 13
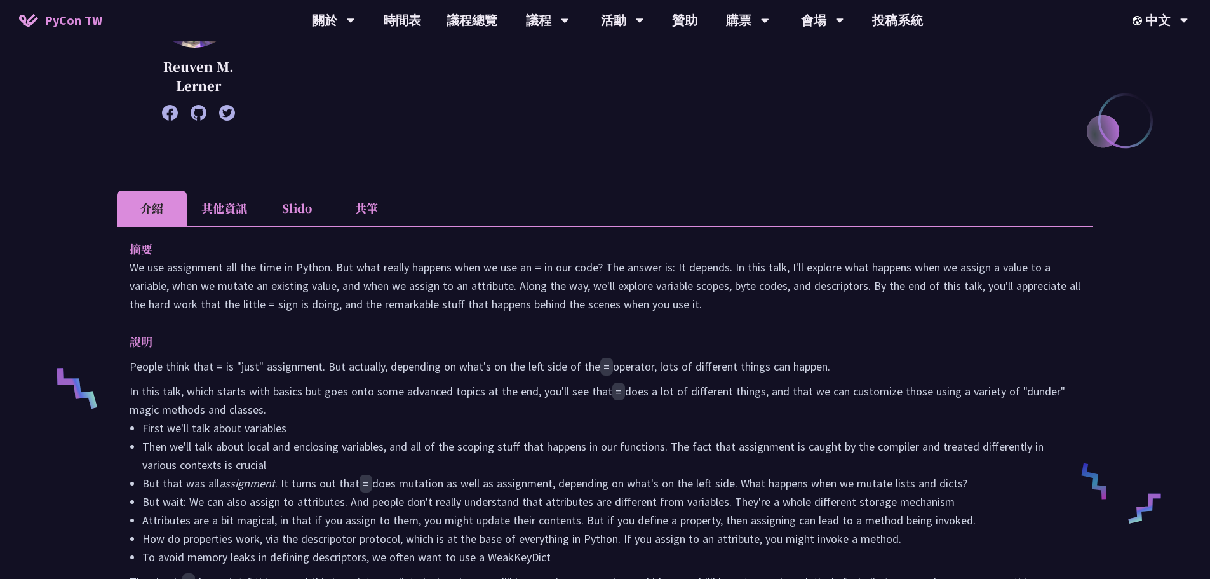
scroll to position [508, 0]
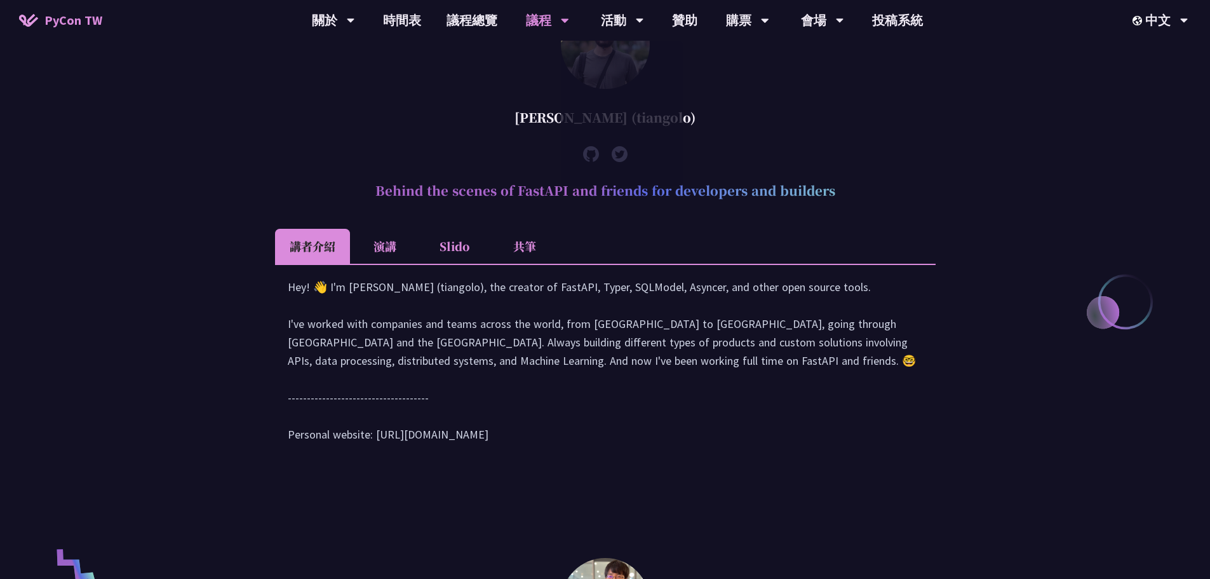
scroll to position [512, 0]
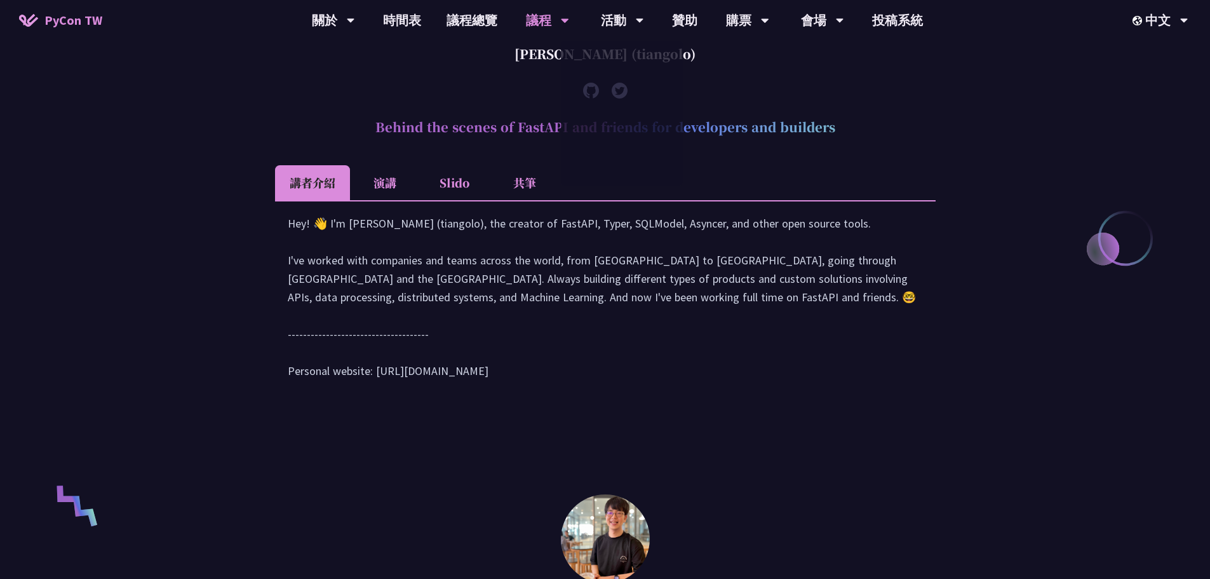
click at [822, 287] on div "Hey! 👋 I'm Sebastián Ramírez (tiangolo), the creator of FastAPI, Typer, SQLMode…" at bounding box center [605, 303] width 635 height 179
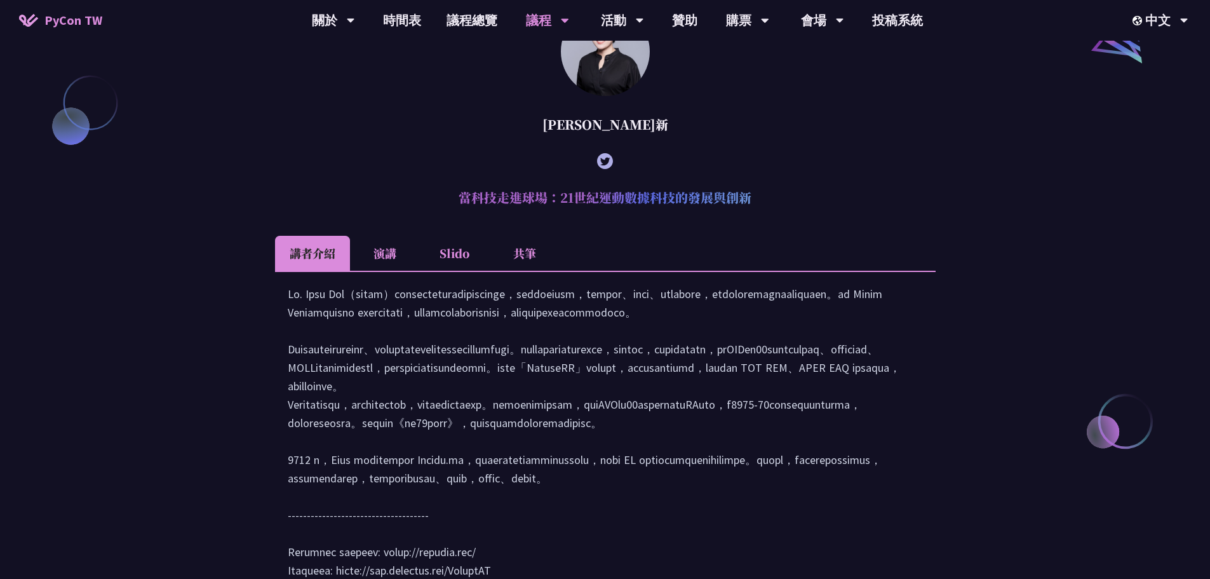
scroll to position [1719, 0]
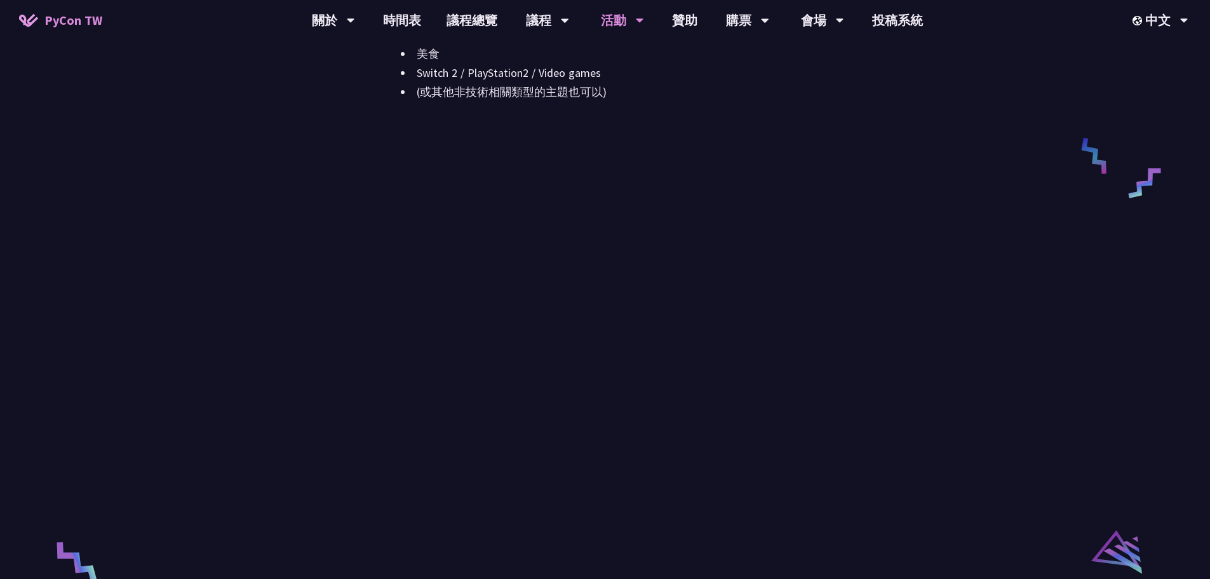
scroll to position [1334, 0]
